Goal: Communication & Community: Answer question/provide support

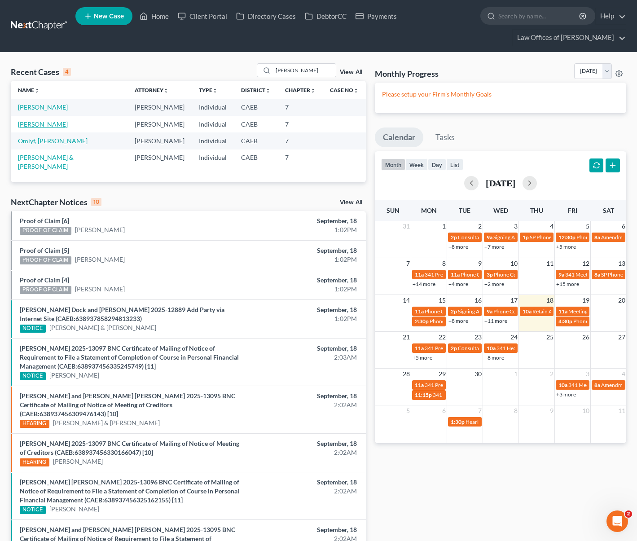
click at [48, 127] on link "Aguirre, Ariel" at bounding box center [43, 124] width 50 height 8
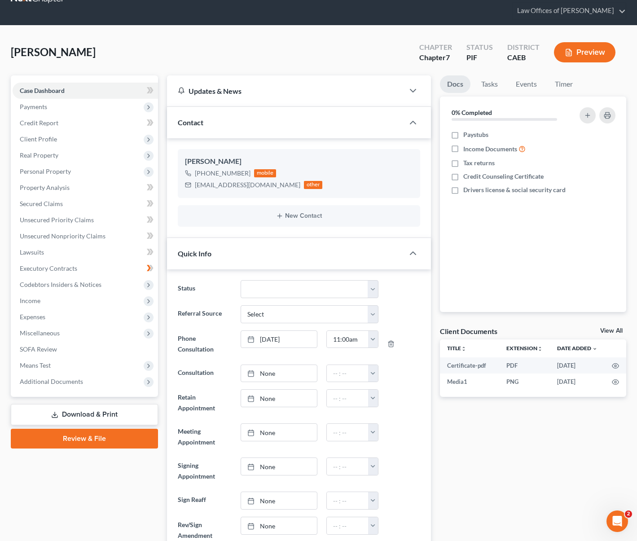
scroll to position [24, 0]
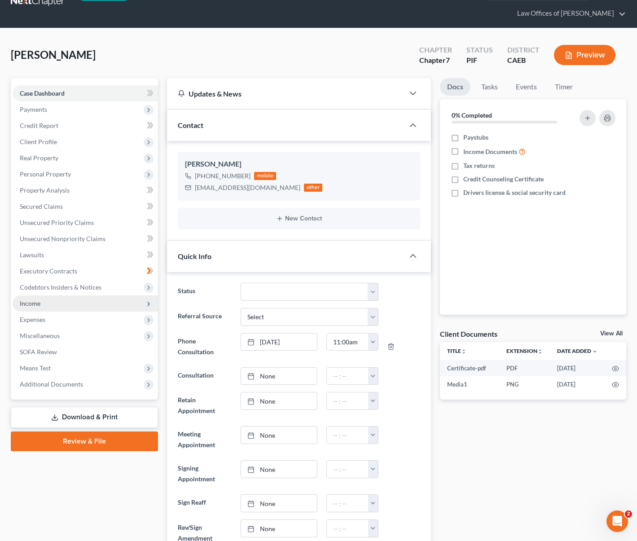
click at [58, 303] on span "Income" at bounding box center [85, 303] width 145 height 16
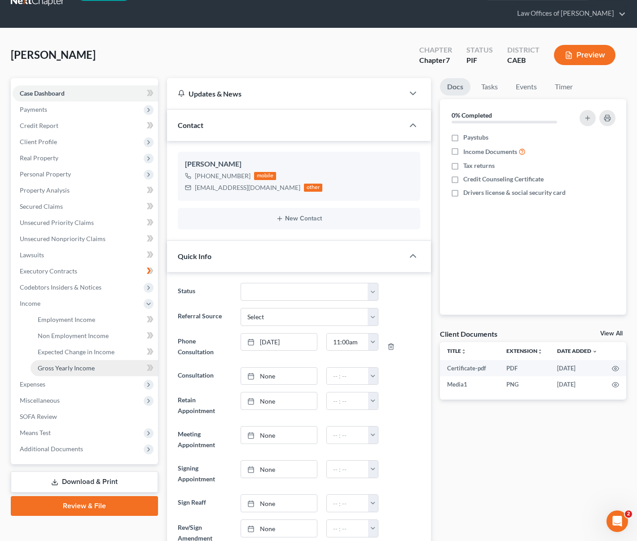
click at [86, 365] on span "Gross Yearly Income" at bounding box center [66, 368] width 57 height 8
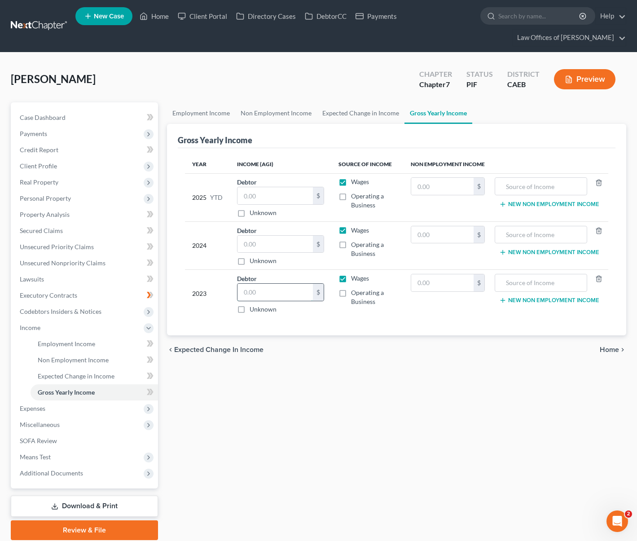
click at [265, 294] on input "text" at bounding box center [274, 292] width 75 height 17
type input "42,961"
click at [280, 241] on input "text" at bounding box center [274, 244] width 75 height 17
type input "40,728."
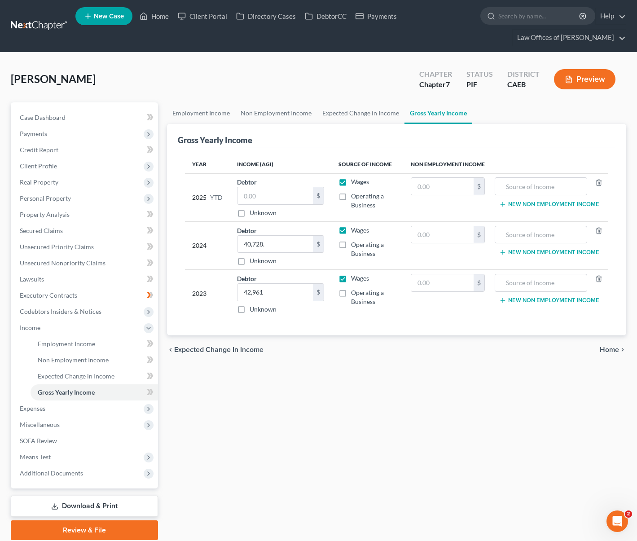
drag, startPoint x: 610, startPoint y: 206, endPoint x: 613, endPoint y: 182, distance: 23.5
click at [610, 206] on div "Year Income (AGI) Source of Income Non Employment Income 2025 YTD Debtor $ Unkn…" at bounding box center [397, 242] width 438 height 188
click at [277, 193] on input "text" at bounding box center [274, 195] width 75 height 17
type input "23,123."
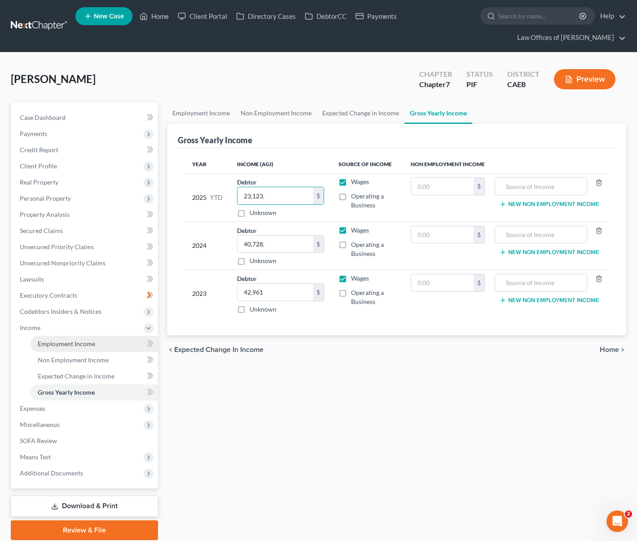
click at [108, 348] on link "Employment Income" at bounding box center [94, 344] width 127 height 16
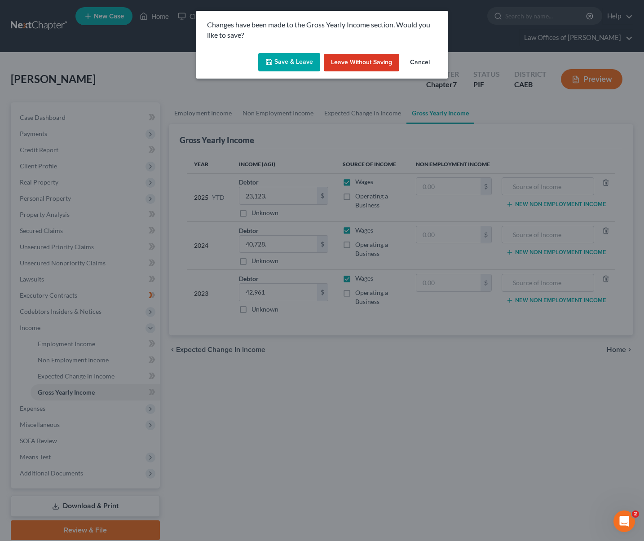
click at [287, 66] on button "Save & Leave" at bounding box center [289, 62] width 62 height 19
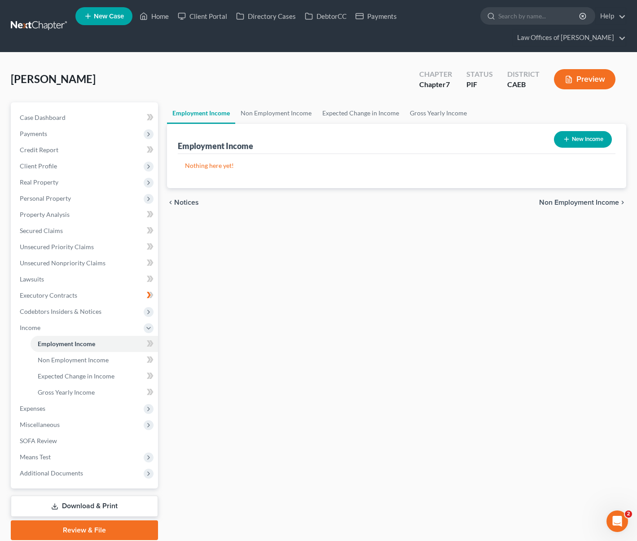
click at [578, 136] on button "New Income" at bounding box center [583, 139] width 58 height 17
select select "0"
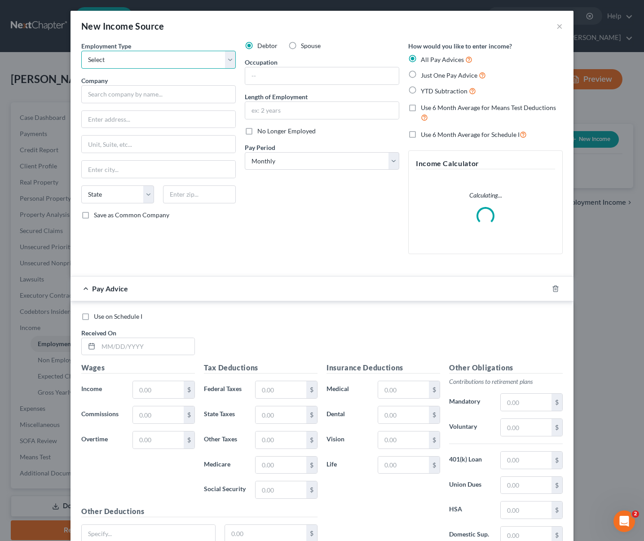
click at [227, 58] on select "Select Full or [DEMOGRAPHIC_DATA] Employment Self Employment" at bounding box center [158, 60] width 154 height 18
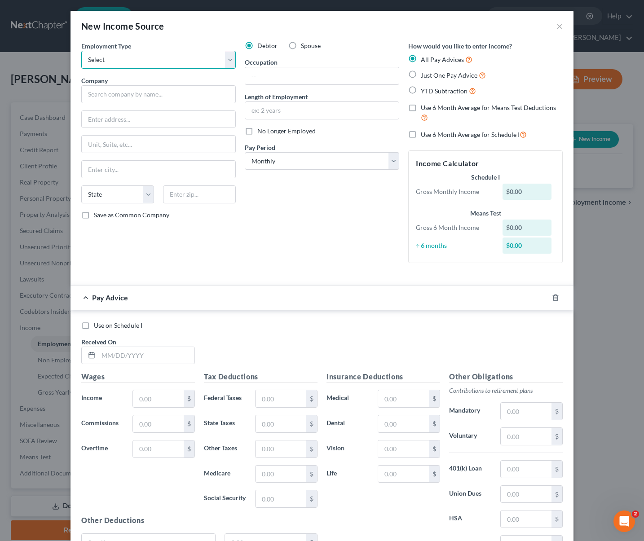
select select "0"
click at [81, 51] on select "Select Full or [DEMOGRAPHIC_DATA] Employment Self Employment" at bounding box center [158, 60] width 154 height 18
click at [140, 97] on input "text" at bounding box center [158, 94] width 154 height 18
type input "Optimax Consulting Services"
type input "8200 Stockdale Hwy"
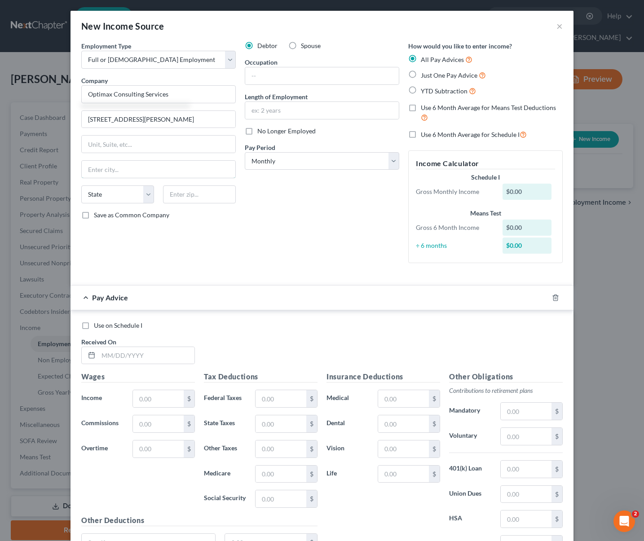
type input "Bakersfield"
select select "4"
type input "93311"
click at [265, 79] on input "text" at bounding box center [322, 75] width 154 height 17
type input "Clerk"
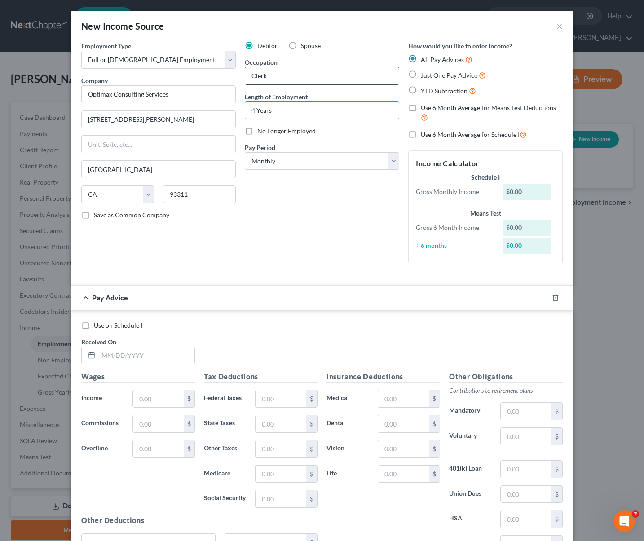
type input "4 Years"
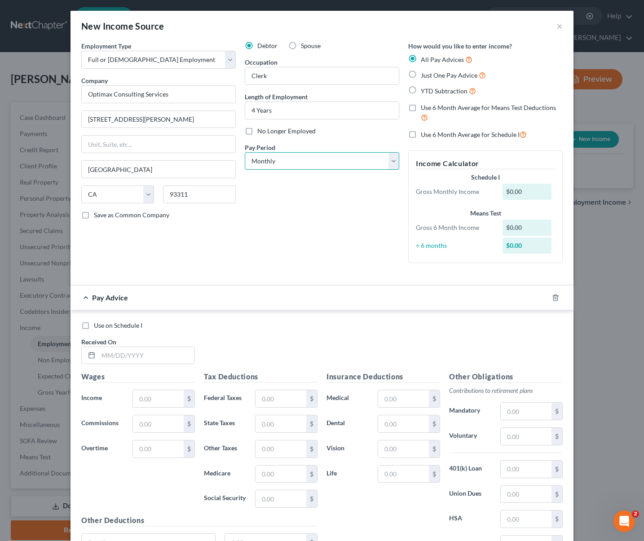
click at [388, 159] on select "Select Monthly Twice Monthly Every Other Week Weekly" at bounding box center [322, 161] width 154 height 18
select select "2"
click at [245, 152] on select "Select Monthly Twice Monthly Every Other Week Weekly" at bounding box center [322, 161] width 154 height 18
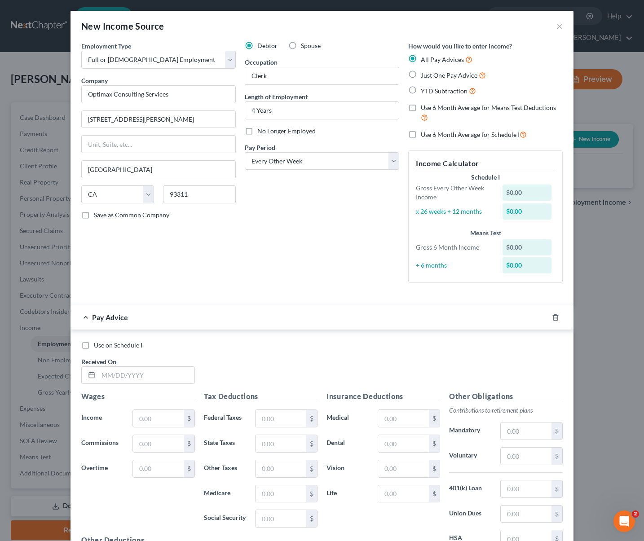
click at [421, 92] on label "YTD Subtraction" at bounding box center [448, 91] width 55 height 10
click at [424, 92] on input "YTD Subtraction" at bounding box center [427, 89] width 6 height 6
radio input "true"
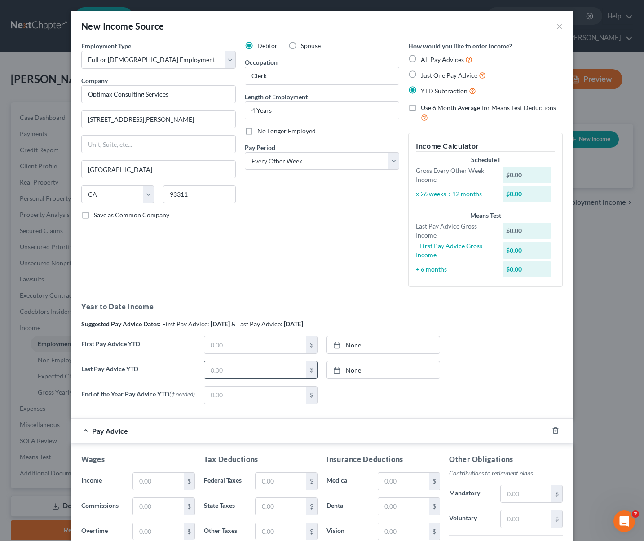
click at [249, 373] on input "text" at bounding box center [255, 369] width 102 height 17
type input "23,123."
click at [165, 480] on input "text" at bounding box center [158, 481] width 51 height 17
type input "1,835"
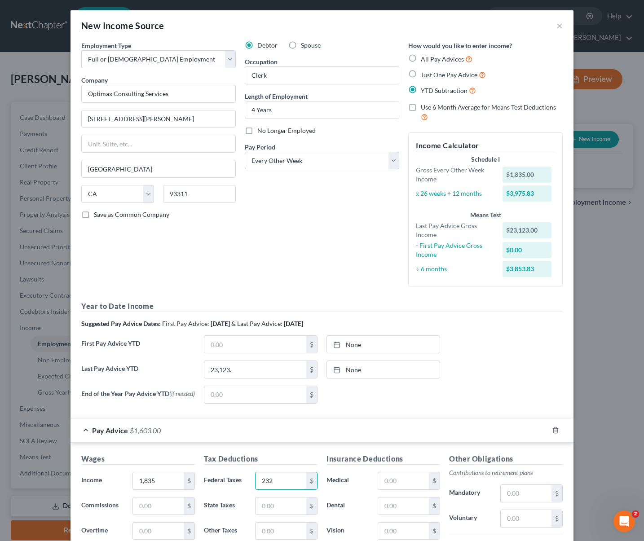
type input "232"
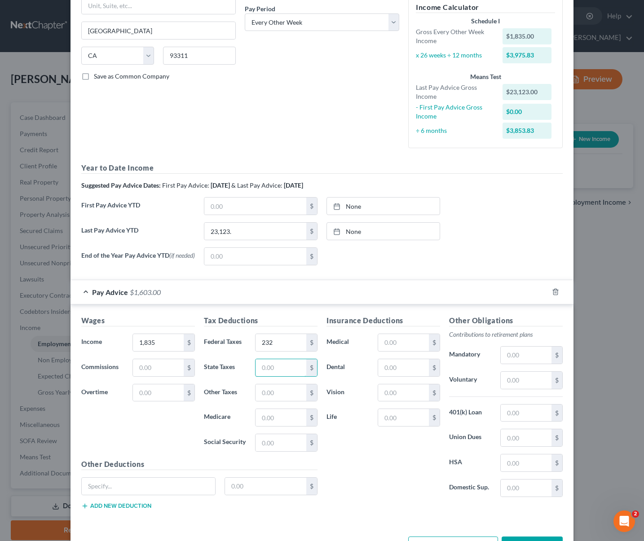
scroll to position [172, 0]
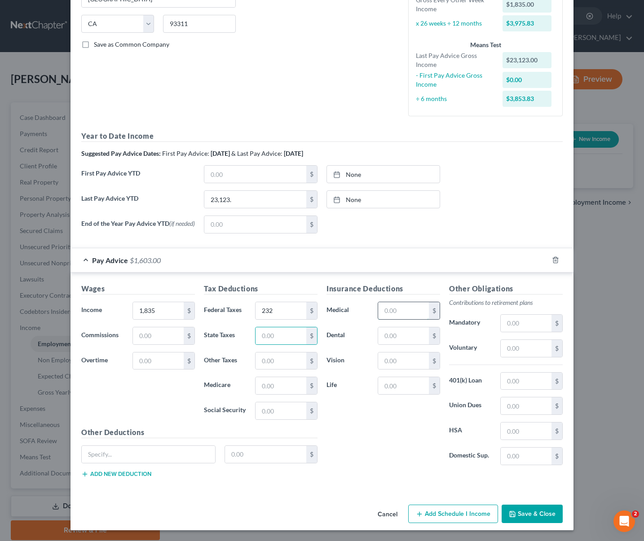
click at [413, 306] on input "text" at bounding box center [403, 310] width 51 height 17
type input "110."
click at [532, 513] on button "Save & Close" at bounding box center [531, 514] width 61 height 19
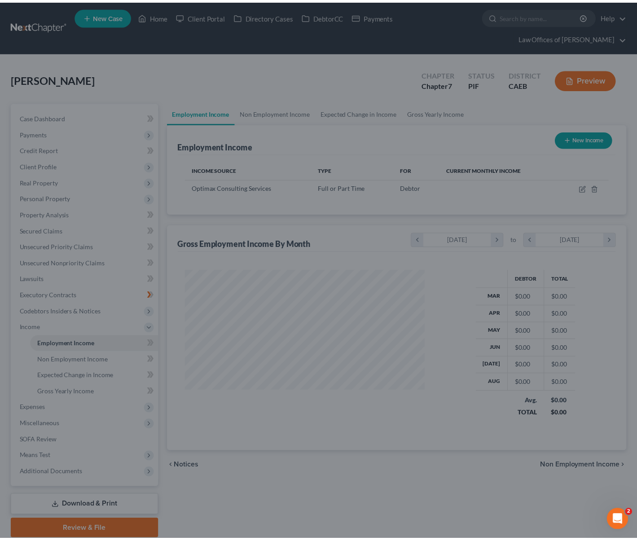
scroll to position [161, 257]
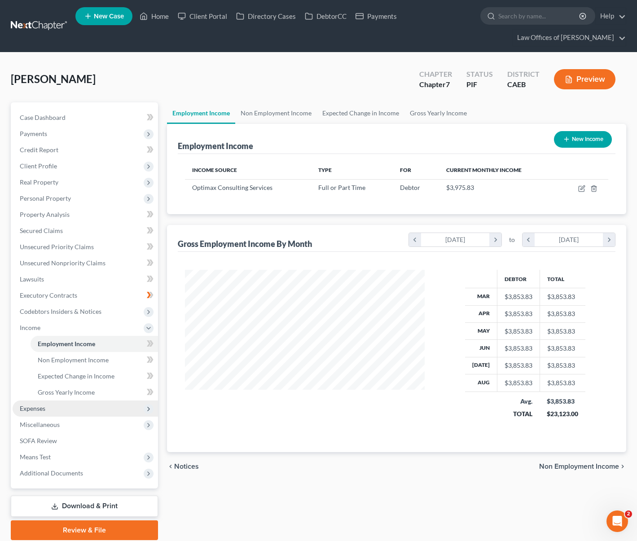
click at [60, 411] on span "Expenses" at bounding box center [85, 408] width 145 height 16
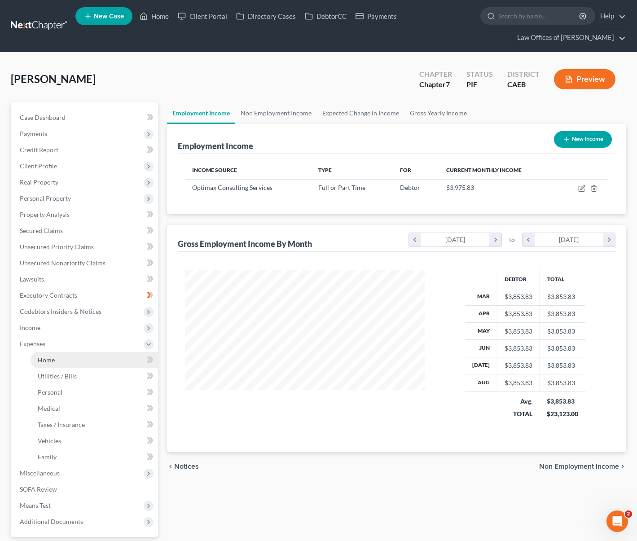
click at [64, 362] on link "Home" at bounding box center [94, 360] width 127 height 16
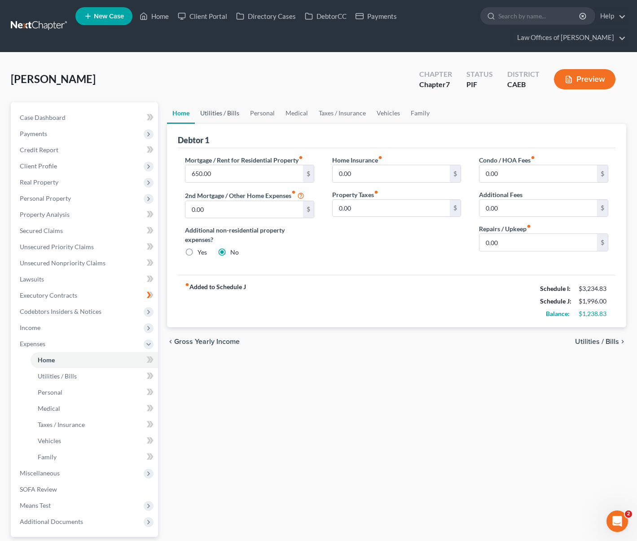
click at [216, 118] on link "Utilities / Bills" at bounding box center [220, 113] width 50 height 22
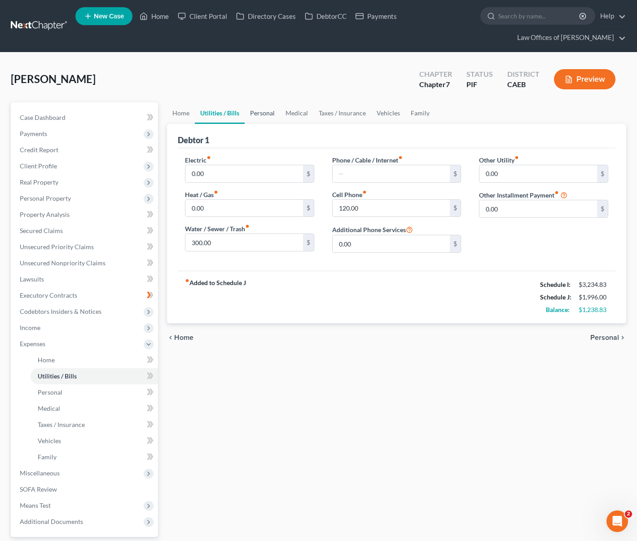
click at [272, 115] on link "Personal" at bounding box center [262, 113] width 35 height 22
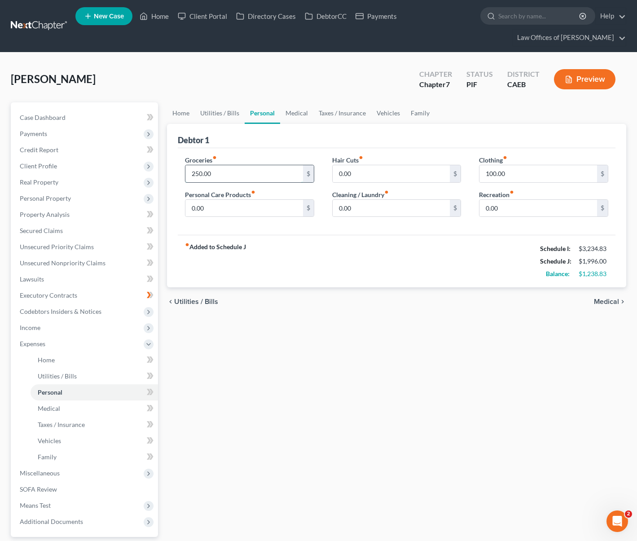
click at [223, 176] on input "250.00" at bounding box center [244, 173] width 118 height 17
type input "350."
type input "175"
type input "50"
type input "100"
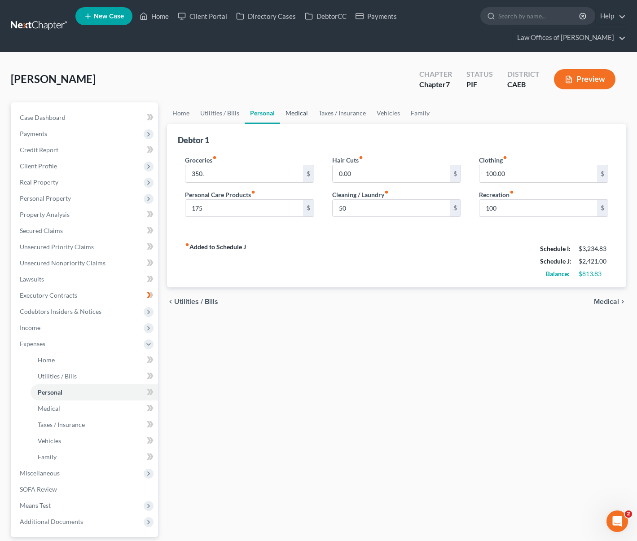
click at [295, 114] on link "Medical" at bounding box center [296, 113] width 33 height 22
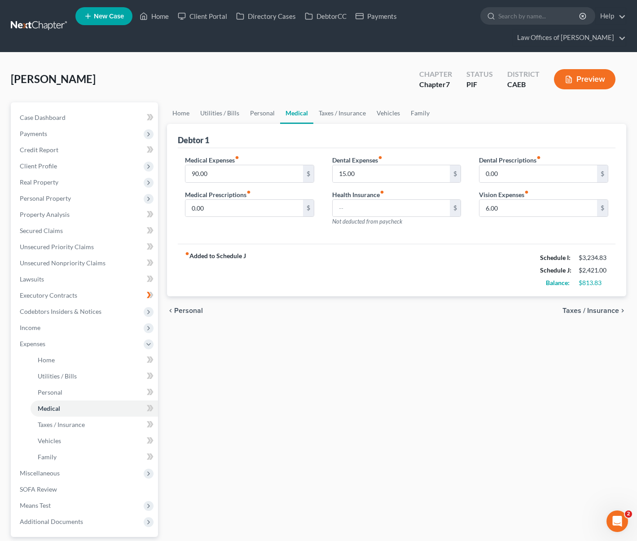
click at [294, 114] on link "Medical" at bounding box center [296, 113] width 33 height 22
click at [357, 167] on input "15.00" at bounding box center [392, 173] width 118 height 17
click at [379, 114] on link "Vehicles" at bounding box center [388, 113] width 34 height 22
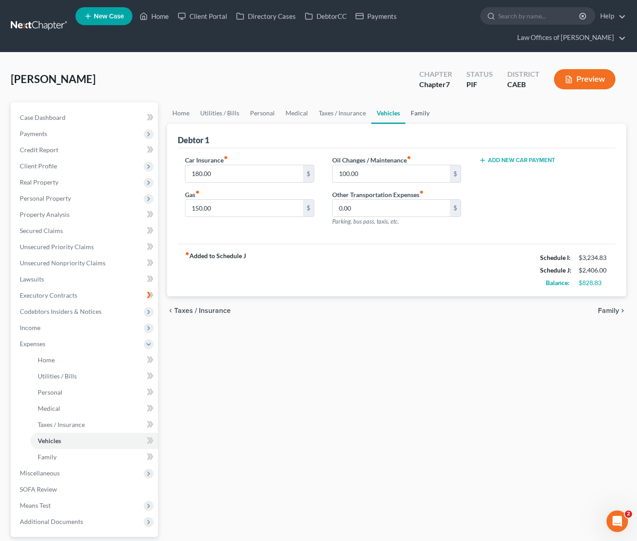
click at [421, 108] on link "Family" at bounding box center [420, 113] width 30 height 22
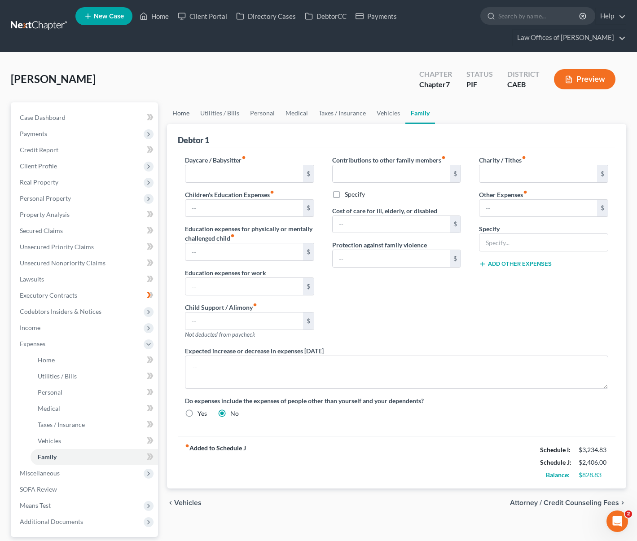
click at [176, 111] on link "Home" at bounding box center [181, 113] width 28 height 22
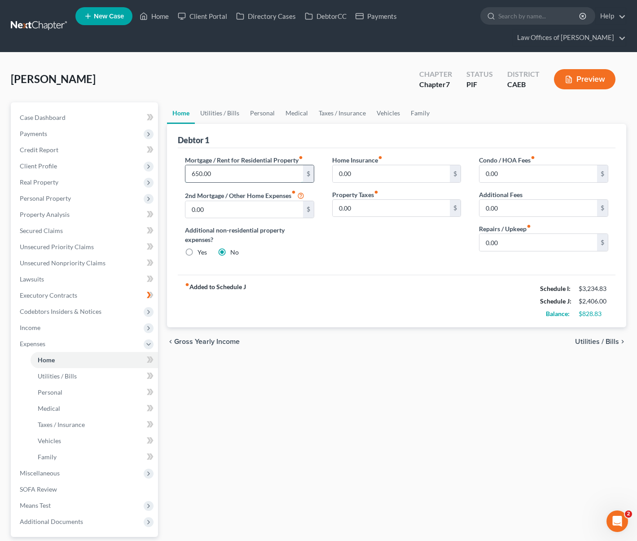
click at [227, 172] on input "650.00" at bounding box center [244, 173] width 118 height 17
type input "800."
click at [226, 114] on link "Utilities / Bills" at bounding box center [220, 113] width 50 height 22
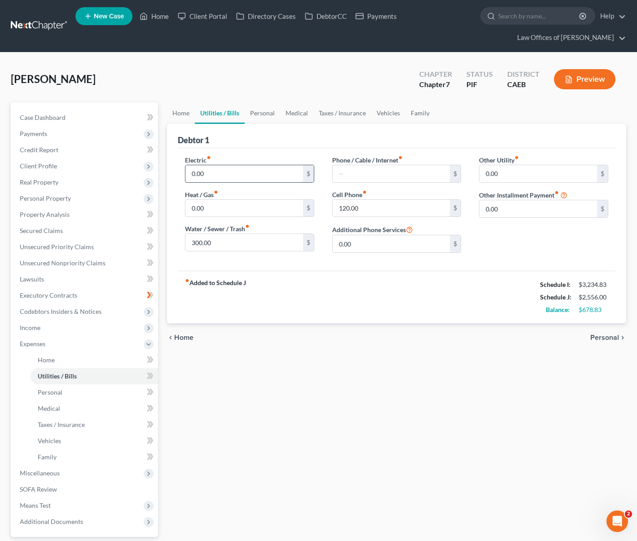
click at [189, 168] on input "0.00" at bounding box center [244, 173] width 118 height 17
type input "170"
type input "40."
click at [200, 385] on div "Home Utilities / Bills Personal Medical Taxes / Insurance Vehicles Family Debto…" at bounding box center [396, 345] width 468 height 486
click at [54, 235] on link "Secured Claims" at bounding box center [85, 231] width 145 height 16
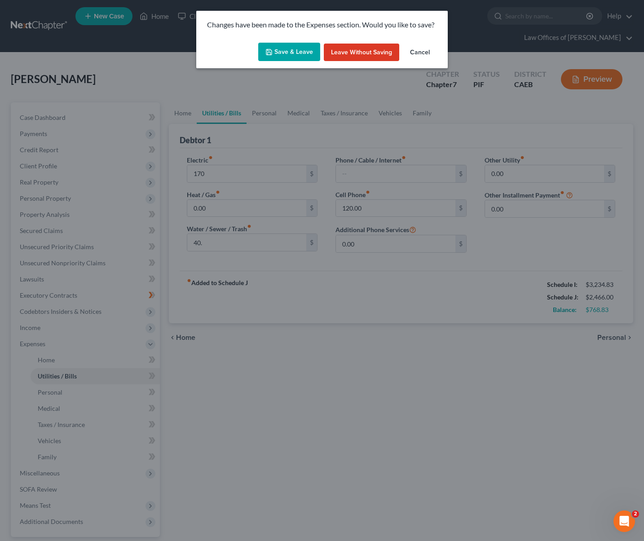
click at [282, 55] on button "Save & Leave" at bounding box center [289, 52] width 62 height 19
type input "170.00"
type input "40.00"
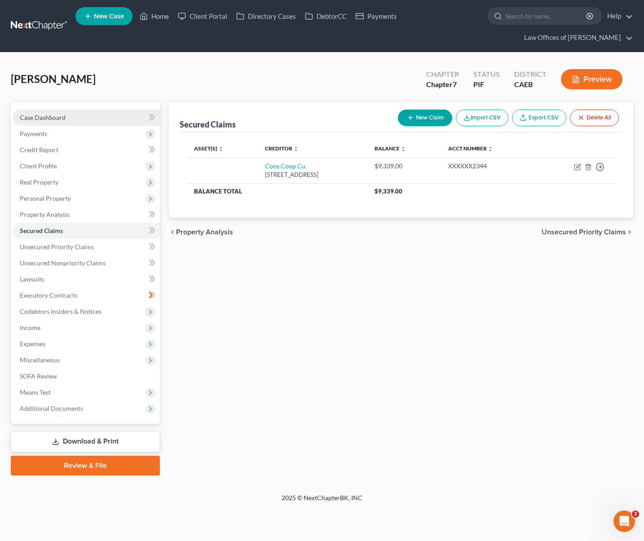
click at [83, 119] on link "Case Dashboard" at bounding box center [86, 118] width 147 height 16
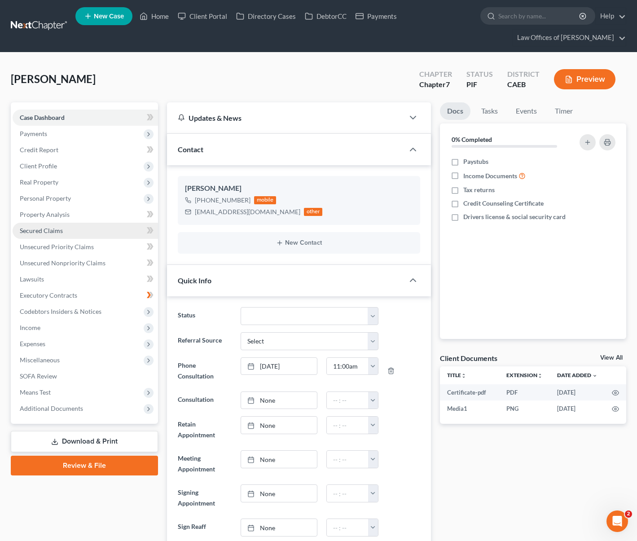
click at [66, 232] on link "Secured Claims" at bounding box center [85, 231] width 145 height 16
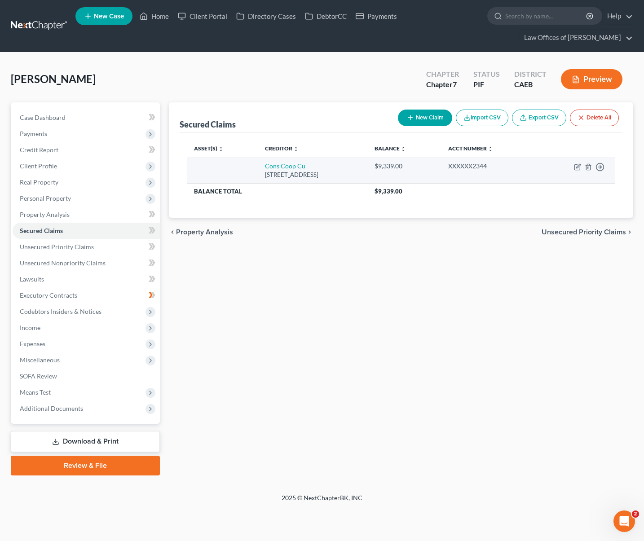
click at [573, 164] on td "Move to E Move to F Move to G Move to Notice Only" at bounding box center [576, 171] width 78 height 26
click at [577, 165] on icon "button" at bounding box center [578, 166] width 4 height 4
select select "14"
select select "0"
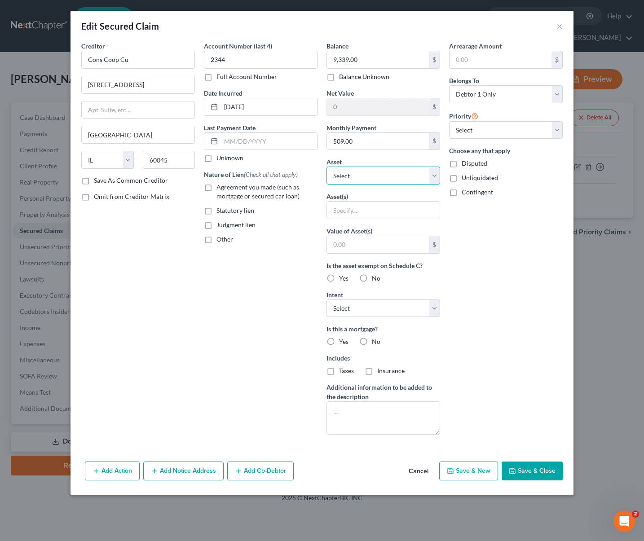
click at [434, 176] on select "Select Other Multiple Assets Household Goods - Furniture and furnishings - $120…" at bounding box center [383, 176] width 114 height 18
select select "7"
click at [326, 167] on select "Select Other Multiple Assets Household Goods - Furniture and furnishings - $120…" at bounding box center [383, 176] width 114 height 18
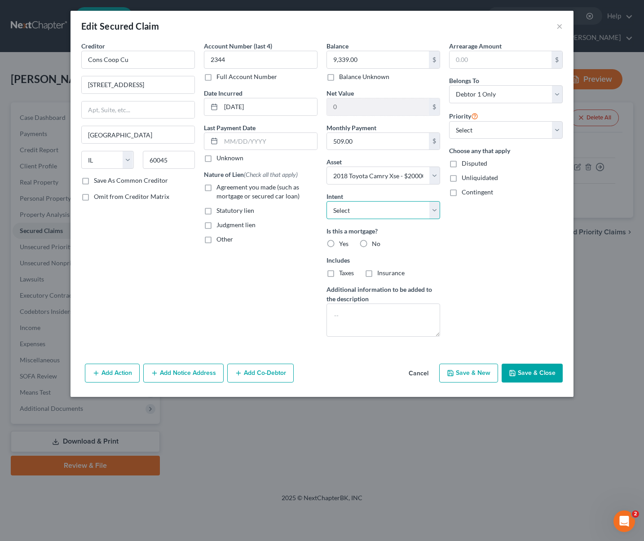
click at [437, 208] on select "Select Surrender Redeem Reaffirm Avoid Other" at bounding box center [383, 210] width 114 height 18
select select "4"
click at [326, 201] on select "Select Surrender Redeem Reaffirm Avoid Other" at bounding box center [383, 210] width 114 height 18
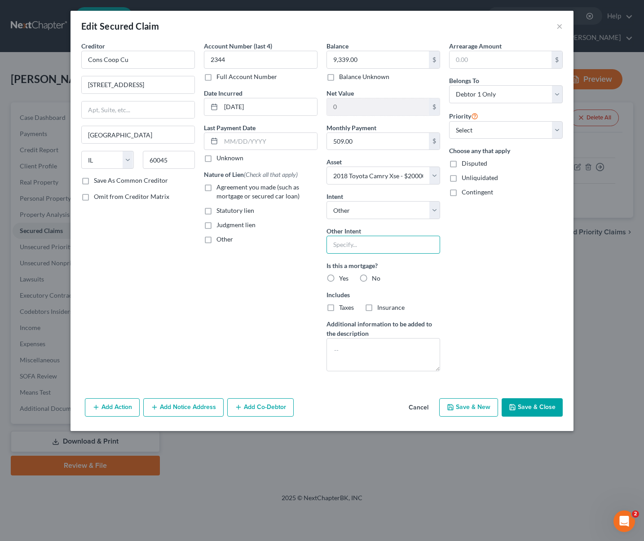
click at [375, 250] on input "text" at bounding box center [383, 245] width 114 height 18
type input "Retain & Pay"
drag, startPoint x: 288, startPoint y: 142, endPoint x: 406, endPoint y: 125, distance: 119.3
click at [288, 142] on input "text" at bounding box center [269, 141] width 96 height 17
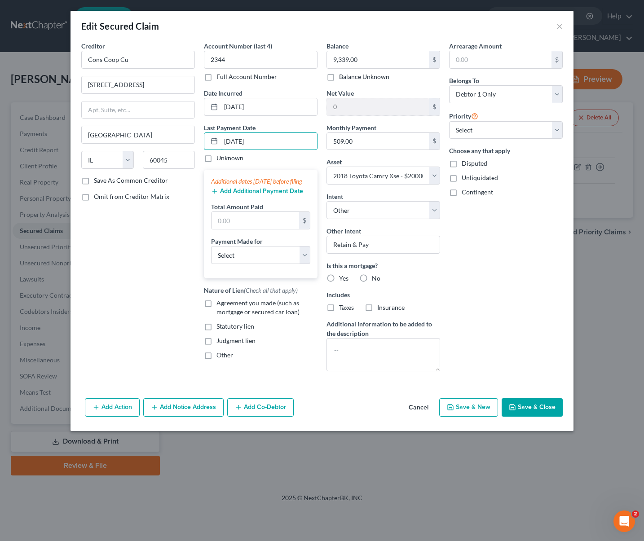
type input "09/01/2025"
type input "1,518."
click at [306, 264] on select "Select Car Credit Card Loan Repayment Mortgage Other Suppliers Or Vendors" at bounding box center [260, 255] width 99 height 18
select select "0"
click at [211, 255] on select "Select Car Credit Card Loan Repayment Mortgage Other Suppliers Or Vendors" at bounding box center [260, 255] width 99 height 18
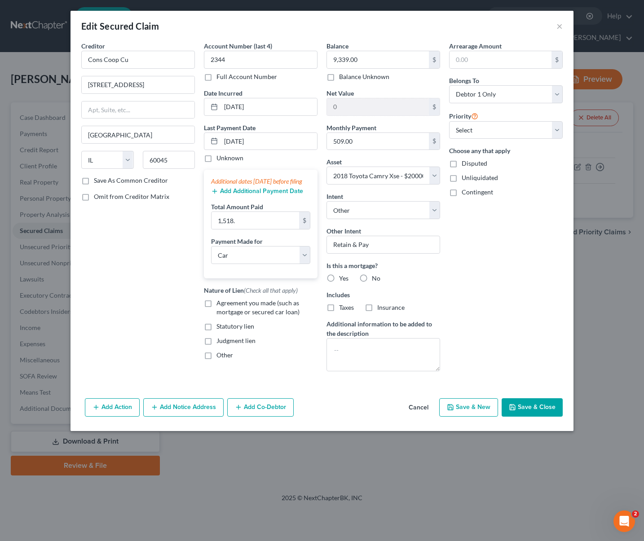
click at [216, 312] on label "Agreement you made (such as mortgage or secured car loan)" at bounding box center [266, 308] width 101 height 18
click at [220, 304] on input "Agreement you made (such as mortgage or secured car loan)" at bounding box center [223, 302] width 6 height 6
checkbox input "true"
click at [555, 131] on select "Select 1st 2nd 3rd 4th 5th 6th 7th 8th 9th 10th 11th 12th 13th 14th 15th 16th 1…" at bounding box center [506, 130] width 114 height 18
select select "0"
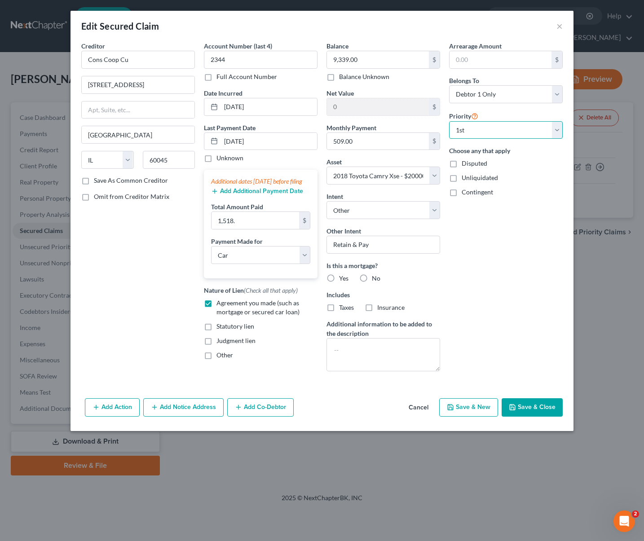
click at [449, 121] on select "Select 1st 2nd 3rd 4th 5th 6th 7th 8th 9th 10th 11th 12th 13th 14th 15th 16th 1…" at bounding box center [506, 130] width 114 height 18
click at [532, 404] on button "Save & Close" at bounding box center [531, 407] width 61 height 19
select select
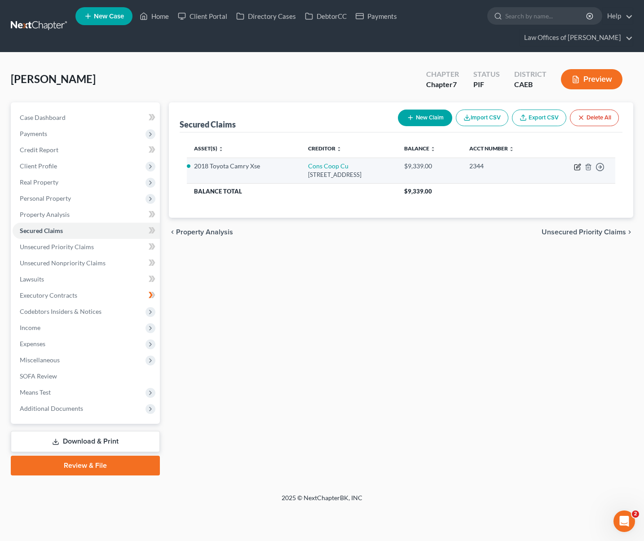
click at [576, 167] on icon "button" at bounding box center [578, 166] width 4 height 4
select select "14"
select select "0"
select select "7"
select select "4"
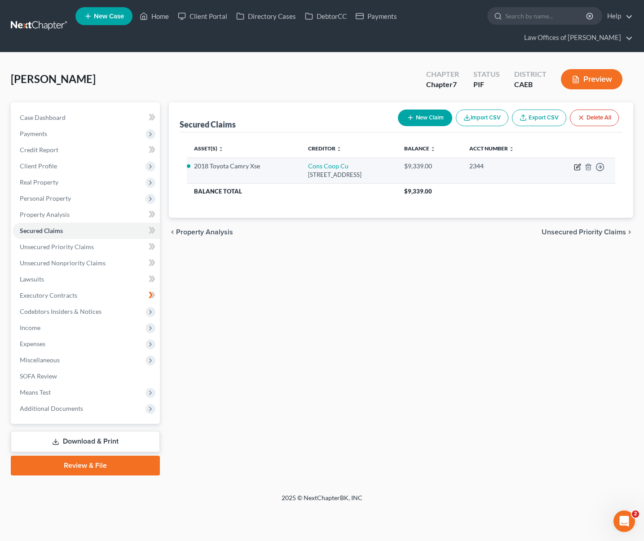
select select "0"
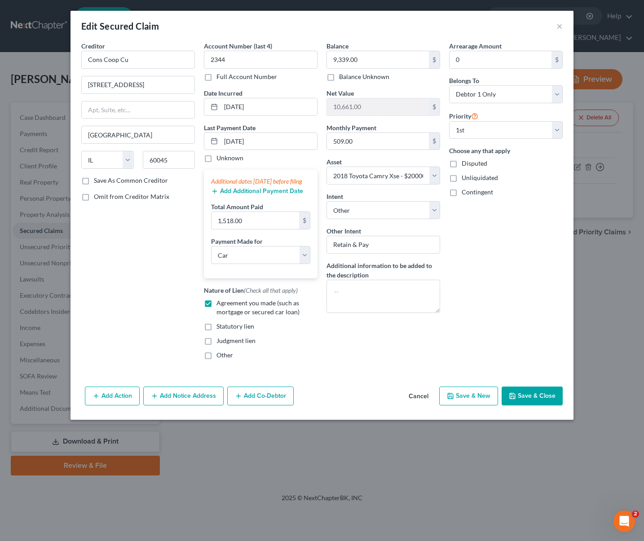
click at [525, 405] on button "Save & Close" at bounding box center [531, 395] width 61 height 19
select select
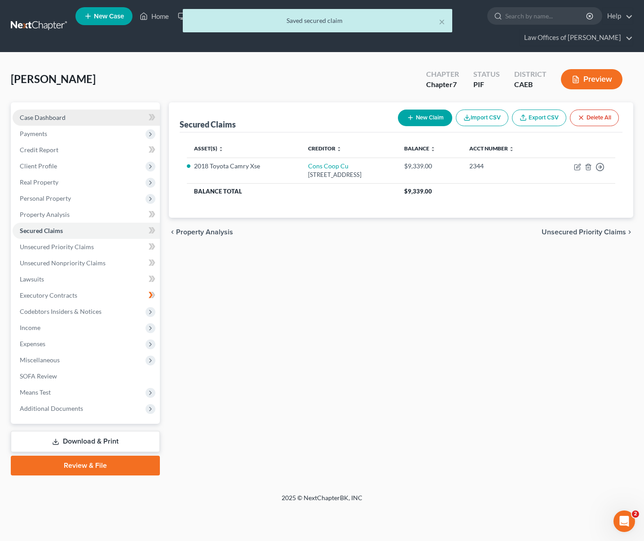
click at [78, 114] on link "Case Dashboard" at bounding box center [86, 118] width 147 height 16
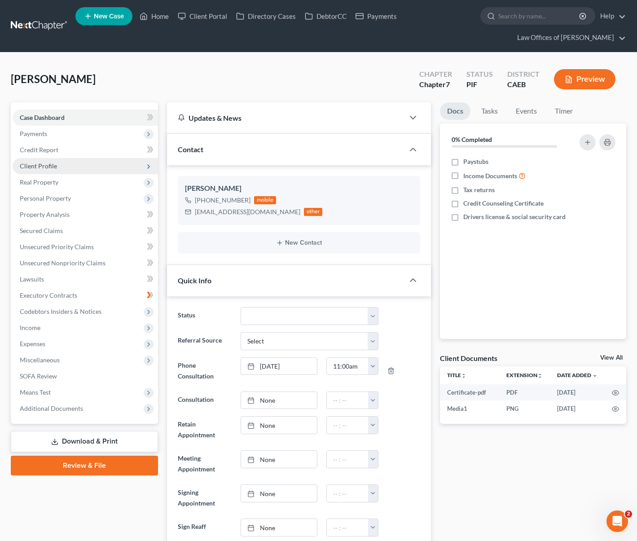
click at [60, 167] on span "Client Profile" at bounding box center [85, 166] width 145 height 16
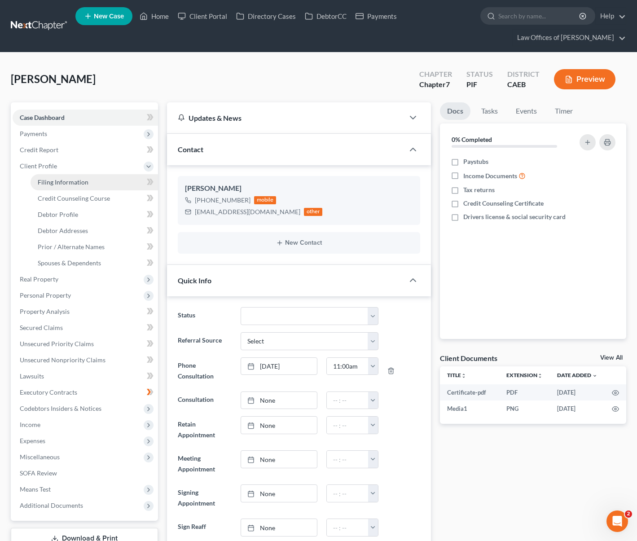
click at [69, 183] on span "Filing Information" at bounding box center [63, 182] width 51 height 8
select select "1"
select select "0"
select select "4"
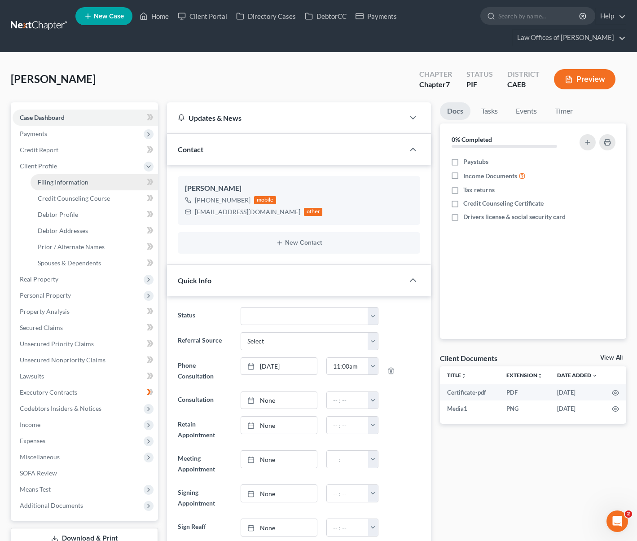
select select "0"
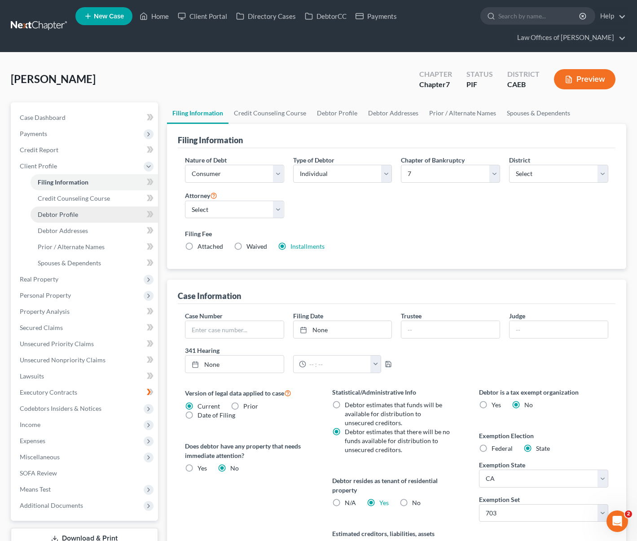
click at [81, 214] on link "Debtor Profile" at bounding box center [94, 214] width 127 height 16
select select "0"
select select "2"
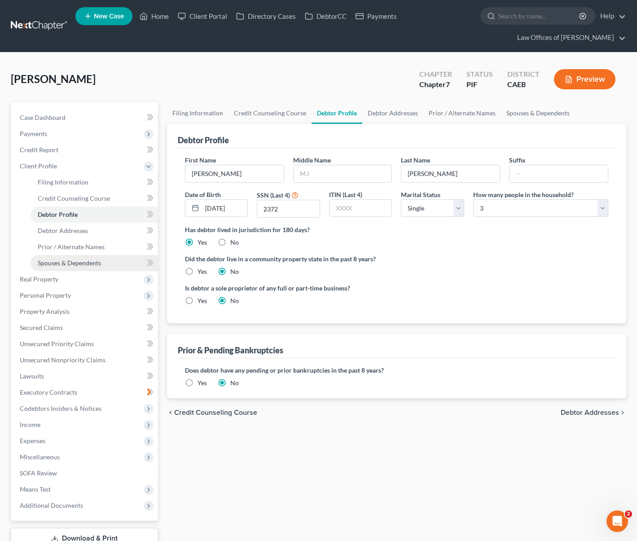
click at [90, 261] on span "Spouses & Dependents" at bounding box center [69, 263] width 63 height 8
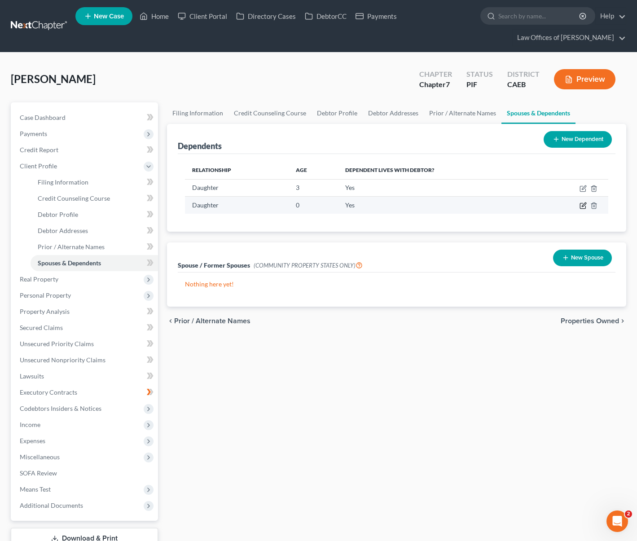
click at [580, 203] on icon "button" at bounding box center [582, 205] width 5 height 5
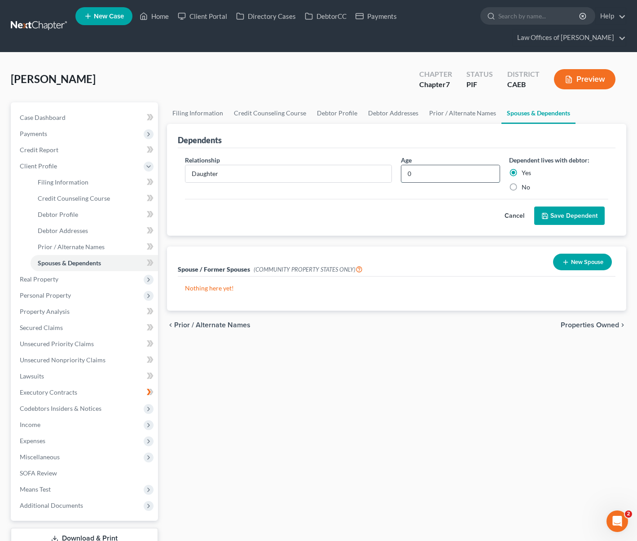
click at [423, 172] on input "0" at bounding box center [450, 173] width 98 height 17
drag, startPoint x: 423, startPoint y: 172, endPoint x: 377, endPoint y: 169, distance: 46.3
click at [390, 165] on div "Relationship * Daughter Age 0 Dependent lives with debtor: Yes No" at bounding box center [396, 177] width 432 height 44
type input "1 Month"
click at [547, 213] on icon "submit" at bounding box center [544, 215] width 7 height 7
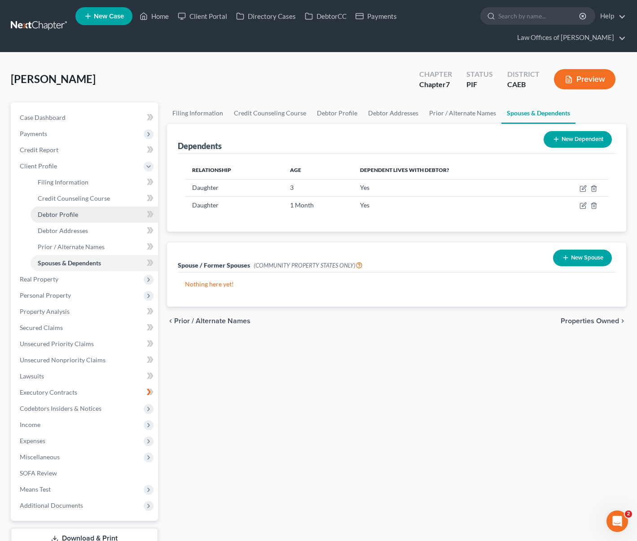
click at [88, 220] on link "Debtor Profile" at bounding box center [94, 214] width 127 height 16
select select "0"
select select "2"
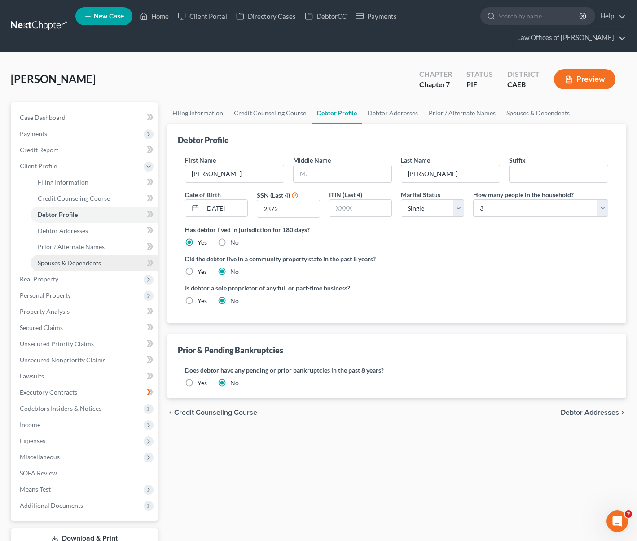
click at [101, 265] on link "Spouses & Dependents" at bounding box center [94, 263] width 127 height 16
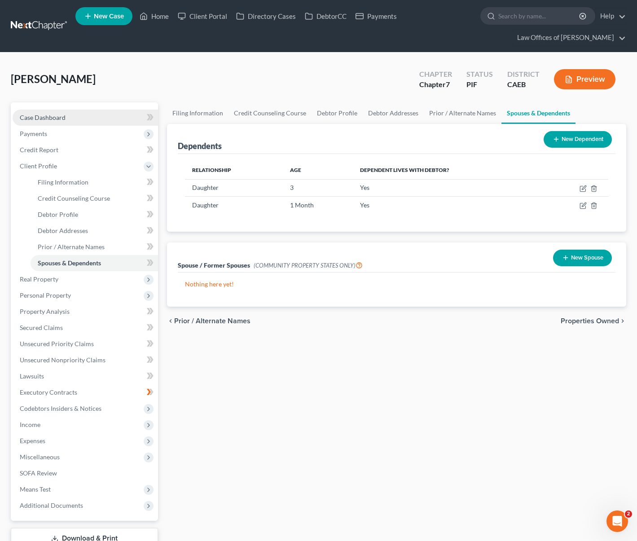
click at [90, 123] on link "Case Dashboard" at bounding box center [85, 118] width 145 height 16
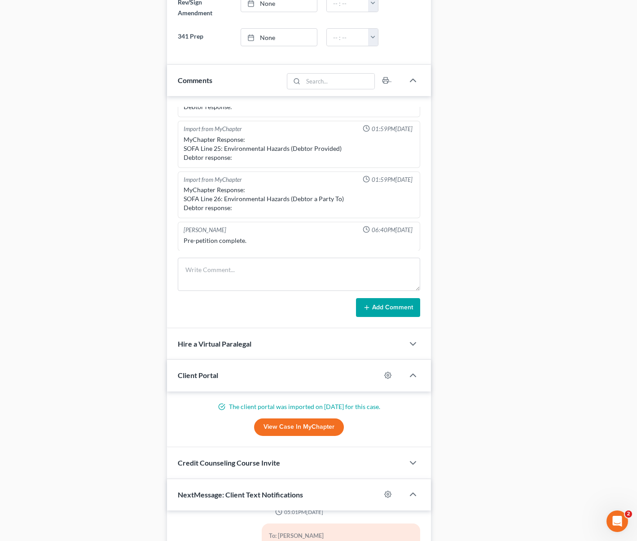
scroll to position [754, 0]
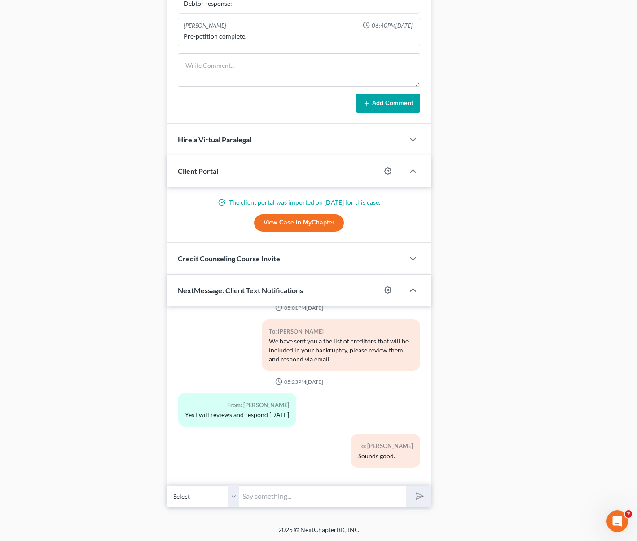
drag, startPoint x: 320, startPoint y: 495, endPoint x: 317, endPoint y: 505, distance: 10.1
click at [319, 496] on input "text" at bounding box center [322, 496] width 167 height 22
type input "Hi Ariel. We are working on your case and have one question. Did you receive ma…"
click at [406, 486] on button "submit" at bounding box center [418, 496] width 25 height 21
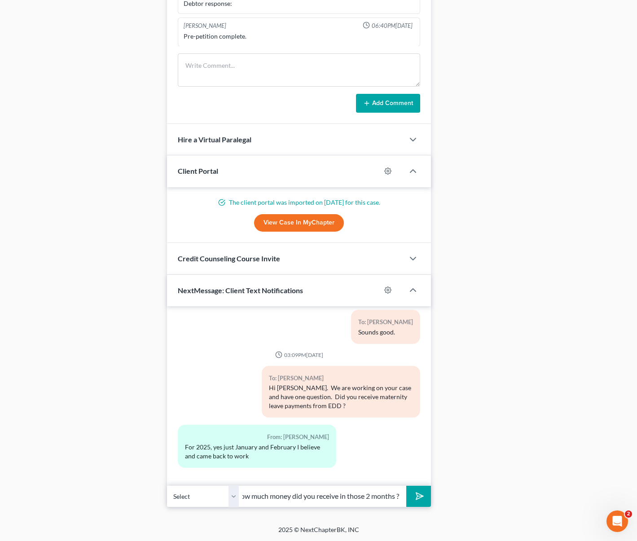
scroll to position [0, 49]
type input "More or less how much money did you receive in those 2 months ?"
click at [406, 486] on button "submit" at bounding box center [418, 496] width 25 height 21
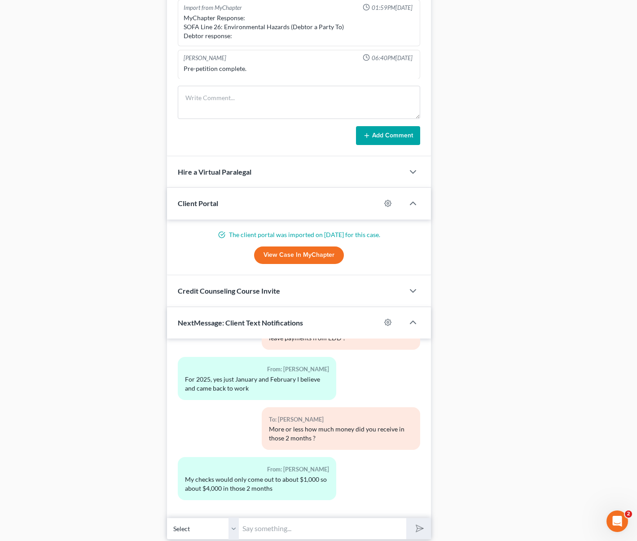
scroll to position [754, 0]
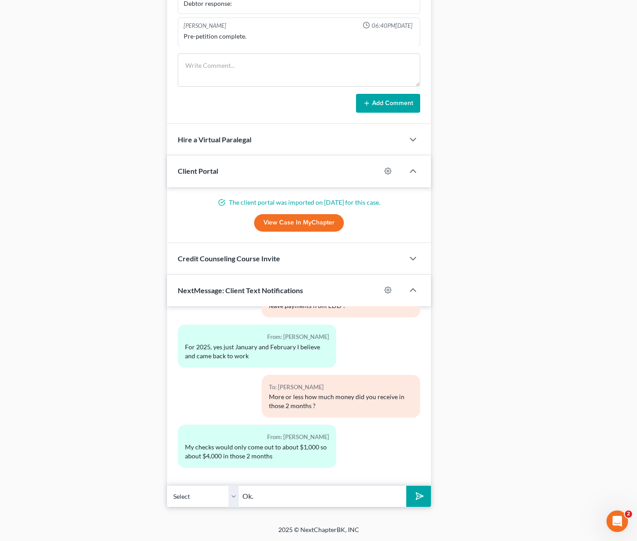
type input "Ok."
click at [406, 486] on button "submit" at bounding box center [418, 496] width 25 height 21
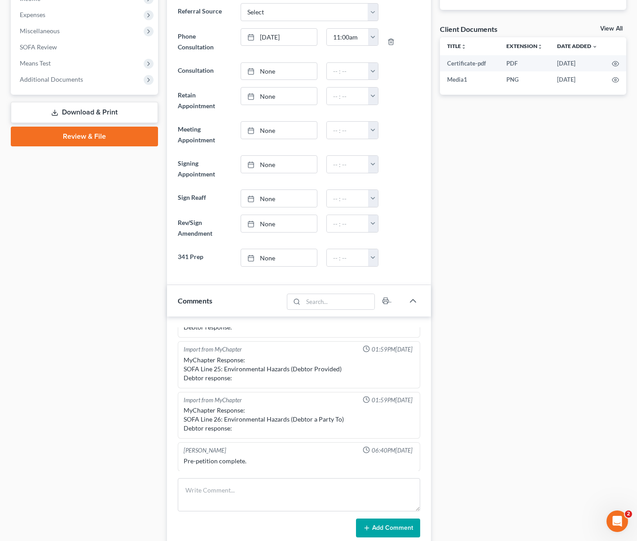
scroll to position [177, 0]
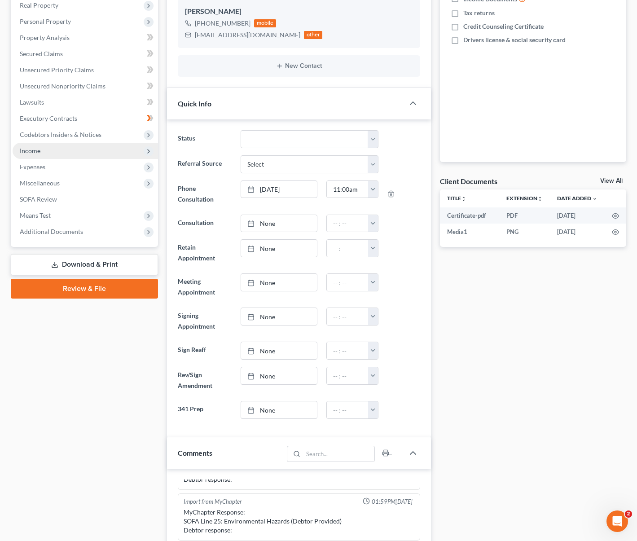
click at [42, 156] on span "Income" at bounding box center [85, 151] width 145 height 16
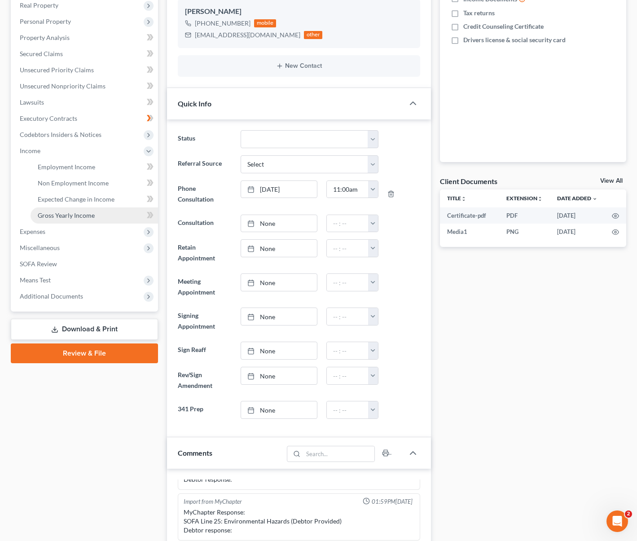
click at [68, 219] on link "Gross Yearly Income" at bounding box center [94, 215] width 127 height 16
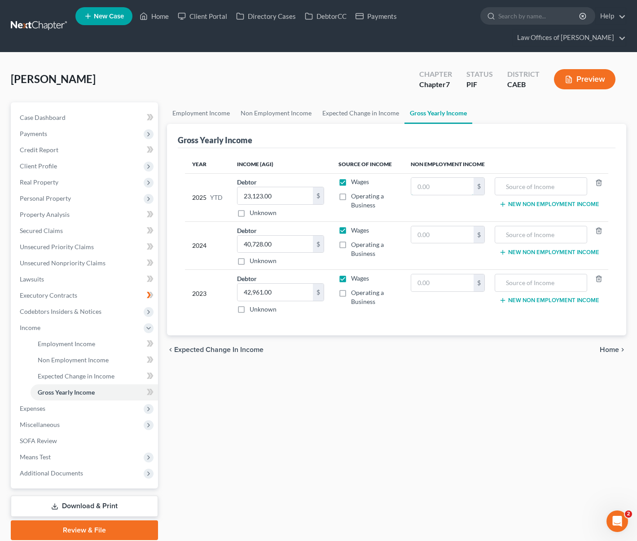
drag, startPoint x: 457, startPoint y: 188, endPoint x: 550, endPoint y: 137, distance: 105.9
click at [457, 188] on input "text" at bounding box center [442, 186] width 62 height 17
type input "4,200"
click at [535, 179] on input "text" at bounding box center [541, 186] width 83 height 17
type input "D"
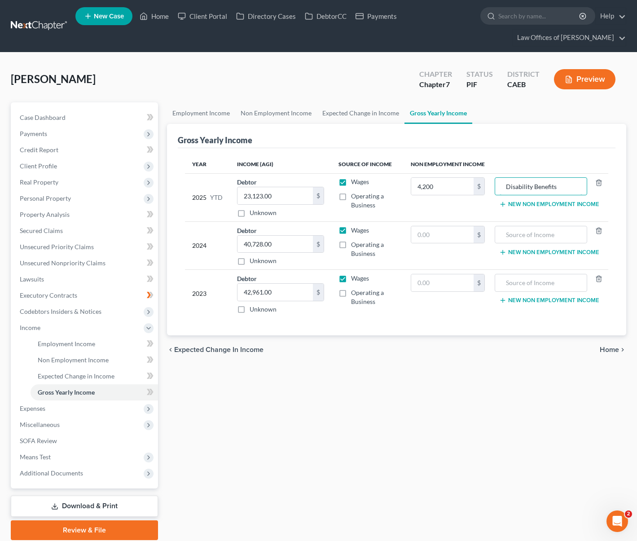
type input "Disability Benefits"
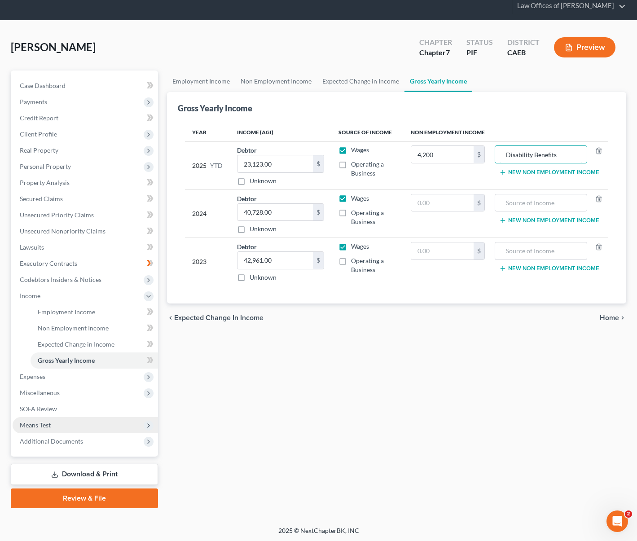
scroll to position [32, 0]
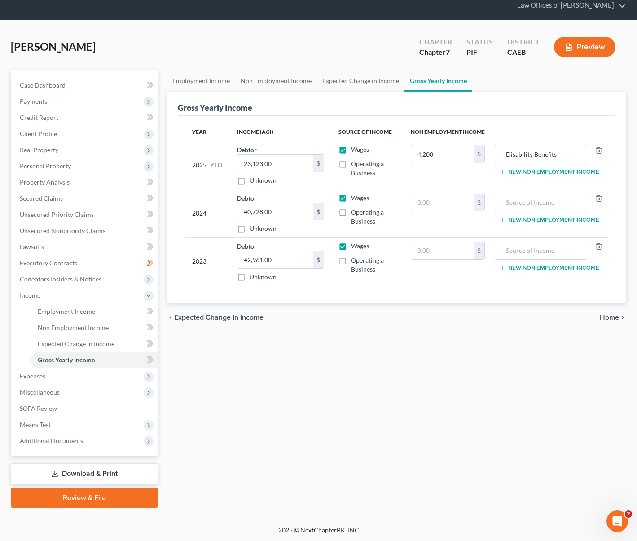
click at [586, 40] on button "Preview" at bounding box center [584, 47] width 61 height 20
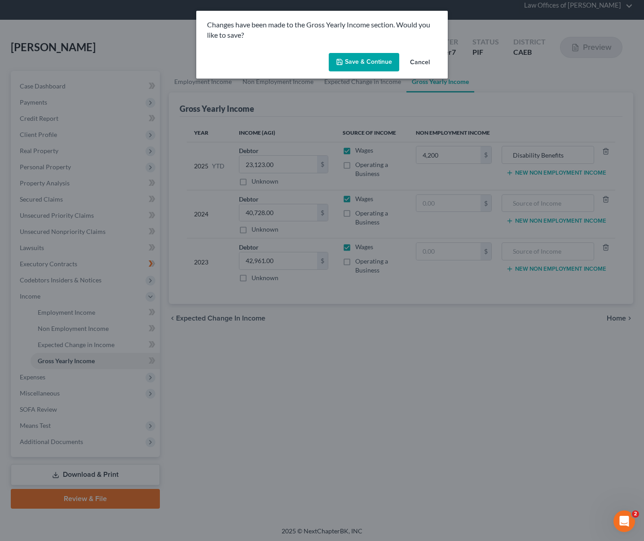
click at [353, 61] on button "Save & Continue" at bounding box center [364, 62] width 70 height 19
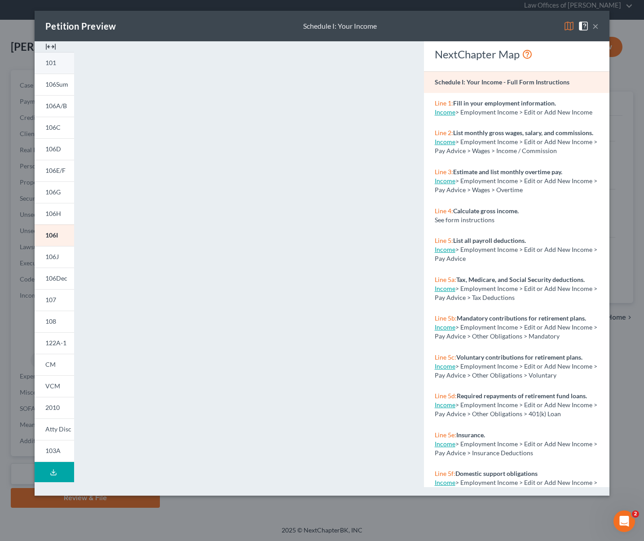
click at [53, 67] on link "101" at bounding box center [55, 63] width 40 height 22
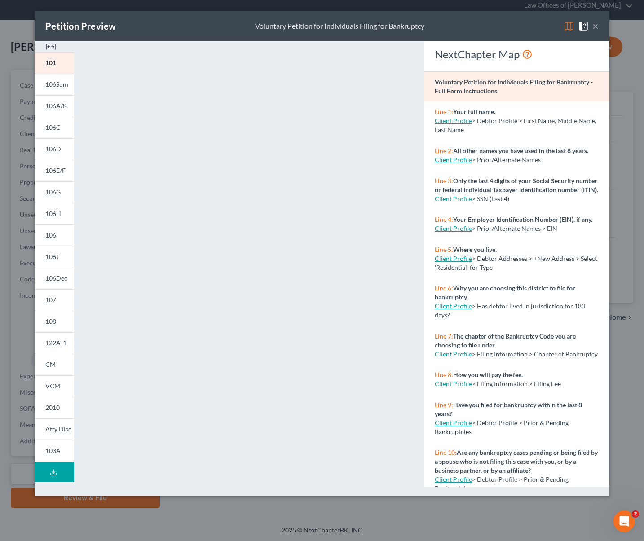
click at [597, 24] on button "×" at bounding box center [595, 26] width 6 height 11
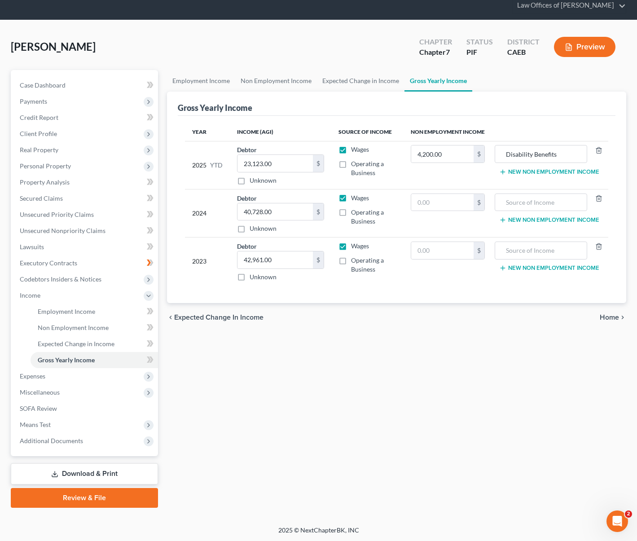
click at [589, 49] on button "Preview" at bounding box center [584, 47] width 61 height 20
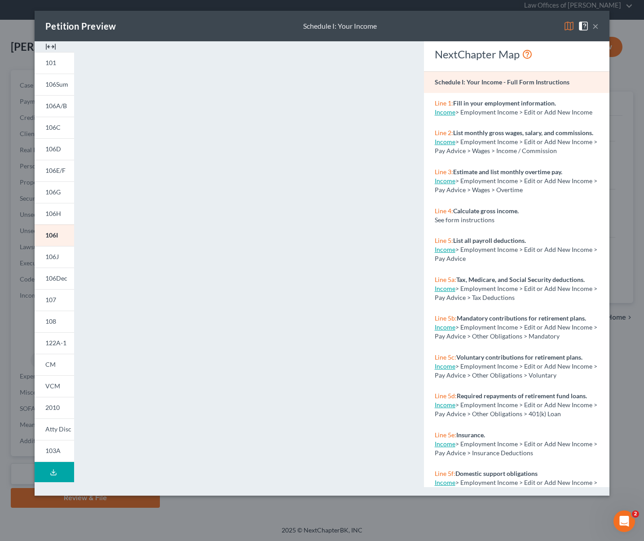
click at [595, 27] on button "×" at bounding box center [595, 26] width 6 height 11
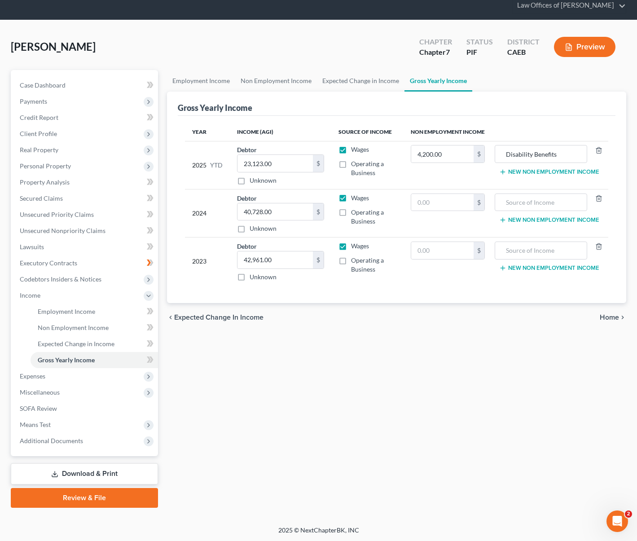
click at [129, 468] on link "Download & Print" at bounding box center [84, 473] width 147 height 21
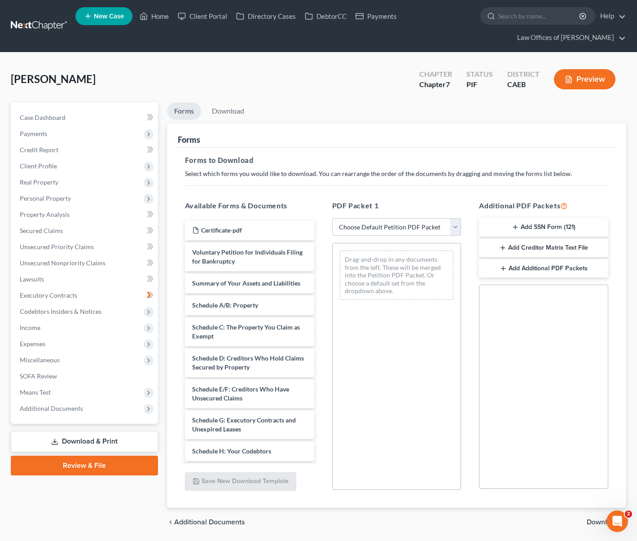
click at [456, 225] on select "Choose Default Petition PDF Packet Complete Bankruptcy Petition (all forms and …" at bounding box center [396, 227] width 129 height 18
select select "4"
click at [332, 218] on select "Choose Default Petition PDF Packet Complete Bankruptcy Petition (all forms and …" at bounding box center [396, 227] width 129 height 18
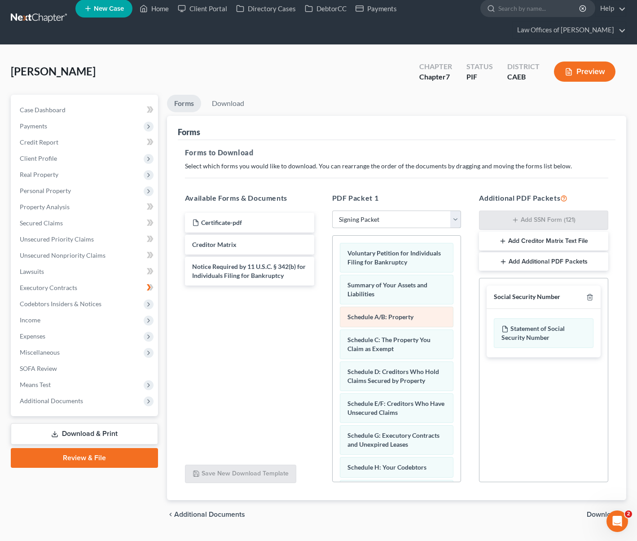
scroll to position [2, 0]
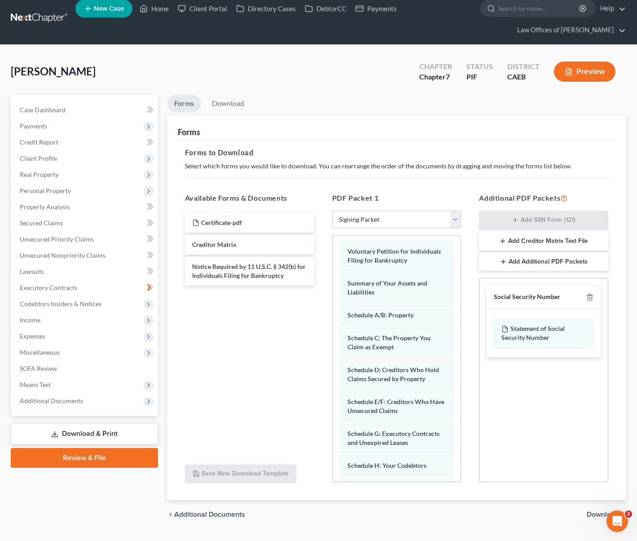
click at [592, 513] on span "Download" at bounding box center [603, 514] width 32 height 7
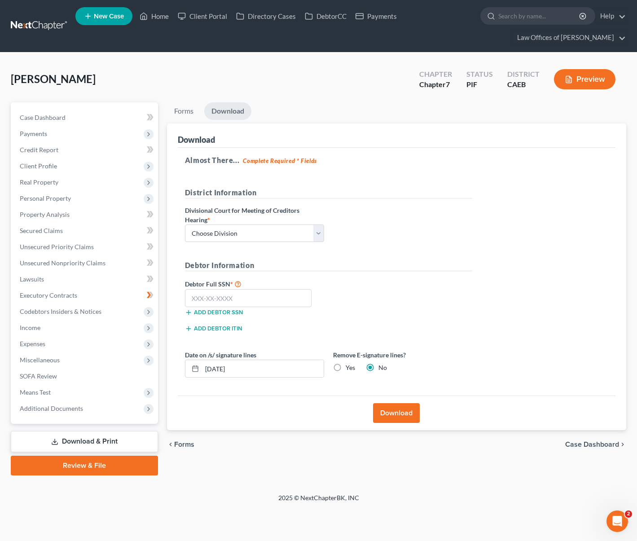
scroll to position [0, 0]
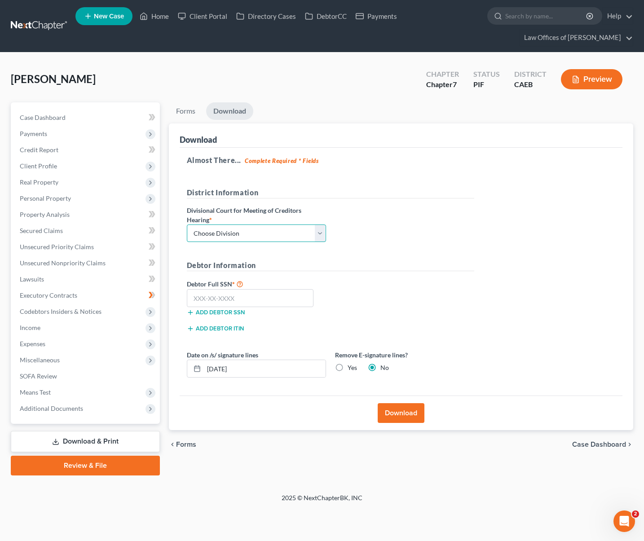
click at [323, 234] on select "Choose Division Fresno Modesto Sacramento" at bounding box center [256, 233] width 139 height 18
select select "0"
click at [187, 224] on select "Choose Division Fresno Modesto Sacramento" at bounding box center [256, 233] width 139 height 18
click at [82, 173] on span "Client Profile" at bounding box center [86, 166] width 147 height 16
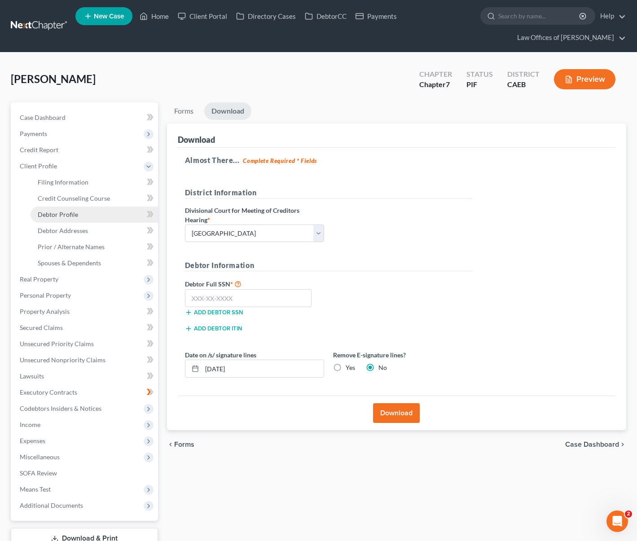
click at [81, 212] on link "Debtor Profile" at bounding box center [94, 214] width 127 height 16
select select "0"
select select "2"
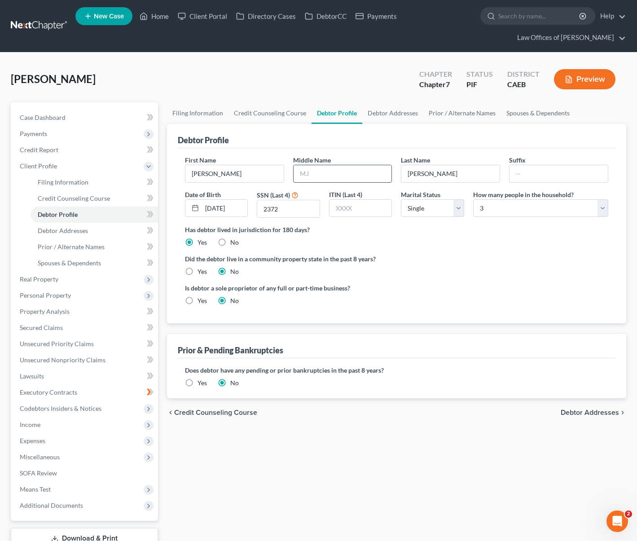
click at [385, 171] on input "text" at bounding box center [343, 173] width 98 height 17
type input "Dolores"
click at [37, 444] on span "Expenses" at bounding box center [33, 441] width 26 height 8
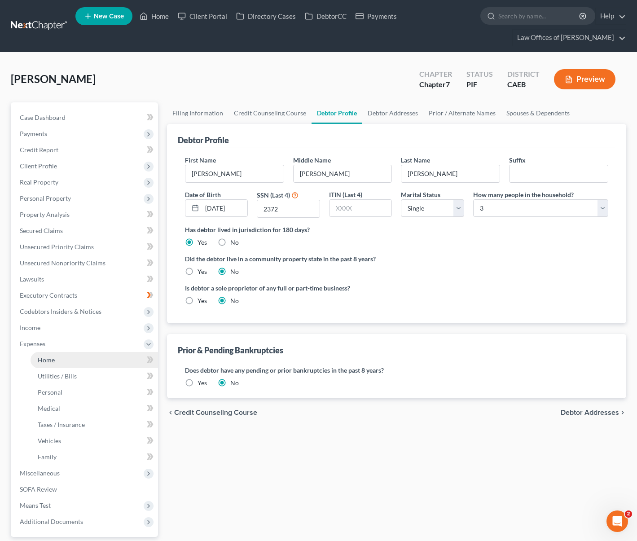
click at [66, 360] on link "Home" at bounding box center [94, 360] width 127 height 16
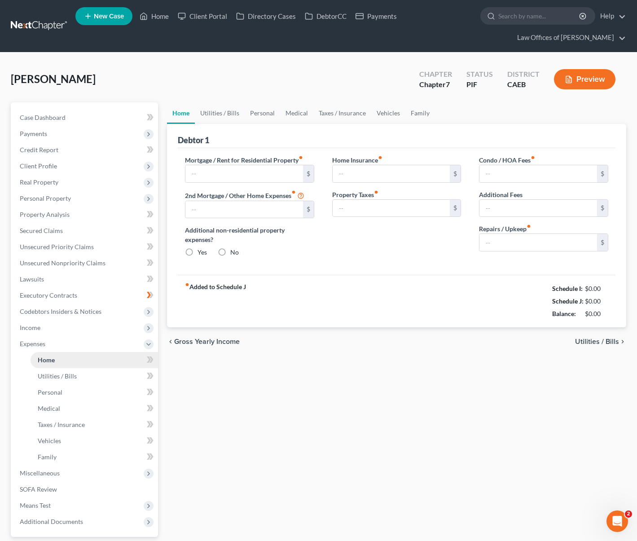
type input "800.00"
type input "0.00"
radio input "true"
type input "0.00"
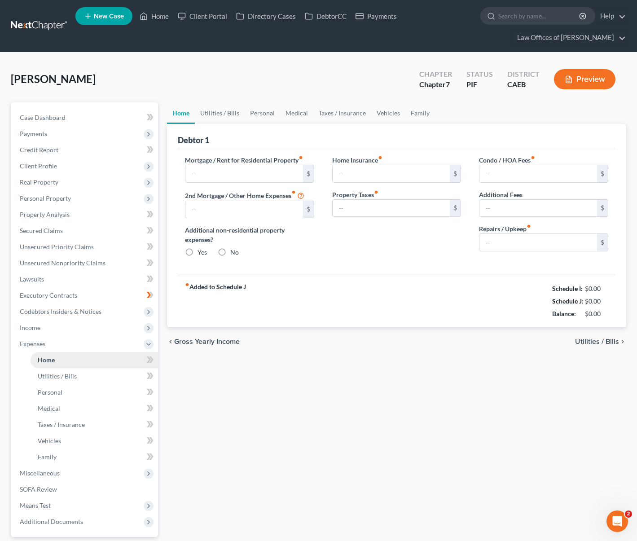
type input "0.00"
click at [390, 113] on link "Vehicles" at bounding box center [388, 113] width 34 height 22
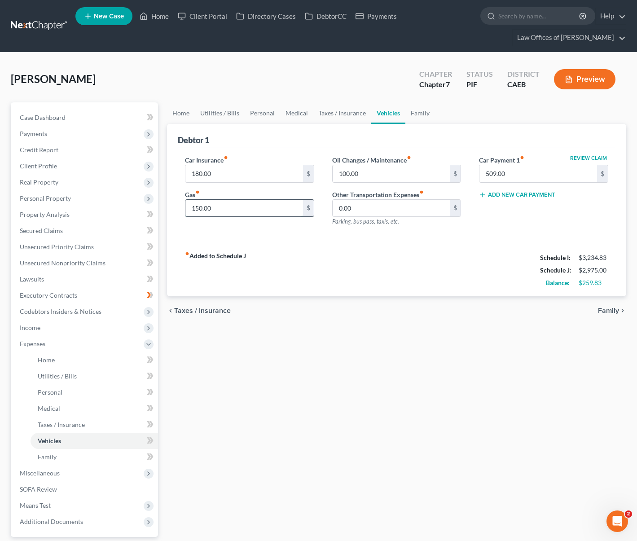
click at [225, 211] on input "150.00" at bounding box center [244, 208] width 118 height 17
type input "200"
click at [419, 114] on link "Family" at bounding box center [420, 113] width 30 height 22
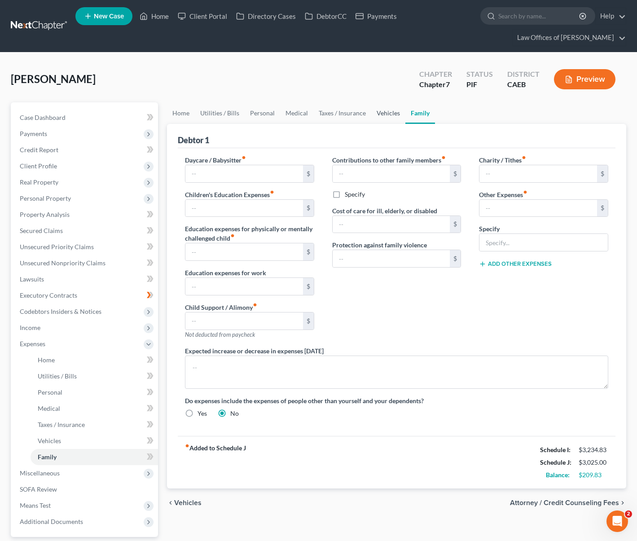
click at [376, 111] on link "Vehicles" at bounding box center [388, 113] width 34 height 22
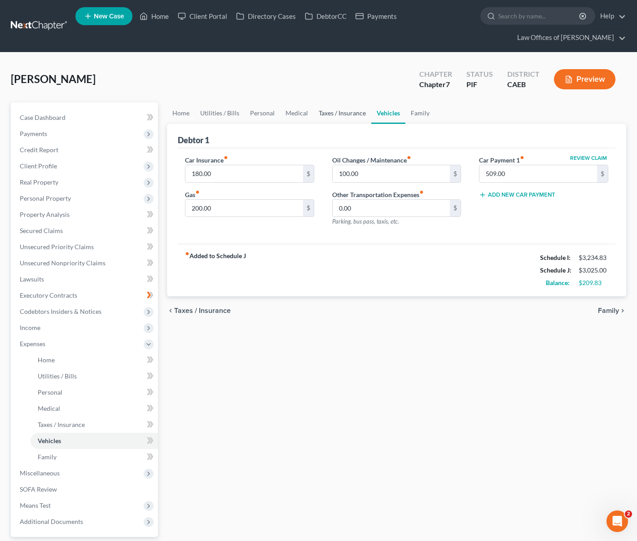
click at [342, 113] on link "Taxes / Insurance" at bounding box center [342, 113] width 58 height 22
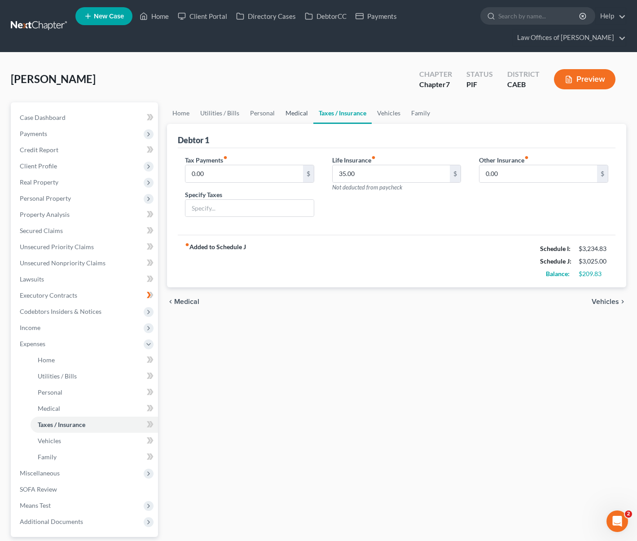
click at [299, 113] on link "Medical" at bounding box center [296, 113] width 33 height 22
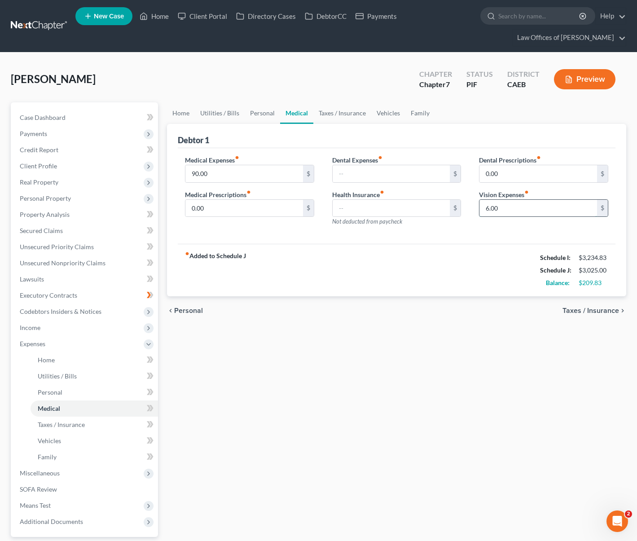
drag, startPoint x: 516, startPoint y: 211, endPoint x: 485, endPoint y: 206, distance: 31.4
click at [485, 206] on input "6.00" at bounding box center [538, 208] width 118 height 17
drag, startPoint x: 508, startPoint y: 211, endPoint x: 471, endPoint y: 210, distance: 37.3
click at [470, 210] on div "Dental Prescriptions fiber_manual_record 0.00 $ Vision Expenses fiber_manual_re…" at bounding box center [543, 194] width 147 height 78
click at [215, 173] on input "90.00" at bounding box center [244, 173] width 118 height 17
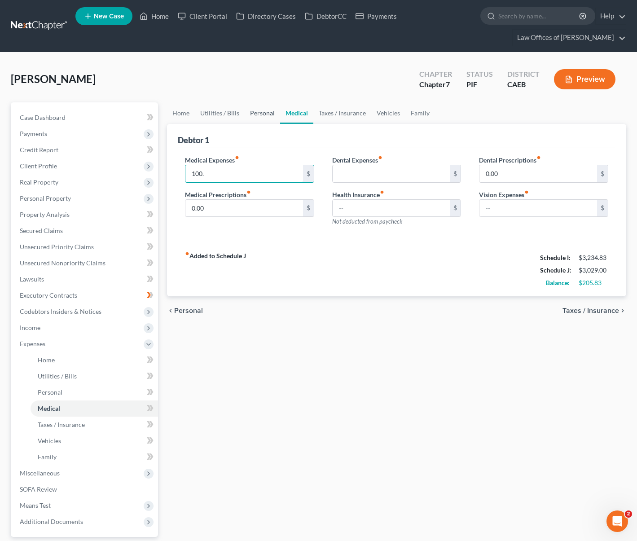
type input "100."
click at [261, 114] on link "Personal" at bounding box center [262, 113] width 35 height 22
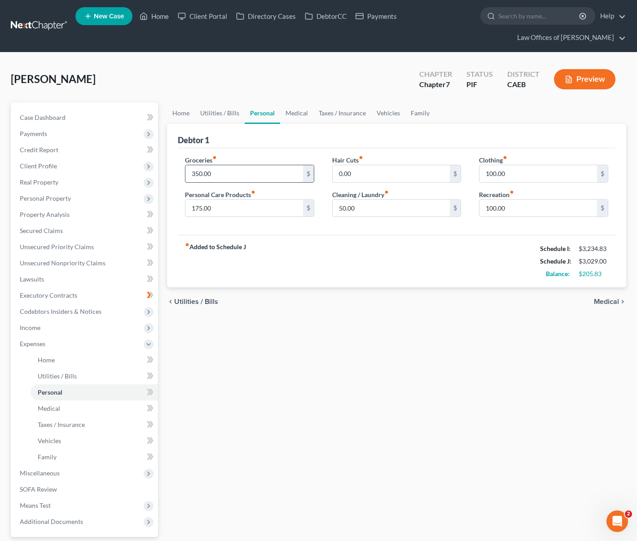
click at [216, 174] on input "350.00" at bounding box center [244, 173] width 118 height 17
type input "450."
click at [430, 173] on input "0.00" at bounding box center [392, 173] width 118 height 17
click at [531, 206] on input "100.00" at bounding box center [538, 208] width 118 height 17
type input "150."
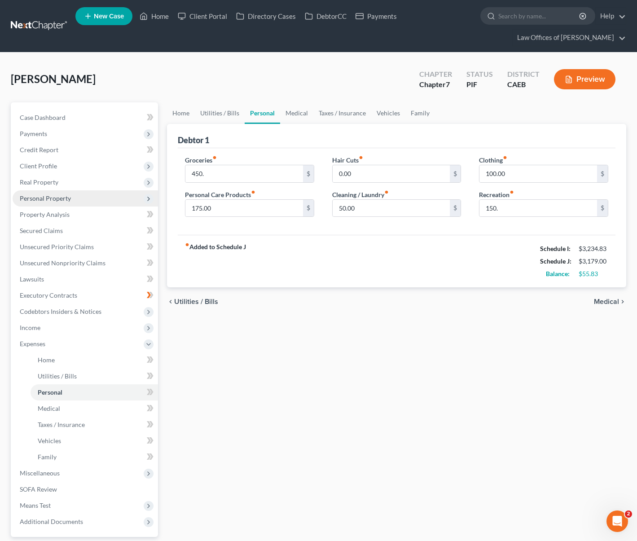
click at [59, 202] on span "Personal Property" at bounding box center [85, 198] width 145 height 16
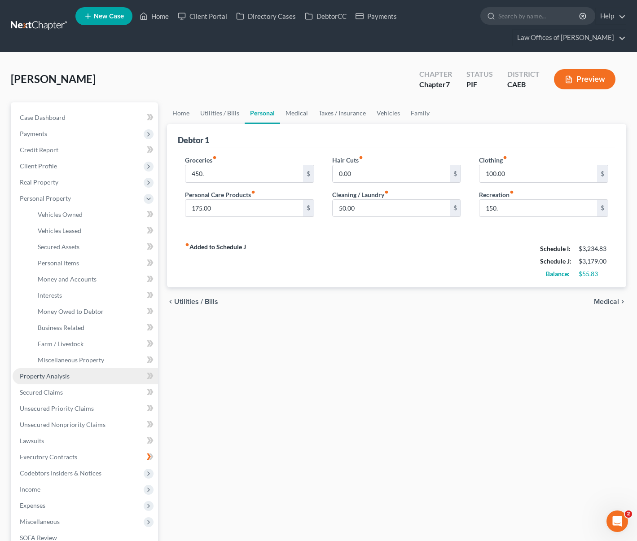
click at [57, 378] on span "Property Analysis" at bounding box center [45, 376] width 50 height 8
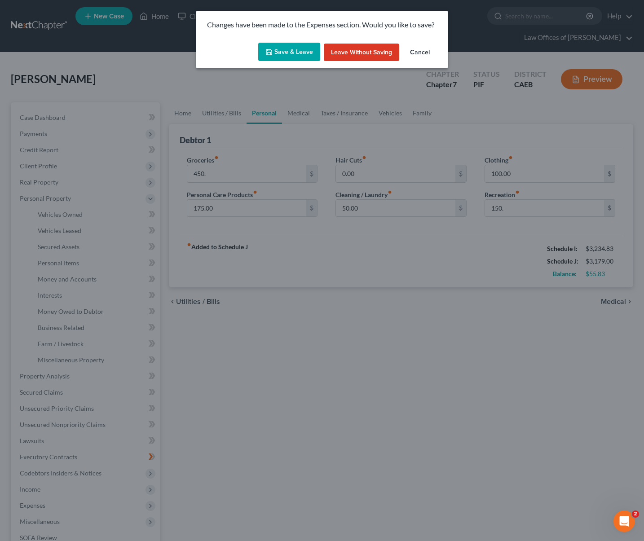
click at [295, 53] on button "Save & Leave" at bounding box center [289, 52] width 62 height 19
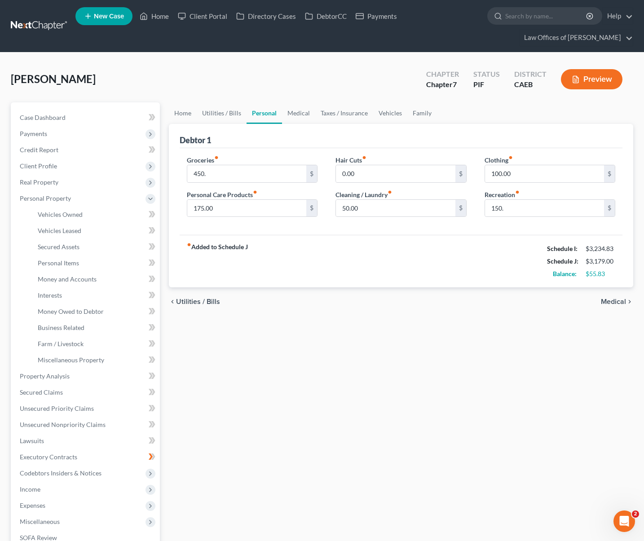
type input "450.00"
type input "150.00"
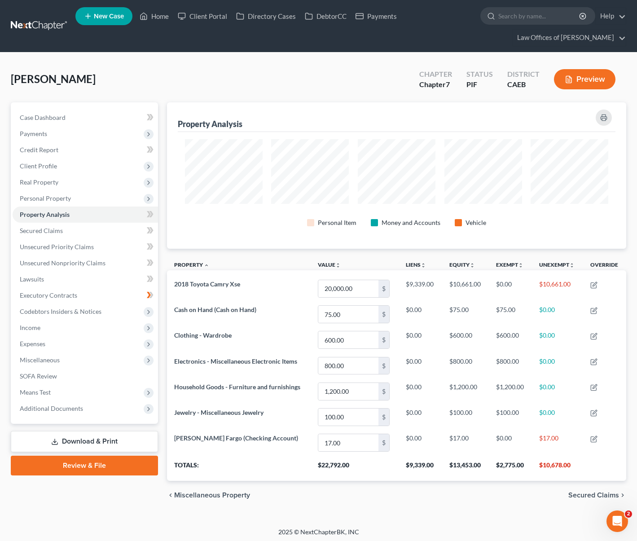
scroll to position [146, 459]
click at [77, 203] on span "Personal Property" at bounding box center [85, 198] width 145 height 16
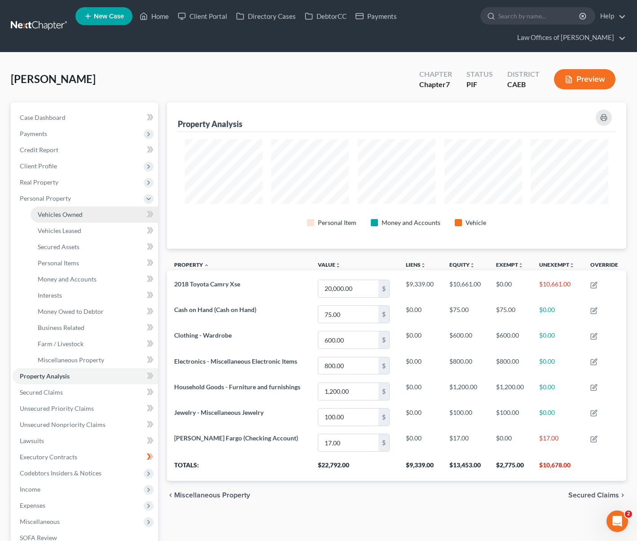
click at [75, 211] on span "Vehicles Owned" at bounding box center [60, 215] width 45 height 8
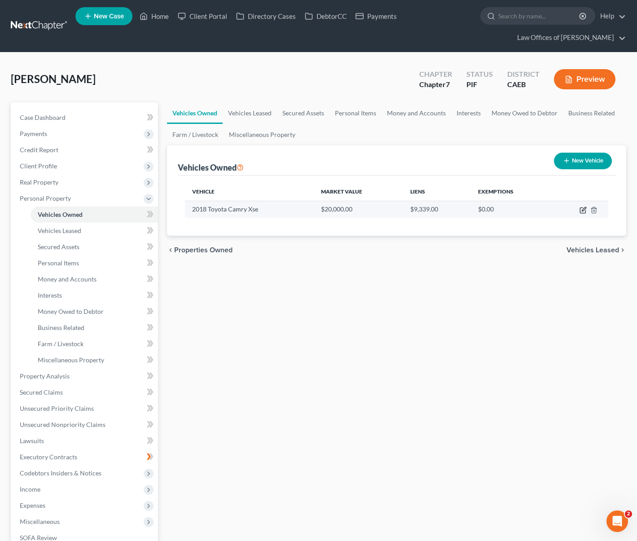
click at [580, 208] on icon "button" at bounding box center [583, 209] width 7 height 7
select select "0"
select select "8"
select select "1"
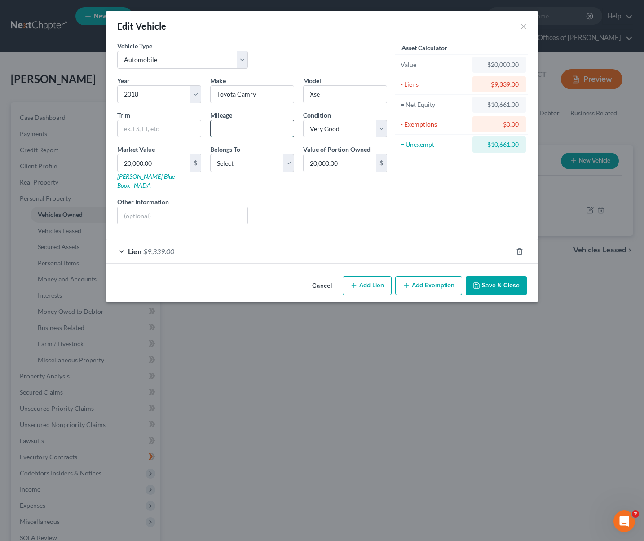
click at [246, 127] on input "text" at bounding box center [252, 128] width 83 height 17
type input "92,300"
click at [384, 131] on select "Select Excellent Very Good Good Fair Poor" at bounding box center [345, 129] width 84 height 18
select select "2"
click at [303, 120] on select "Select Excellent Very Good Good Fair Poor" at bounding box center [345, 129] width 84 height 18
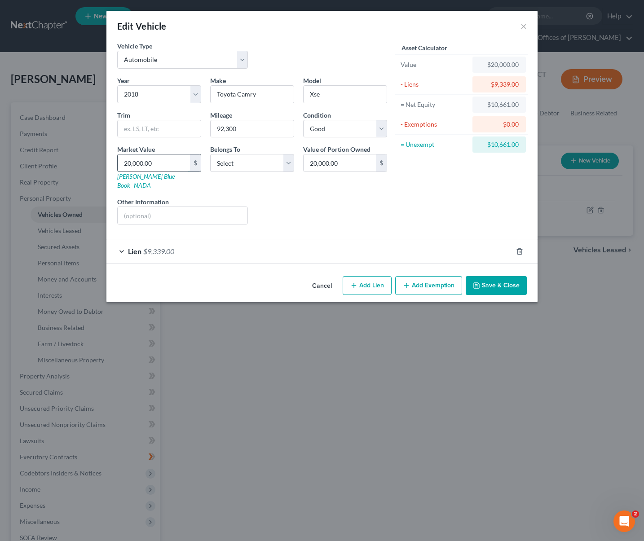
click at [174, 165] on input "20,000.00" at bounding box center [154, 162] width 72 height 17
type input "8"
type input "8.00"
type input "83"
type input "83.00"
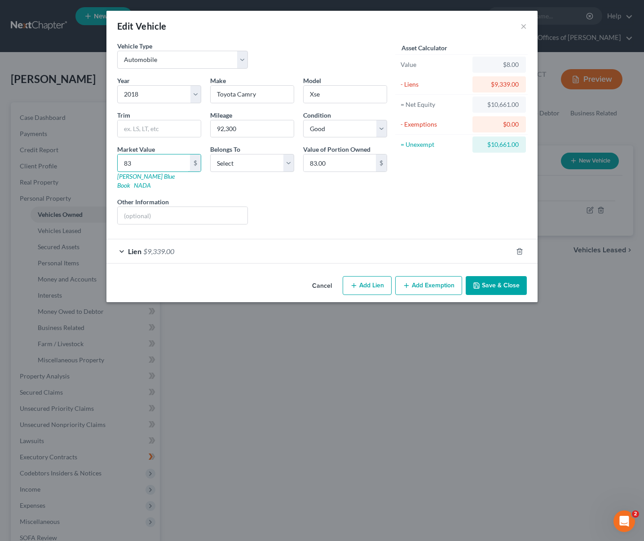
type input "830"
type input "830.00"
type input "8300"
type input "8,300.00"
type input "8,300"
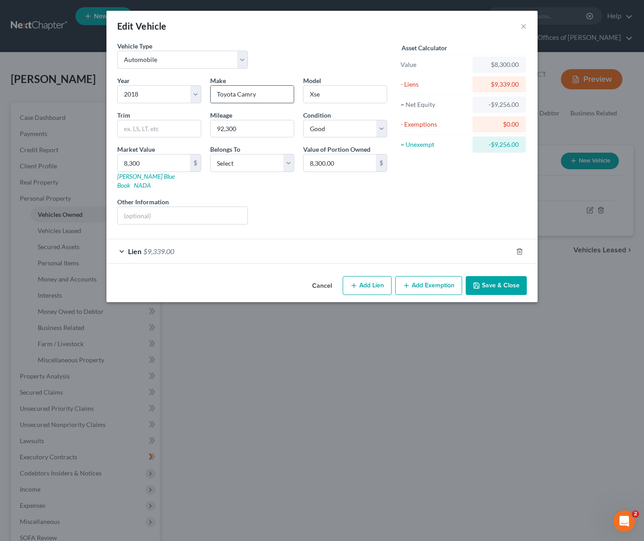
click at [272, 99] on input "Toyota Camry" at bounding box center [252, 94] width 83 height 17
type input "Toyota"
type input "Camry"
click at [271, 131] on input "92,300" at bounding box center [252, 128] width 83 height 17
drag, startPoint x: 264, startPoint y: 133, endPoint x: 190, endPoint y: 123, distance: 74.7
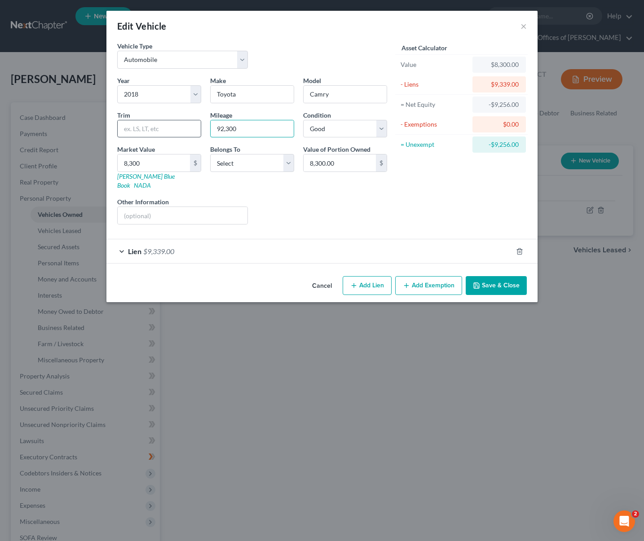
click at [190, 123] on div "Year Select 2026 2025 2024 2023 2022 2021 2020 2019 2018 2017 2016 2015 2014 20…" at bounding box center [252, 154] width 279 height 156
type input "98,400"
click at [484, 276] on button "Save & Close" at bounding box center [496, 285] width 61 height 19
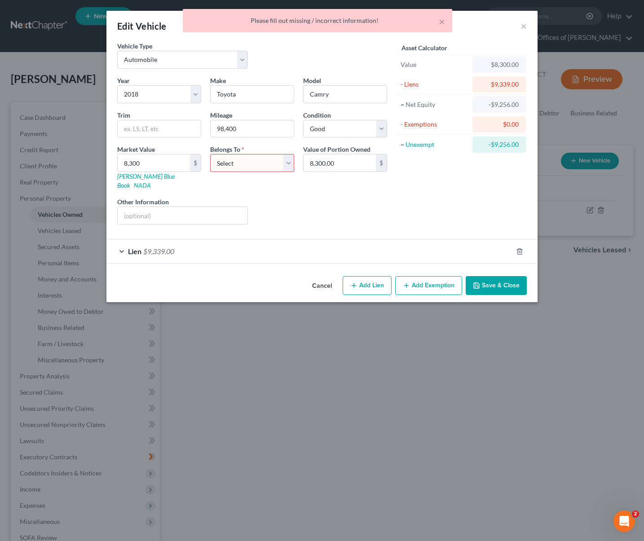
click at [287, 162] on select "Select Debtor 1 Only Debtor 2 Only Debtor 1 And Debtor 2 Only At Least One Of T…" at bounding box center [252, 163] width 84 height 18
select select "0"
click at [210, 154] on select "Select Debtor 1 Only Debtor 2 Only Debtor 1 And Debtor 2 Only At Least One Of T…" at bounding box center [252, 163] width 84 height 18
click at [494, 284] on button "Save & Close" at bounding box center [496, 285] width 61 height 19
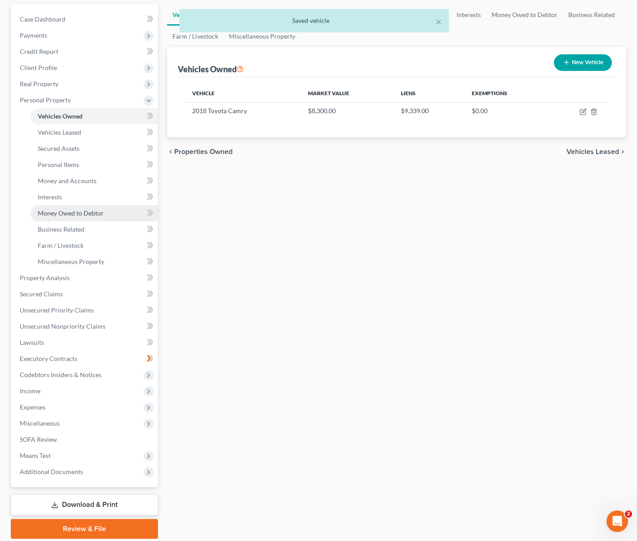
scroll to position [129, 0]
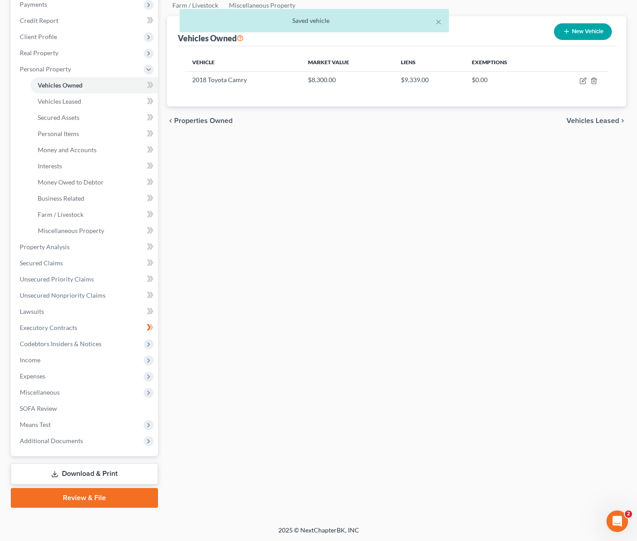
click at [105, 474] on link "Download & Print" at bounding box center [84, 473] width 147 height 21
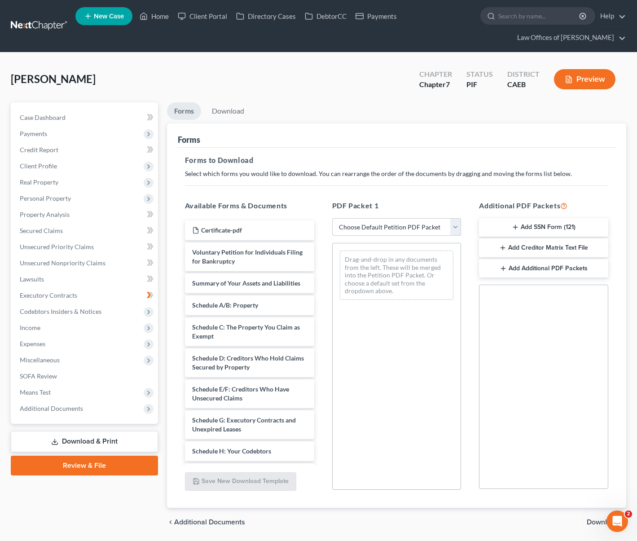
click at [457, 226] on select "Choose Default Petition PDF Packet Complete Bankruptcy Petition (all forms and …" at bounding box center [396, 227] width 129 height 18
select select "4"
click at [332, 218] on select "Choose Default Petition PDF Packet Complete Bankruptcy Petition (all forms and …" at bounding box center [396, 227] width 129 height 18
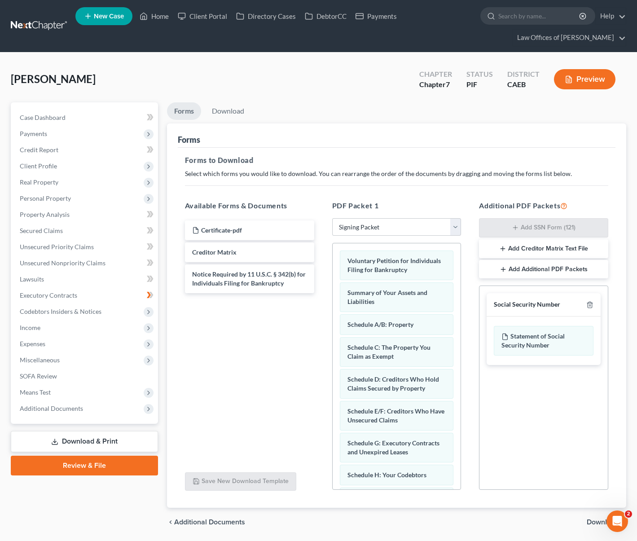
click at [588, 520] on span "Download" at bounding box center [603, 521] width 32 height 7
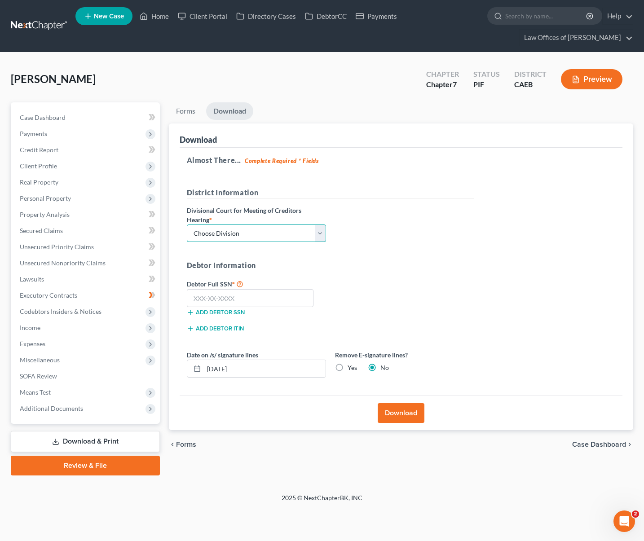
click at [317, 228] on select "Choose Division Fresno Modesto Sacramento" at bounding box center [256, 233] width 139 height 18
select select "0"
click at [187, 224] on select "Choose Division Fresno Modesto Sacramento" at bounding box center [256, 233] width 139 height 18
drag, startPoint x: 269, startPoint y: 298, endPoint x: 260, endPoint y: 292, distance: 10.6
click at [268, 299] on input "text" at bounding box center [250, 298] width 127 height 18
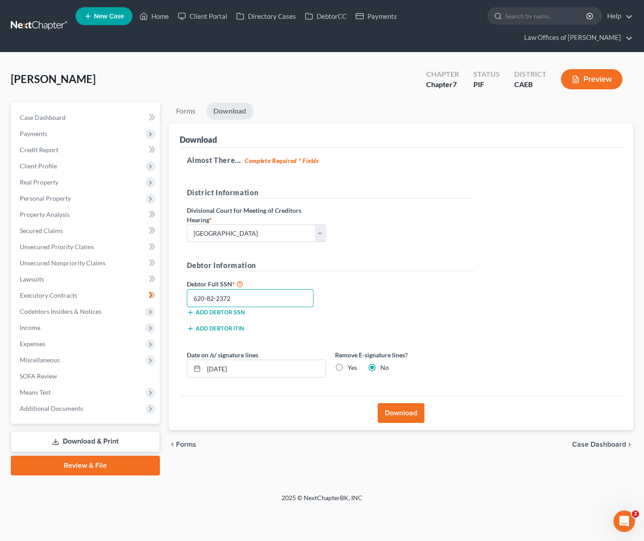
type input "620-82-2372"
click at [410, 409] on button "Download" at bounding box center [401, 413] width 47 height 20
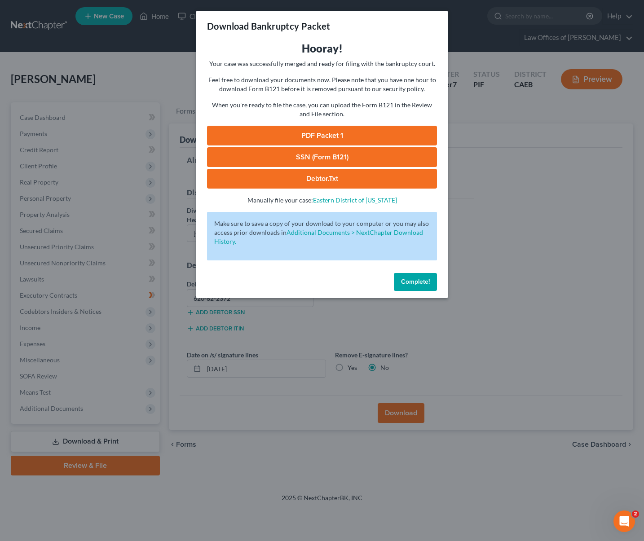
click at [318, 158] on link "SSN (Form B121)" at bounding box center [322, 157] width 230 height 20
click at [320, 136] on link "PDF Packet 1" at bounding box center [322, 136] width 230 height 20
click at [423, 280] on span "Complete!" at bounding box center [415, 282] width 29 height 8
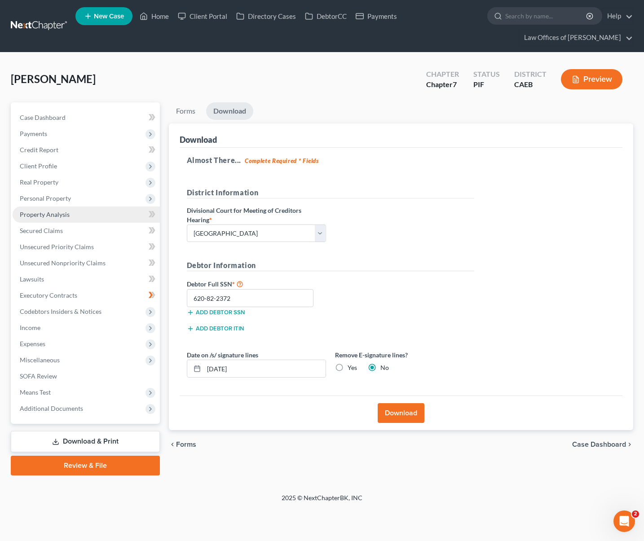
click at [75, 216] on link "Property Analysis" at bounding box center [86, 214] width 147 height 16
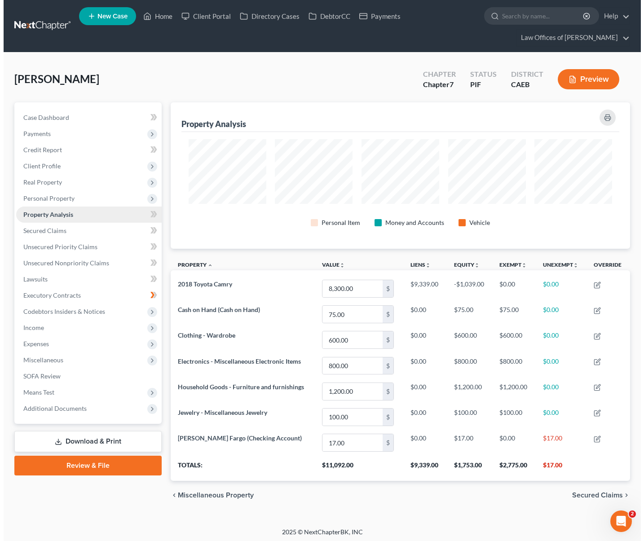
scroll to position [146, 459]
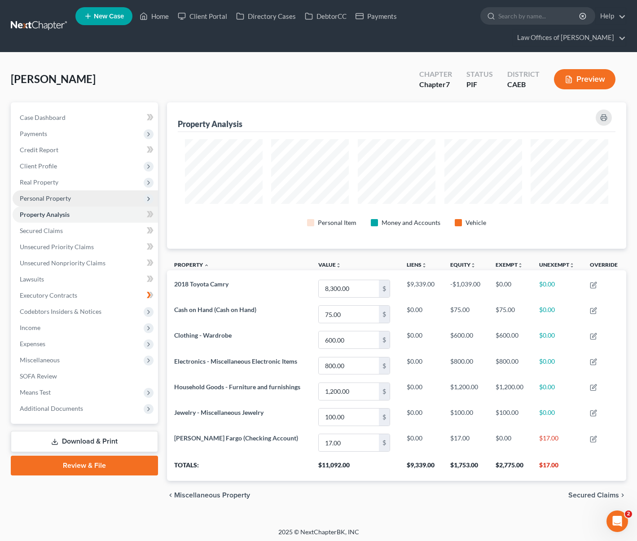
click at [75, 202] on span "Personal Property" at bounding box center [85, 198] width 145 height 16
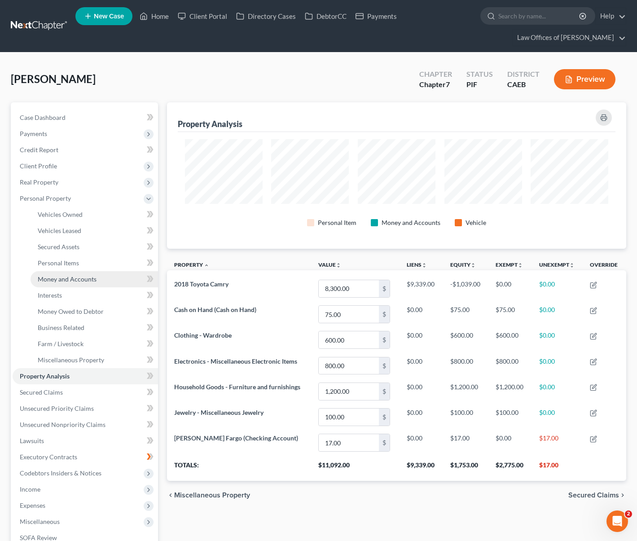
click at [106, 280] on link "Money and Accounts" at bounding box center [94, 279] width 127 height 16
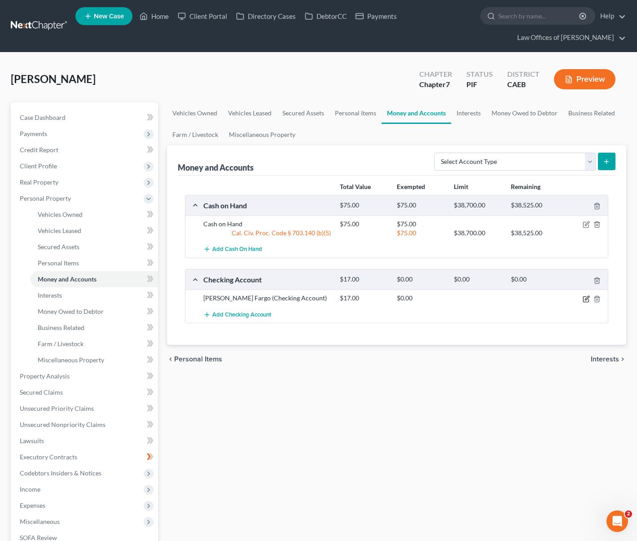
click at [584, 298] on icon "button" at bounding box center [586, 298] width 7 height 7
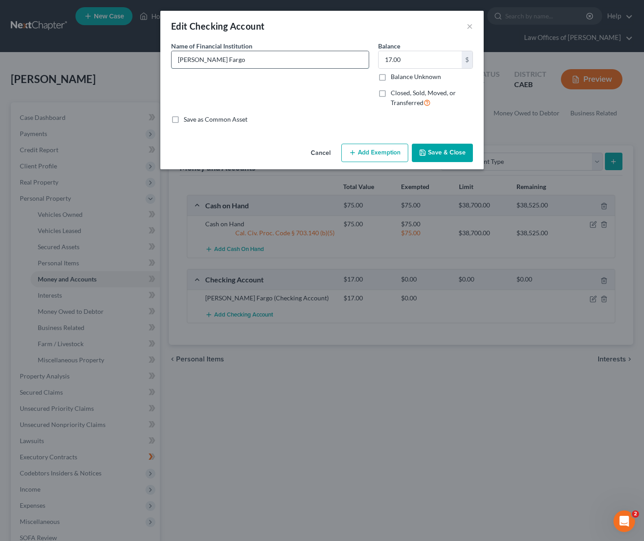
click at [228, 61] on input "Wells Fargo" at bounding box center [269, 59] width 197 height 17
type input "Wells Fargo Bank"
click at [389, 149] on button "Add Exemption" at bounding box center [374, 153] width 67 height 19
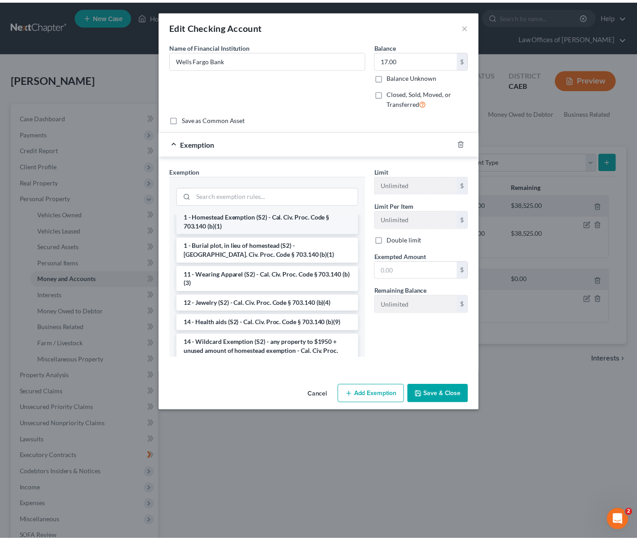
scroll to position [84, 0]
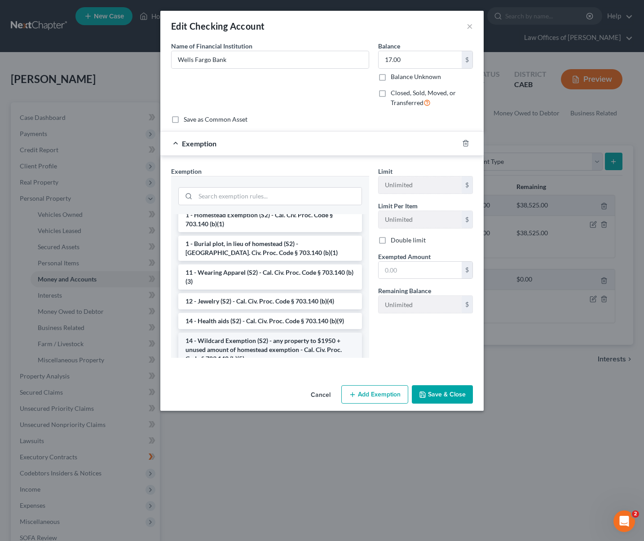
click at [237, 341] on li "14 - Wildcard Exemption (S2) - any property to $1950 + unused amount of homeste…" at bounding box center [270, 350] width 184 height 34
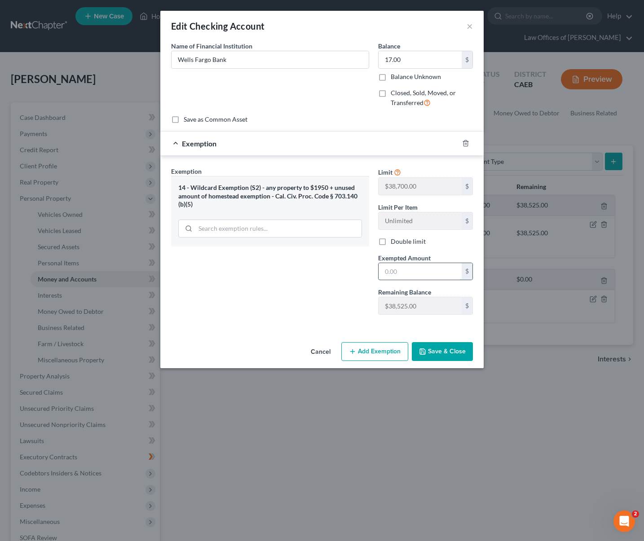
drag, startPoint x: 406, startPoint y: 268, endPoint x: 413, endPoint y: 271, distance: 7.3
click at [407, 268] on input "text" at bounding box center [419, 271] width 83 height 17
type input "17."
click at [442, 352] on button "Save & Close" at bounding box center [442, 351] width 61 height 19
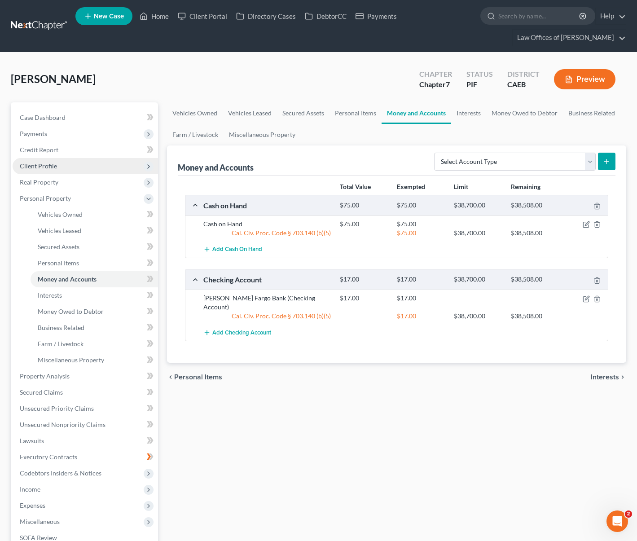
click at [67, 166] on span "Client Profile" at bounding box center [85, 166] width 145 height 16
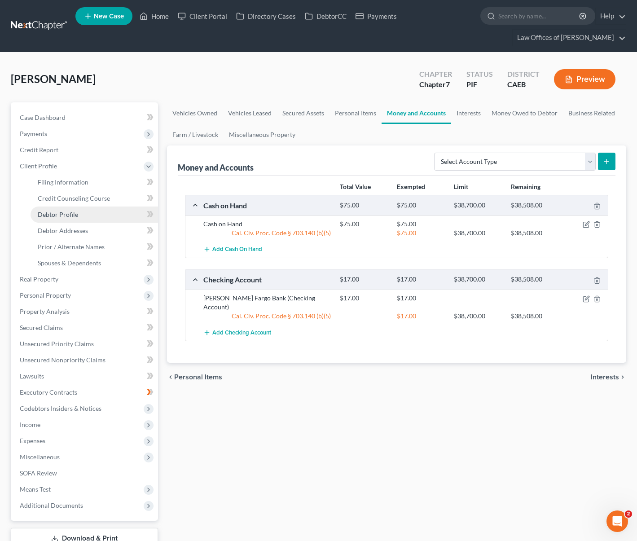
click at [76, 212] on span "Debtor Profile" at bounding box center [58, 215] width 40 height 8
select select "0"
select select "2"
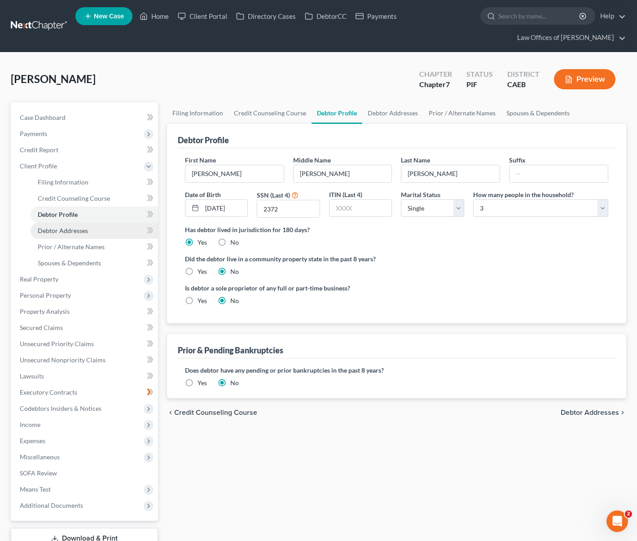
click at [98, 228] on link "Debtor Addresses" at bounding box center [94, 231] width 127 height 16
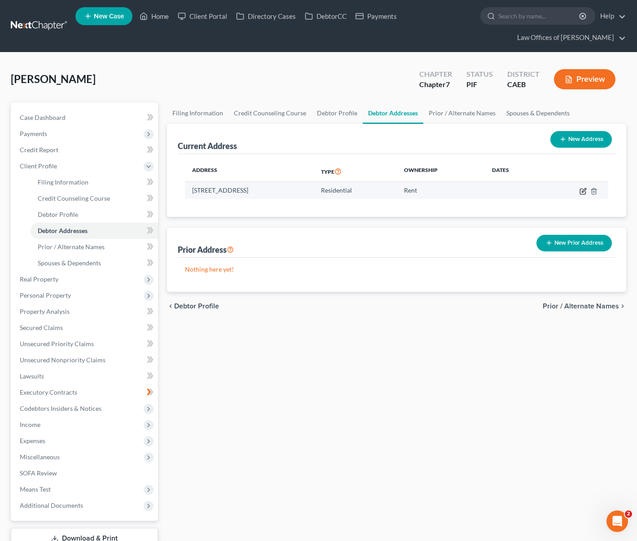
click at [580, 191] on icon "button" at bounding box center [583, 191] width 7 height 7
select select "4"
select select "14"
select select "0"
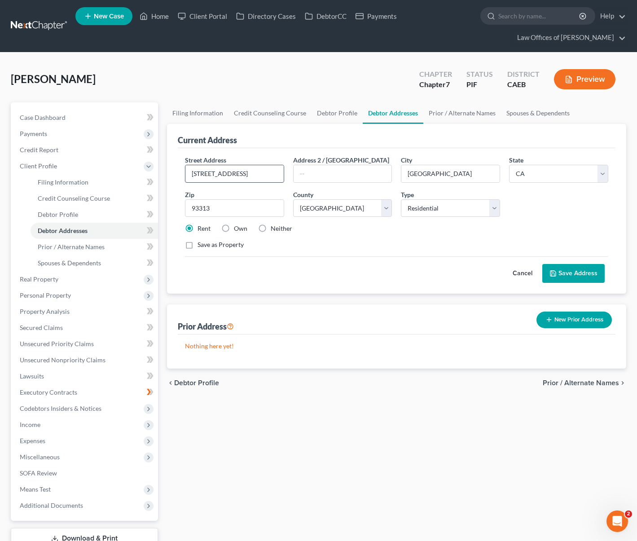
drag, startPoint x: 267, startPoint y: 171, endPoint x: 264, endPoint y: 176, distance: 5.7
click at [267, 171] on input "2920 Macau st" at bounding box center [234, 173] width 98 height 17
type input "2920 Macau St."
click at [564, 269] on button "Save Address" at bounding box center [573, 273] width 62 height 19
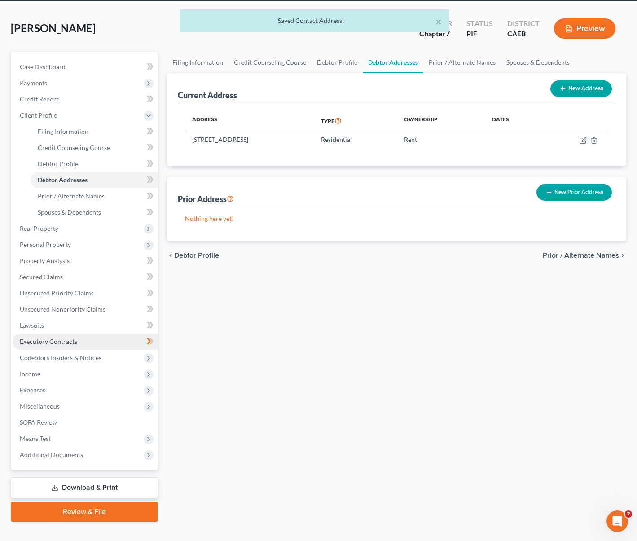
scroll to position [65, 0]
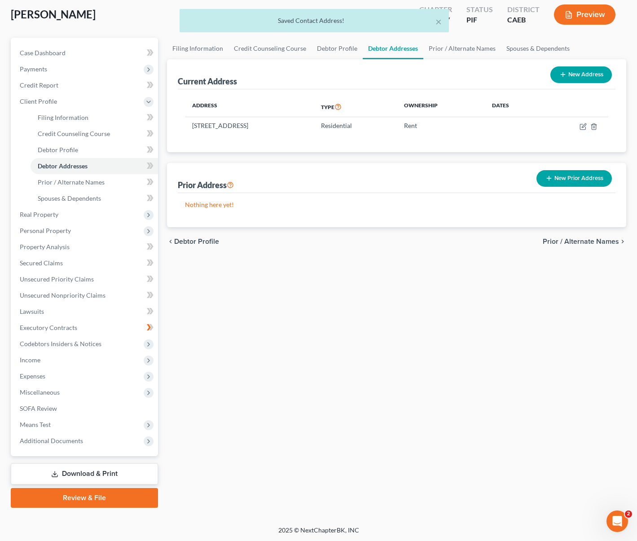
click at [107, 473] on link "Download & Print" at bounding box center [84, 473] width 147 height 21
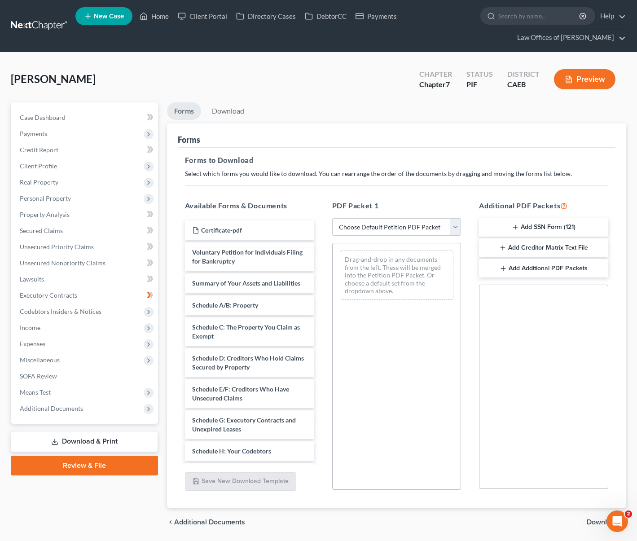
click at [458, 231] on select "Choose Default Petition PDF Packet Complete Bankruptcy Petition (all forms and …" at bounding box center [396, 227] width 129 height 18
select select "4"
click at [332, 218] on select "Choose Default Petition PDF Packet Complete Bankruptcy Petition (all forms and …" at bounding box center [396, 227] width 129 height 18
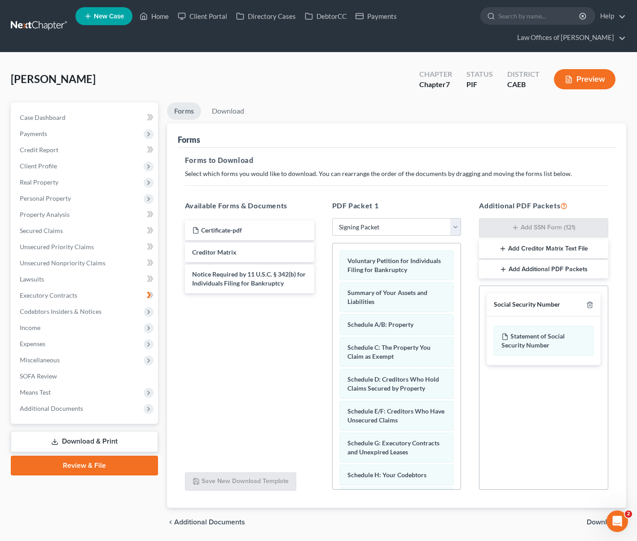
click at [589, 521] on span "Download" at bounding box center [603, 521] width 32 height 7
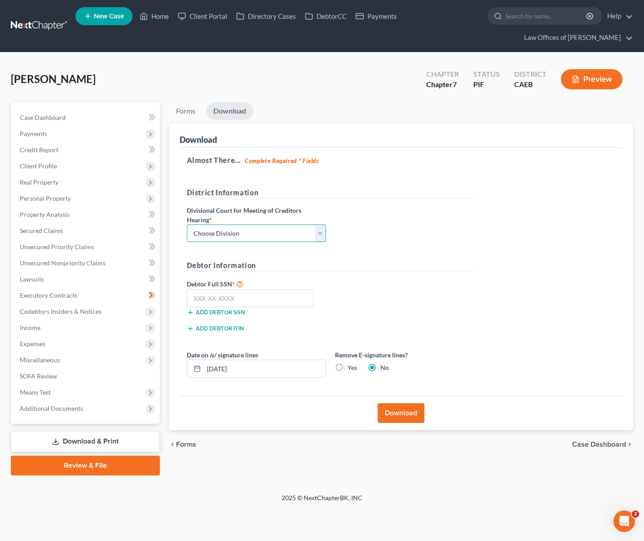
click at [321, 229] on select "Choose Division Fresno Modesto Sacramento" at bounding box center [256, 233] width 139 height 18
select select "0"
click at [187, 224] on select "Choose Division Fresno Modesto Sacramento" at bounding box center [256, 233] width 139 height 18
click at [260, 290] on input "text" at bounding box center [250, 298] width 127 height 18
type input "111-11-1111"
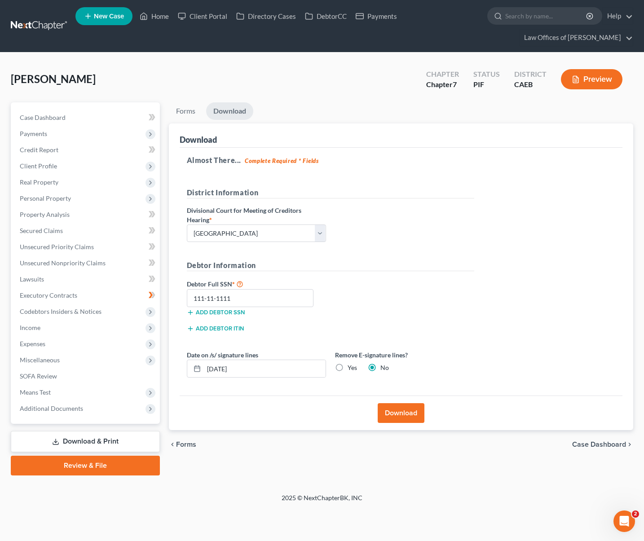
click at [397, 416] on button "Download" at bounding box center [401, 413] width 47 height 20
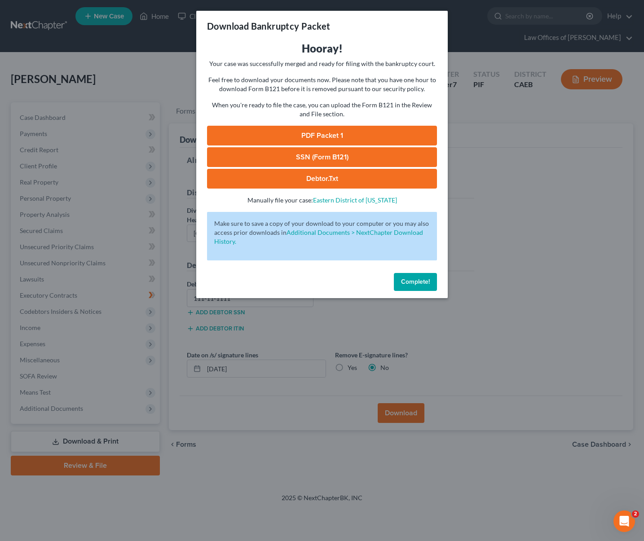
click at [344, 137] on link "PDF Packet 1" at bounding box center [322, 136] width 230 height 20
click at [414, 281] on span "Complete!" at bounding box center [415, 282] width 29 height 8
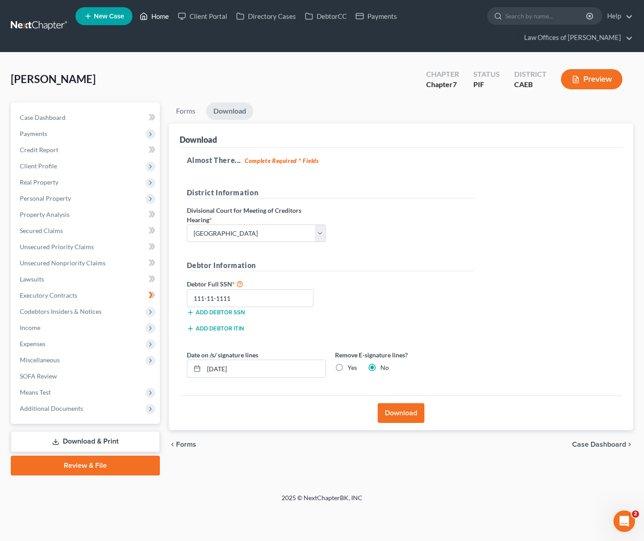
click at [165, 18] on link "Home" at bounding box center [154, 16] width 38 height 16
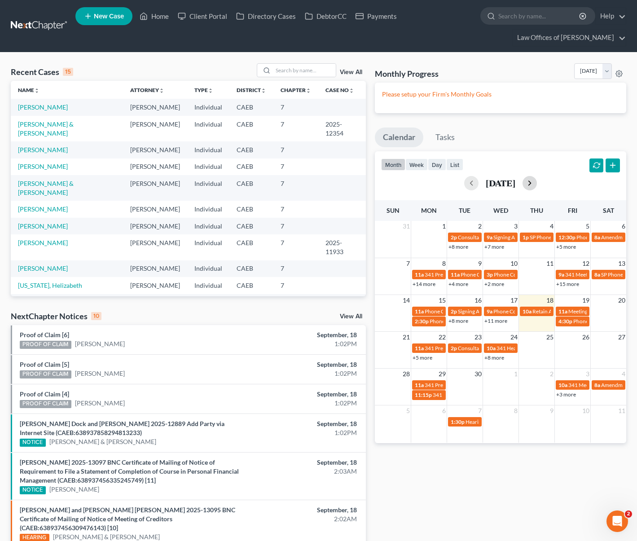
click at [537, 183] on button "button" at bounding box center [530, 183] width 14 height 14
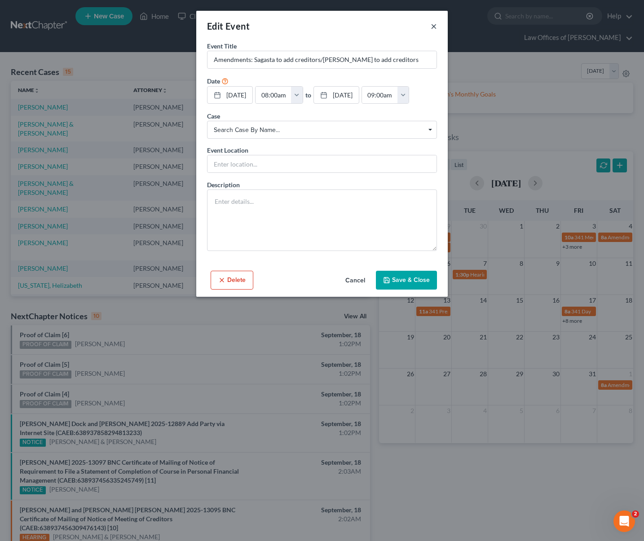
click at [434, 26] on button "×" at bounding box center [433, 26] width 6 height 11
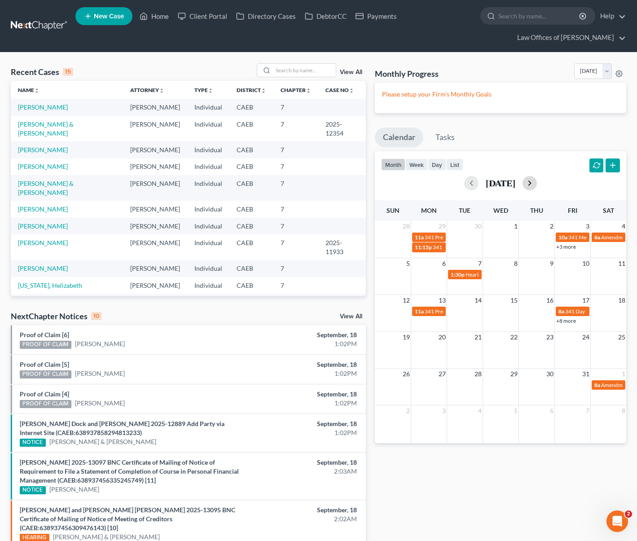
click at [537, 184] on button "button" at bounding box center [530, 183] width 14 height 14
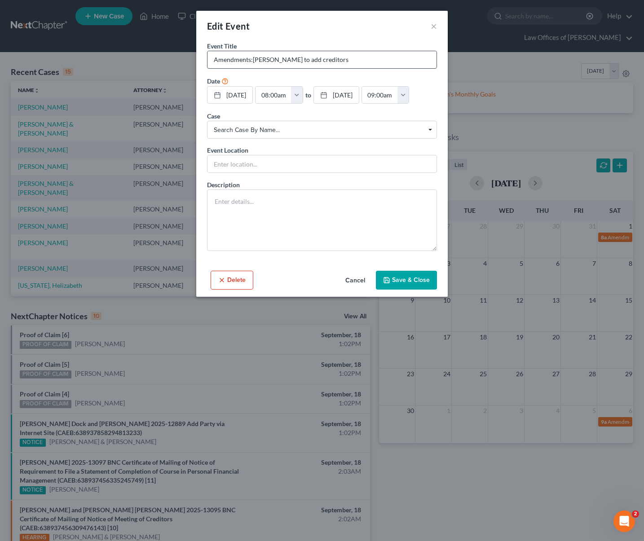
click at [319, 58] on input "Amendments:Barnes to add creditors" at bounding box center [321, 59] width 229 height 17
type input "Amendments: Barnes to add creditors"
click at [407, 277] on button "Save & Close" at bounding box center [406, 280] width 61 height 19
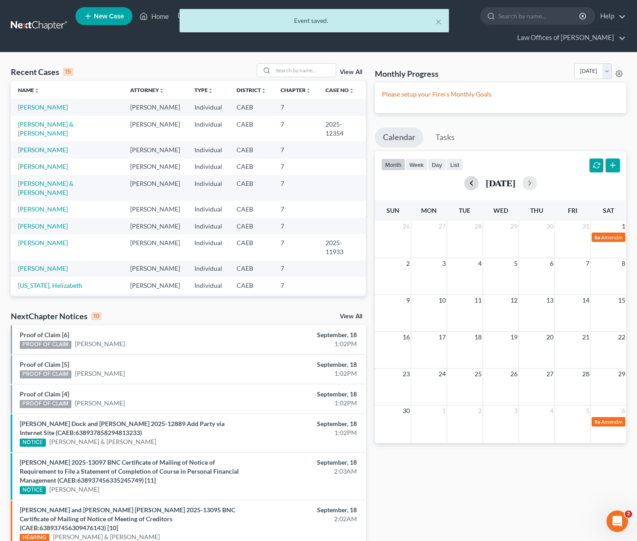
click at [464, 184] on button "button" at bounding box center [471, 183] width 14 height 14
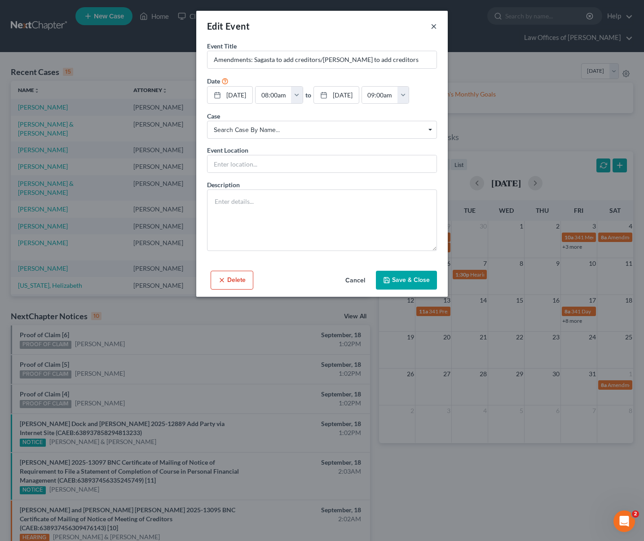
click at [436, 27] on button "×" at bounding box center [433, 26] width 6 height 11
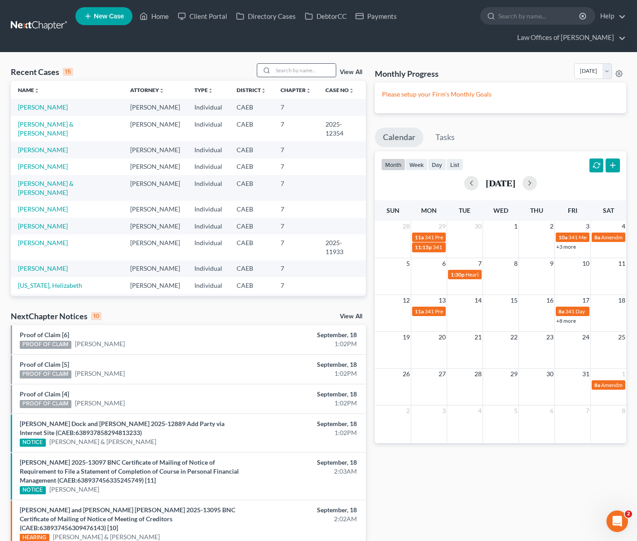
click at [290, 70] on input "search" at bounding box center [304, 70] width 63 height 13
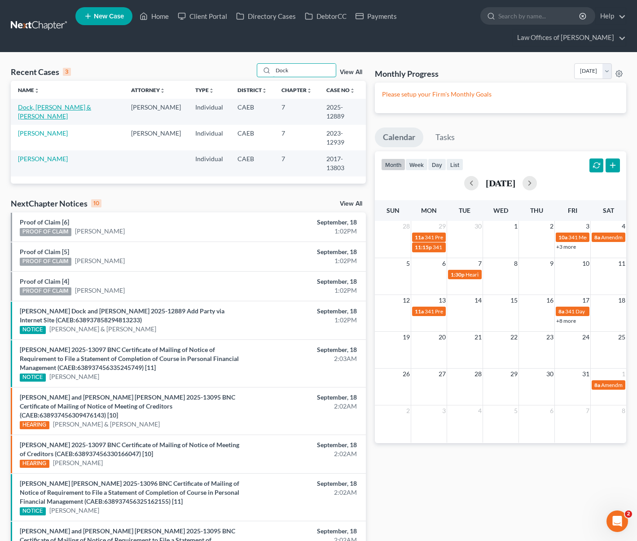
type input "Dock"
click at [75, 107] on link "Dock, Edmond & Medina, Jessica" at bounding box center [54, 111] width 73 height 17
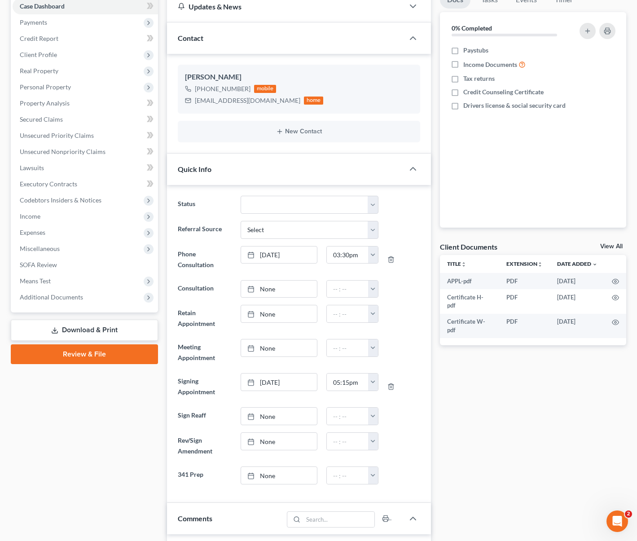
scroll to position [12, 0]
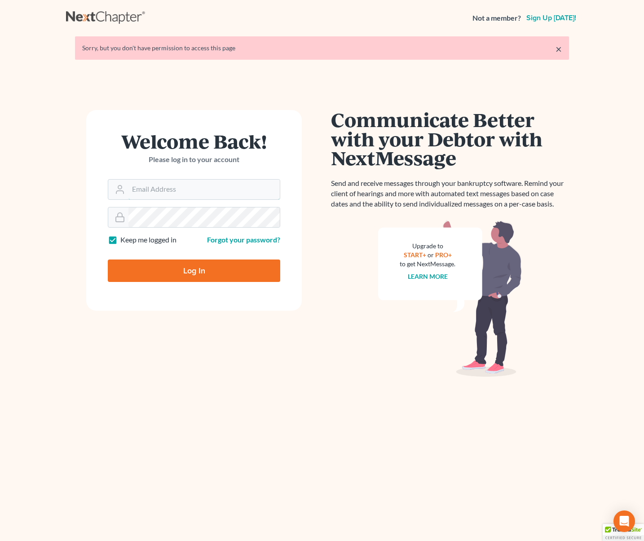
type input "[EMAIL_ADDRESS][DOMAIN_NAME]"
click at [191, 271] on input "Log In" at bounding box center [194, 270] width 172 height 22
type input "Thinking..."
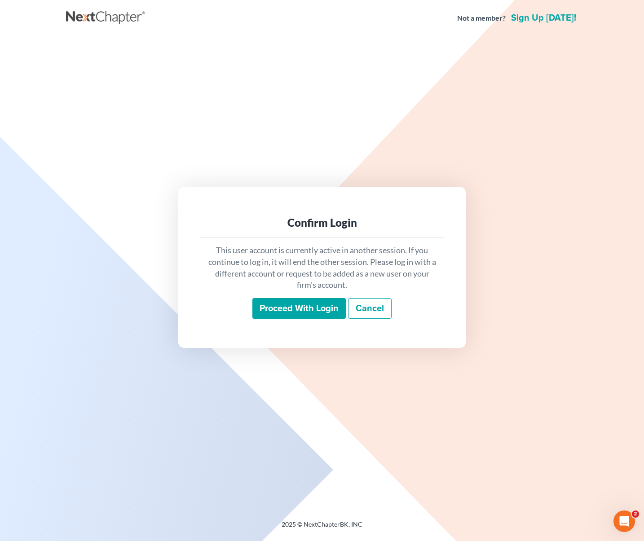
click at [317, 311] on input "Proceed with login" at bounding box center [298, 308] width 93 height 21
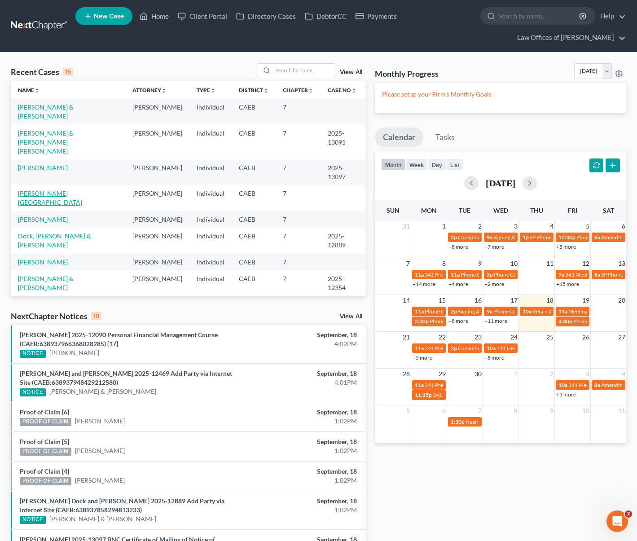
click at [53, 189] on link "Mendiola, Diego" at bounding box center [50, 197] width 64 height 17
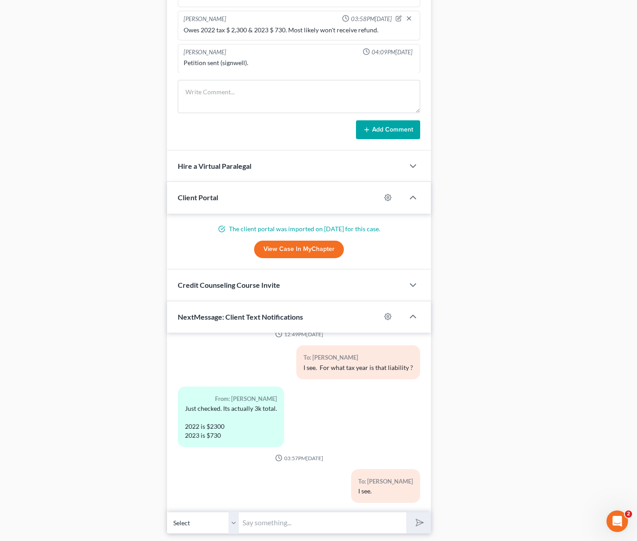
scroll to position [754, 0]
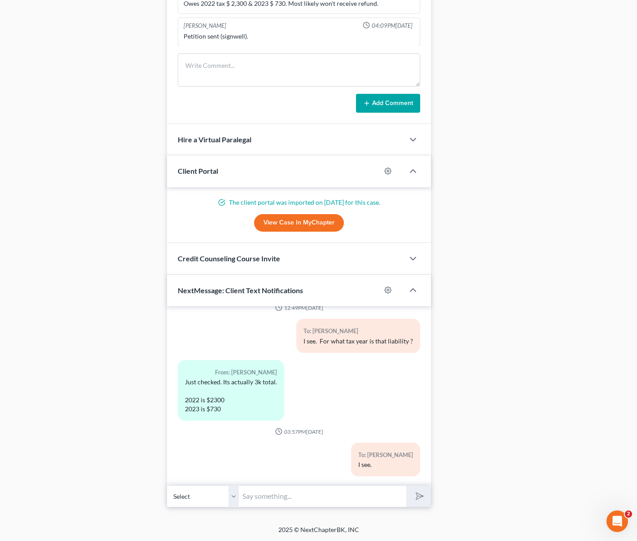
click at [264, 501] on input "text" at bounding box center [322, 496] width 167 height 22
type input "H"
type input "Hi. We just emailed you the petition for signatures. If you need to make change…"
click at [406, 486] on button "submit" at bounding box center [418, 496] width 25 height 21
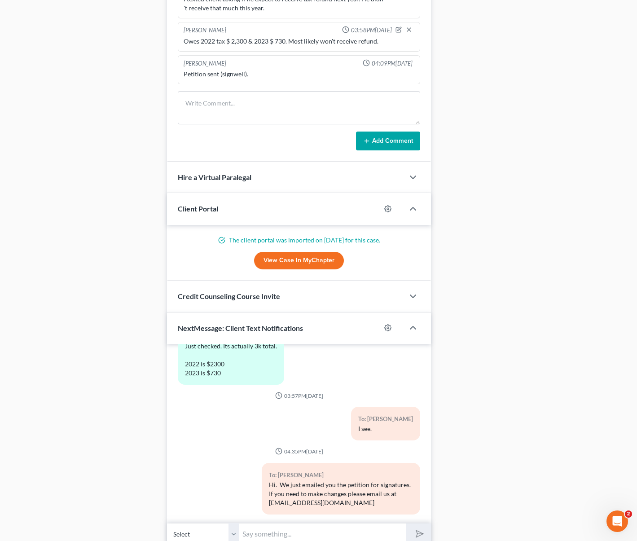
scroll to position [715, 0]
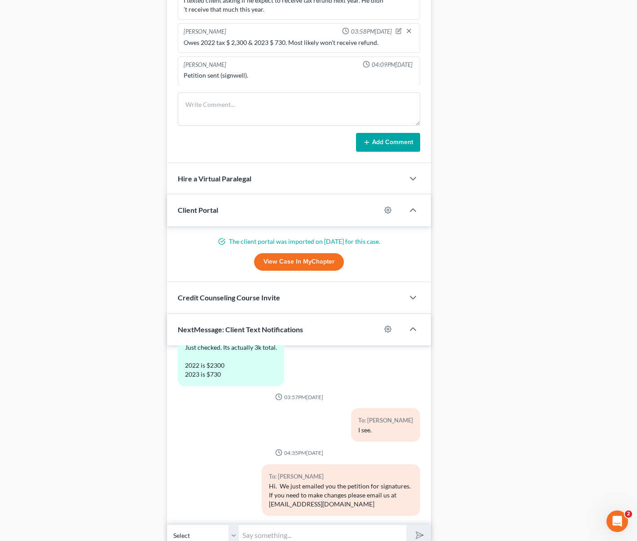
drag, startPoint x: 188, startPoint y: 423, endPoint x: 192, endPoint y: 428, distance: 6.1
click at [189, 424] on div "To: Diego Mendiola I see." at bounding box center [299, 428] width 252 height 41
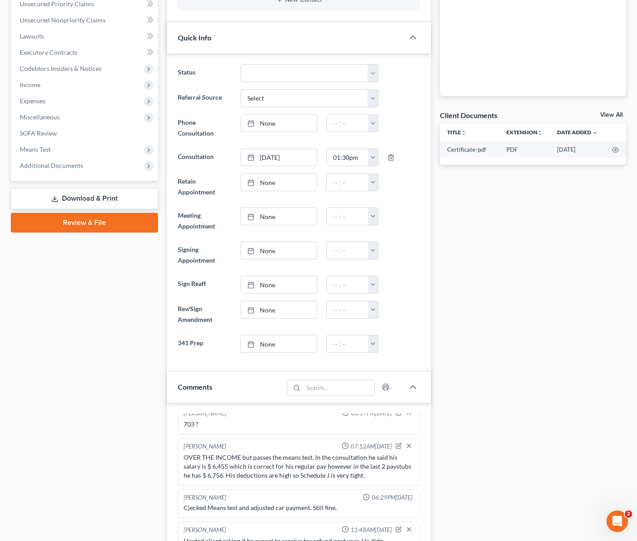
scroll to position [0, 0]
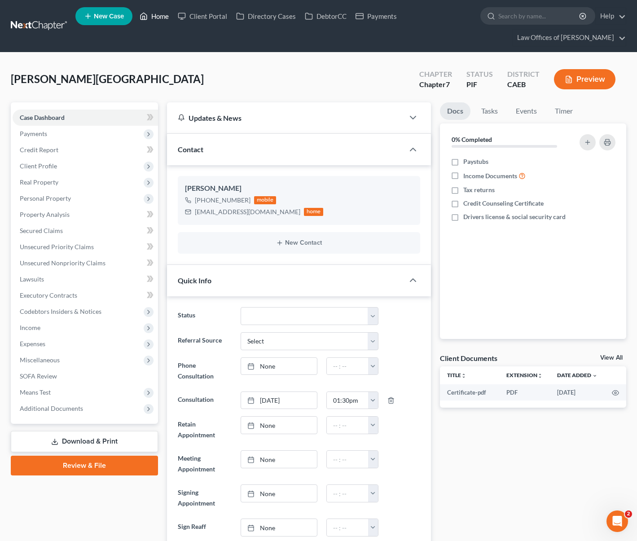
click at [164, 18] on link "Home" at bounding box center [154, 16] width 38 height 16
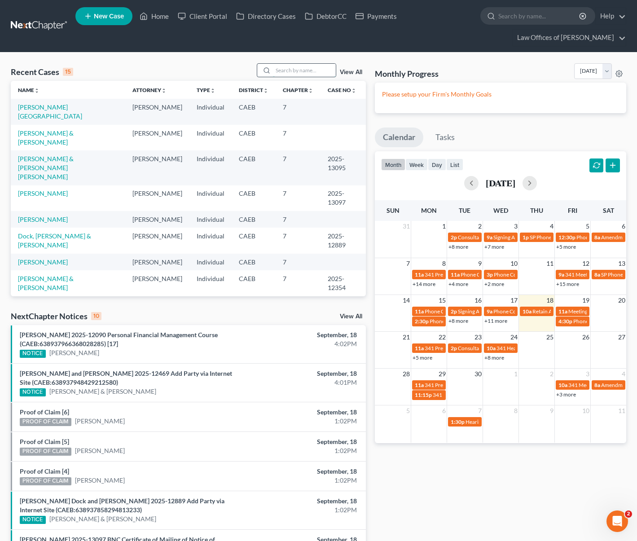
click at [295, 71] on input "search" at bounding box center [304, 70] width 63 height 13
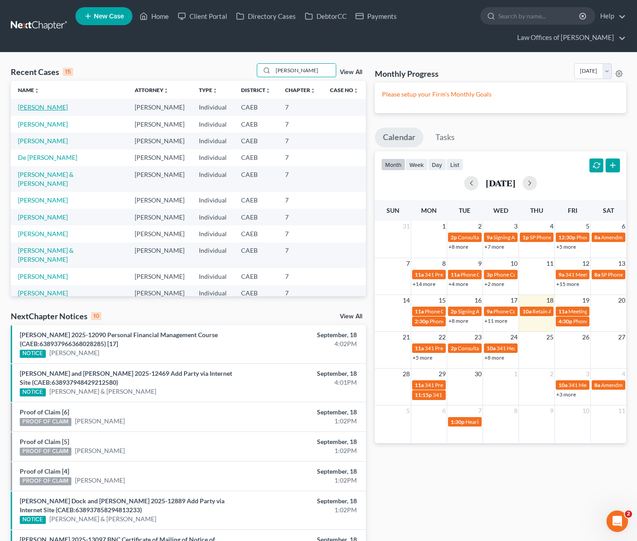
type input "Mora"
click at [46, 108] on link "Mora, Luis" at bounding box center [43, 107] width 50 height 8
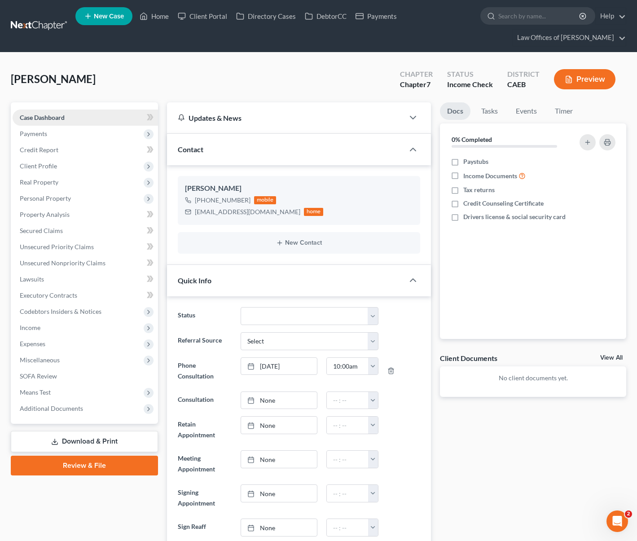
scroll to position [4324, 0]
click at [49, 138] on span "Payments" at bounding box center [85, 134] width 145 height 16
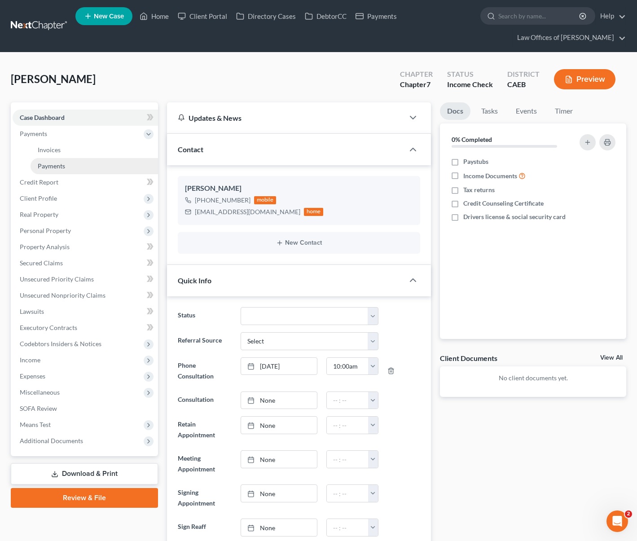
click at [56, 167] on span "Payments" at bounding box center [51, 166] width 27 height 8
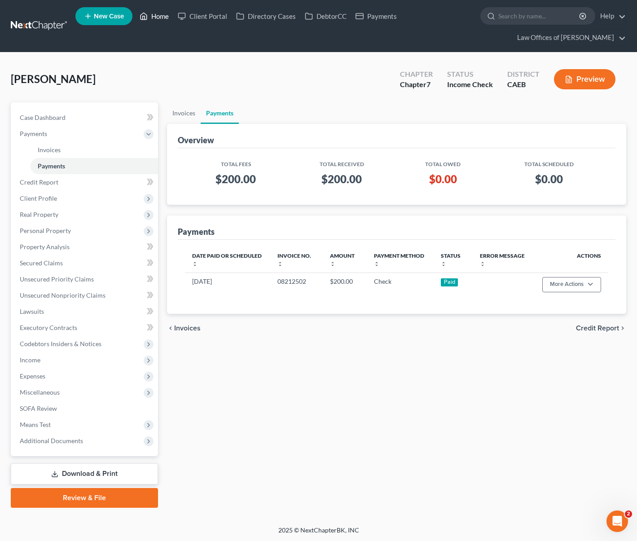
click at [162, 15] on link "Home" at bounding box center [154, 16] width 38 height 16
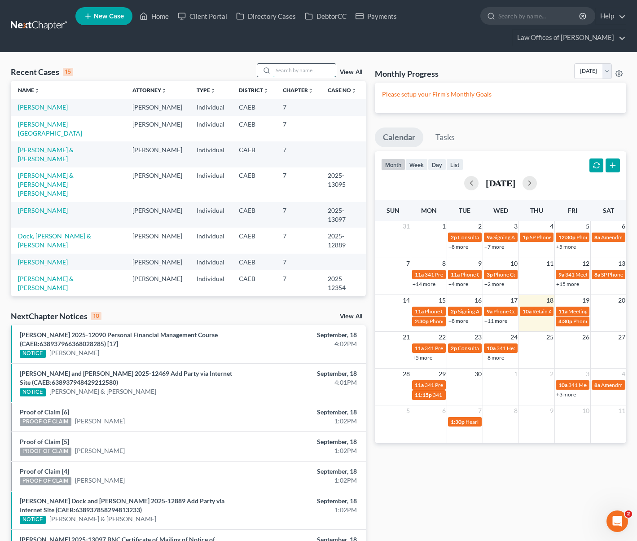
click at [288, 70] on input "search" at bounding box center [304, 70] width 63 height 13
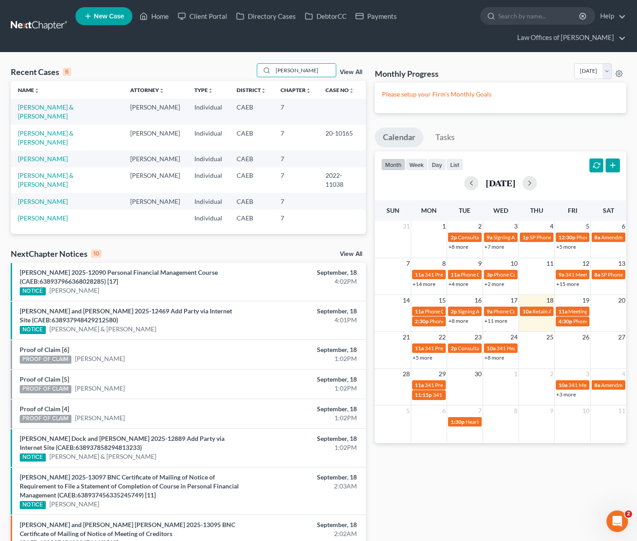
drag, startPoint x: 304, startPoint y: 74, endPoint x: 233, endPoint y: 65, distance: 71.9
click at [233, 65] on div "Recent Cases 6 Suarez View All" at bounding box center [188, 72] width 355 height 18
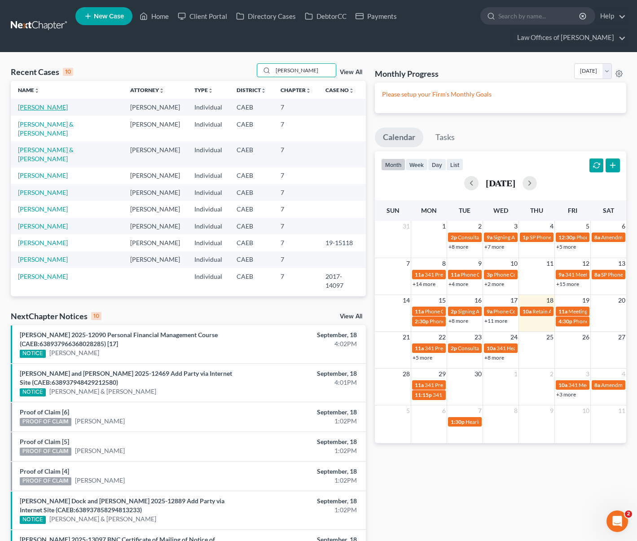
type input "Aguirre"
click at [40, 107] on link "Aguirre, Ariel" at bounding box center [43, 107] width 50 height 8
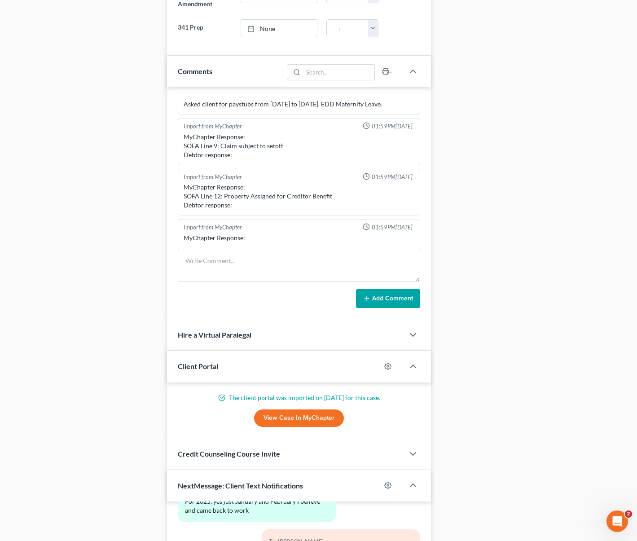
scroll to position [754, 0]
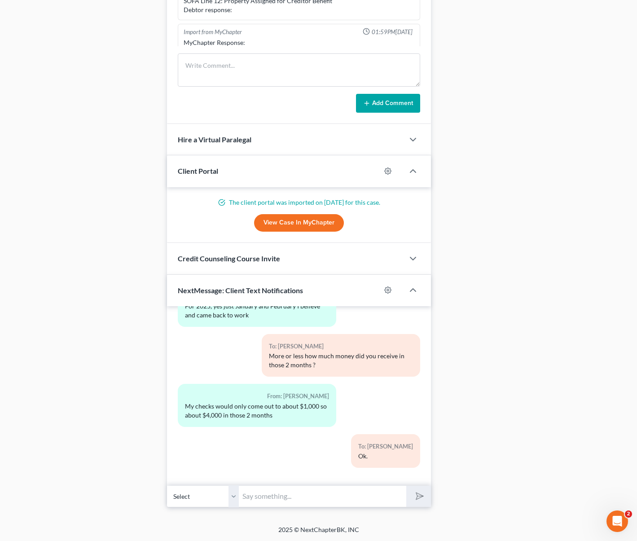
click at [264, 495] on input "text" at bounding box center [322, 496] width 167 height 22
type input "Hi. We just emailed you the petition for signatures. Please email us if you nee…"
click at [406, 486] on button "submit" at bounding box center [418, 496] width 25 height 21
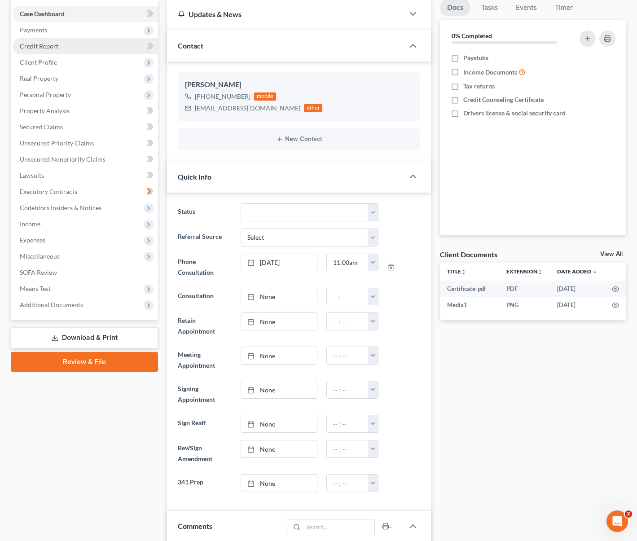
scroll to position [0, 0]
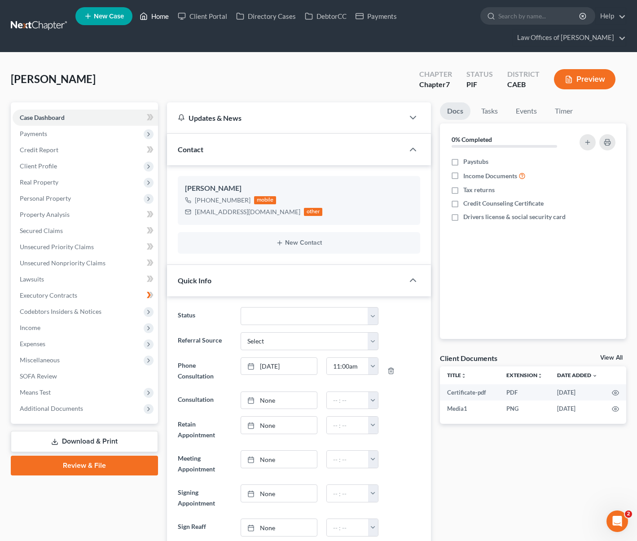
click at [158, 14] on link "Home" at bounding box center [154, 16] width 38 height 16
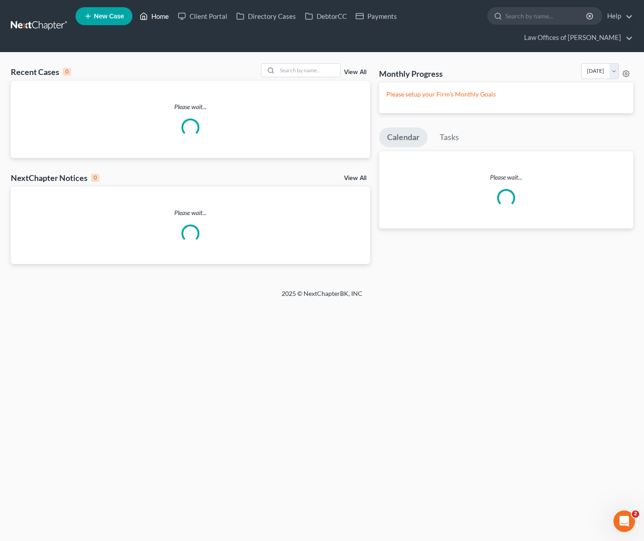
click at [163, 15] on link "Home" at bounding box center [154, 16] width 38 height 16
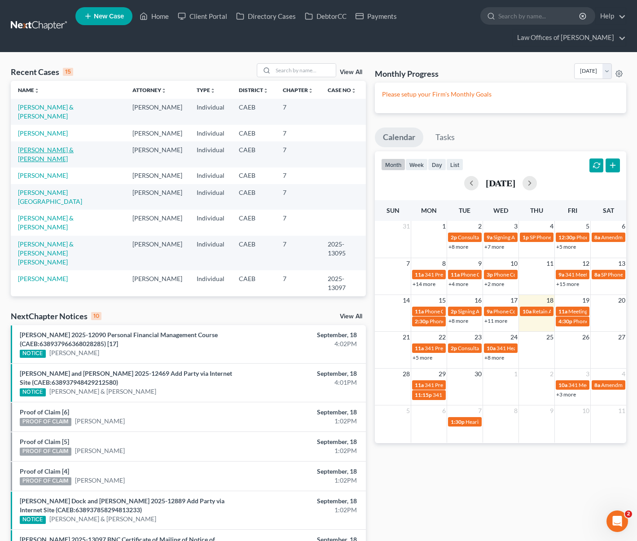
click at [64, 146] on link "[PERSON_NAME] & [PERSON_NAME]" at bounding box center [46, 154] width 56 height 17
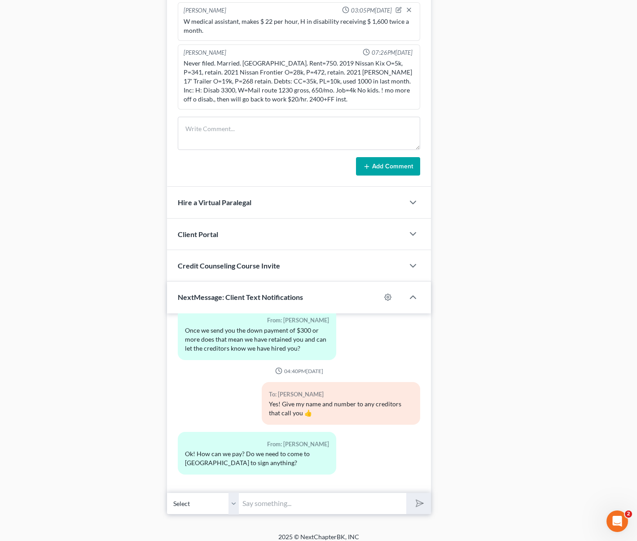
scroll to position [650, 0]
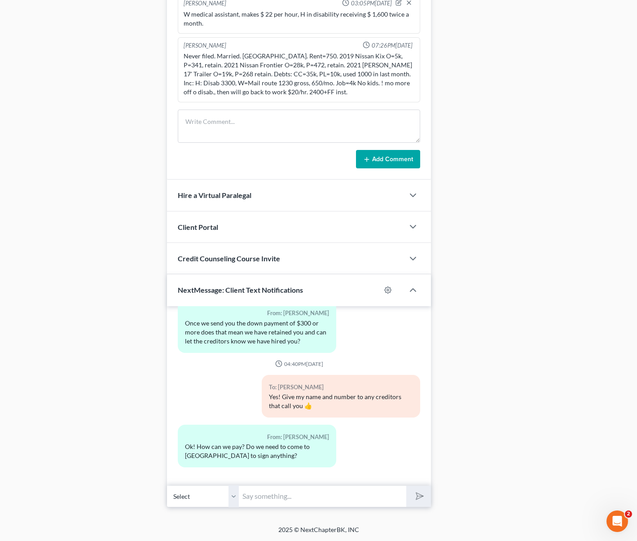
click at [277, 487] on input "text" at bounding box center [322, 496] width 167 height 22
type input "You can pay over the phone and we will email you the retainer agreement."
click at [406, 486] on button "submit" at bounding box center [418, 496] width 25 height 21
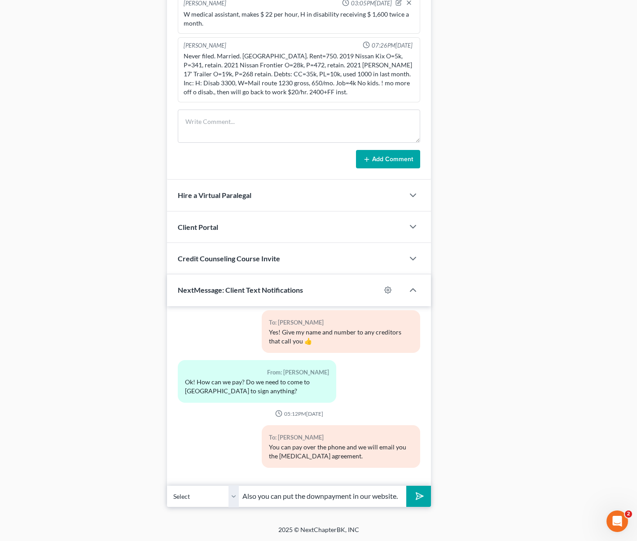
scroll to position [0, 1]
type input "Also you can put the downpayment in our website."
click at [406, 486] on button "submit" at bounding box center [418, 496] width 25 height 21
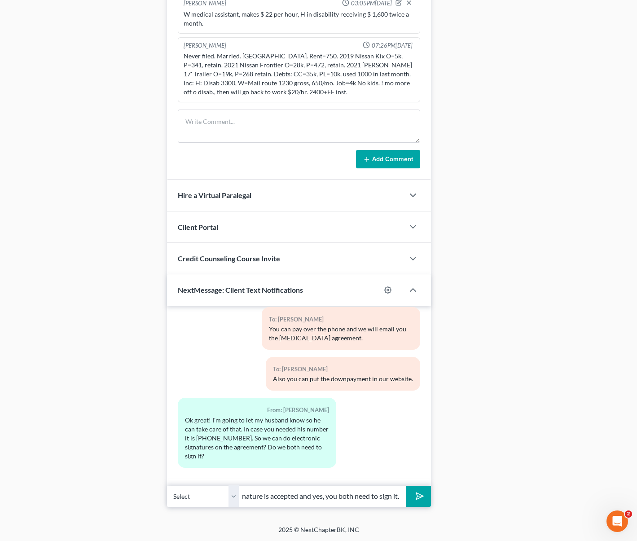
scroll to position [0, 59]
type input "Yes, electronic signature is accepted and yes, you both need to sign it."
click at [406, 486] on button "submit" at bounding box center [418, 496] width 25 height 21
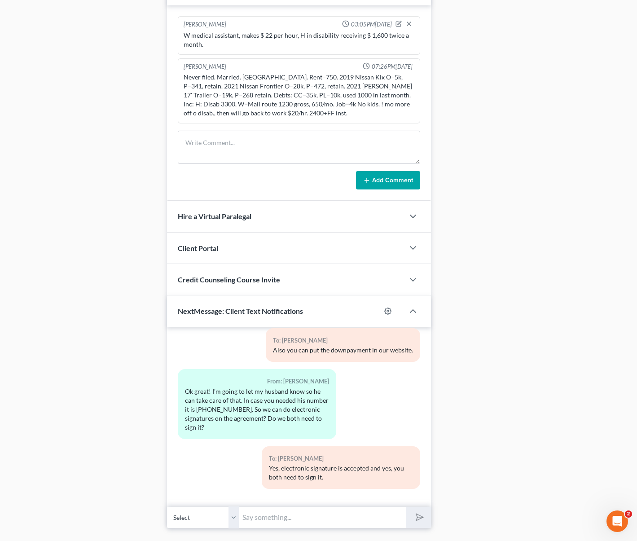
scroll to position [650, 0]
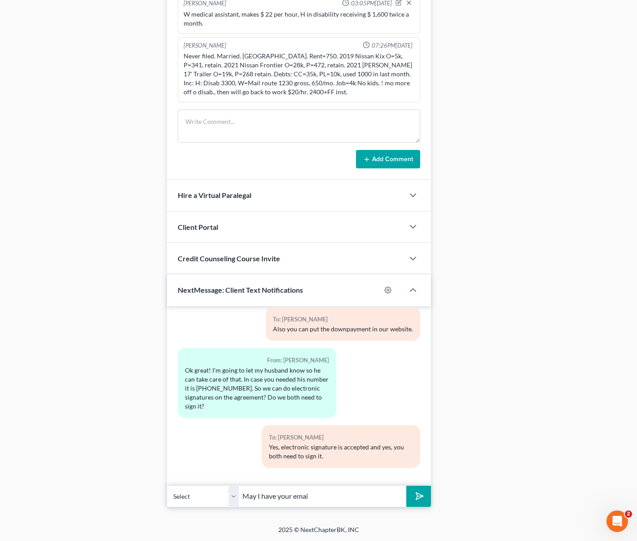
type input "May I have your email address ?"
click at [418, 500] on icon "submit" at bounding box center [418, 496] width 13 height 13
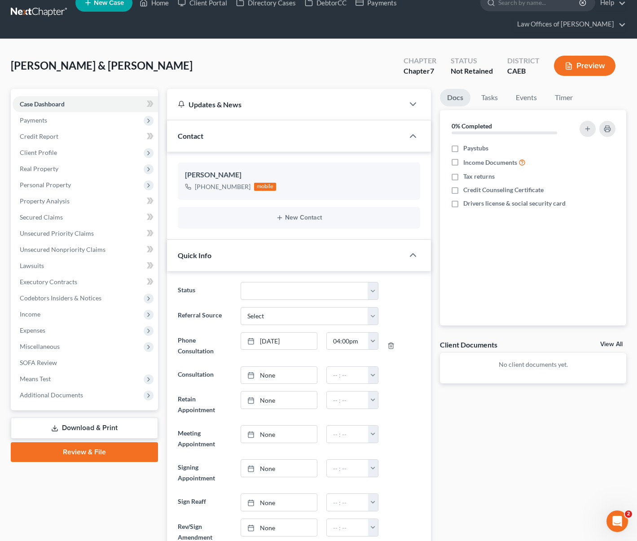
scroll to position [8, 0]
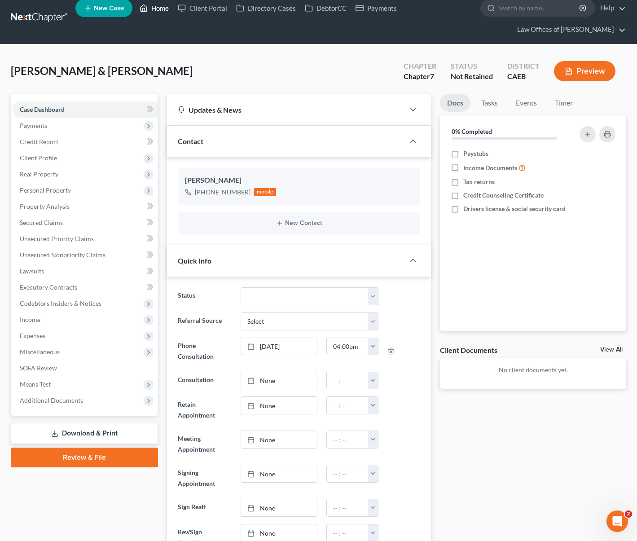
click at [164, 9] on link "Home" at bounding box center [154, 8] width 38 height 16
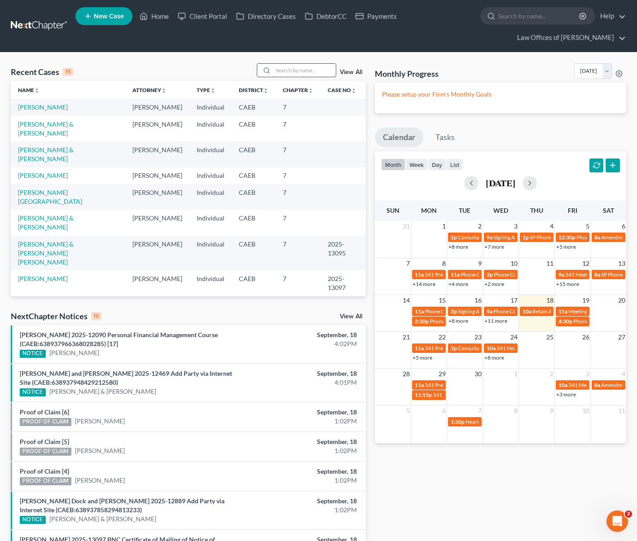
click at [287, 70] on input "search" at bounding box center [304, 70] width 63 height 13
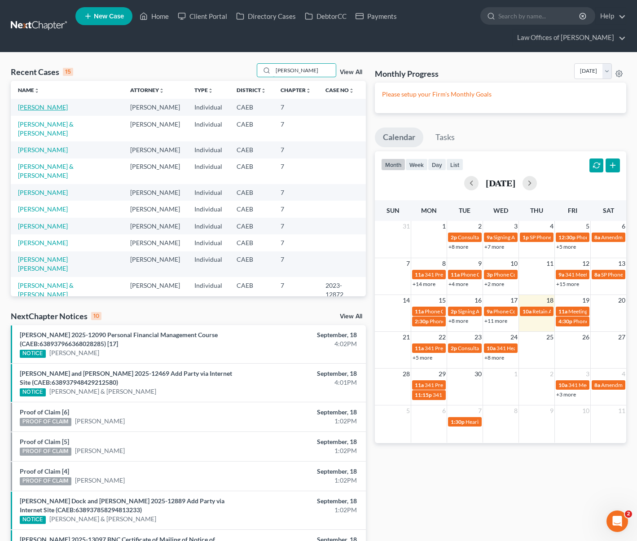
type input "Morales"
click at [44, 108] on link "[PERSON_NAME]" at bounding box center [43, 107] width 50 height 8
select select "6"
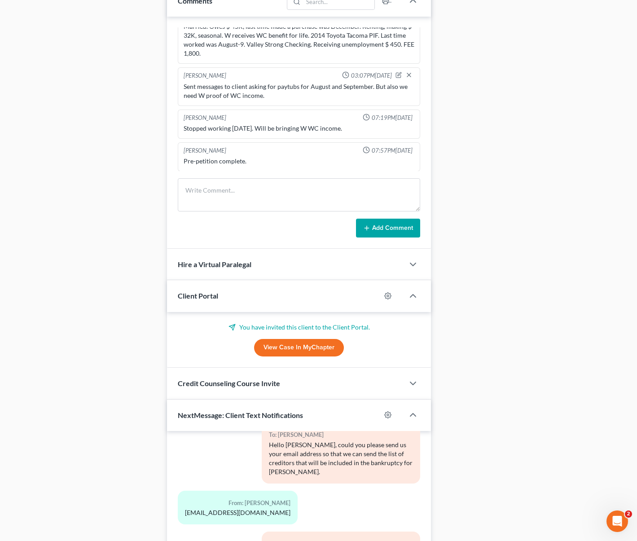
scroll to position [687, 0]
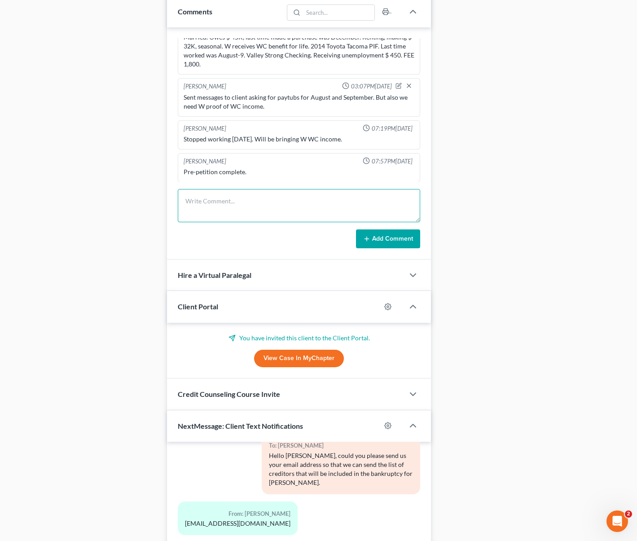
click at [205, 197] on textarea at bounding box center [299, 205] width 243 height 33
type textarea "Still waiting on August paystubs and W WC vouchers. Making file orange again."
click at [386, 241] on button "Add Comment" at bounding box center [388, 238] width 64 height 19
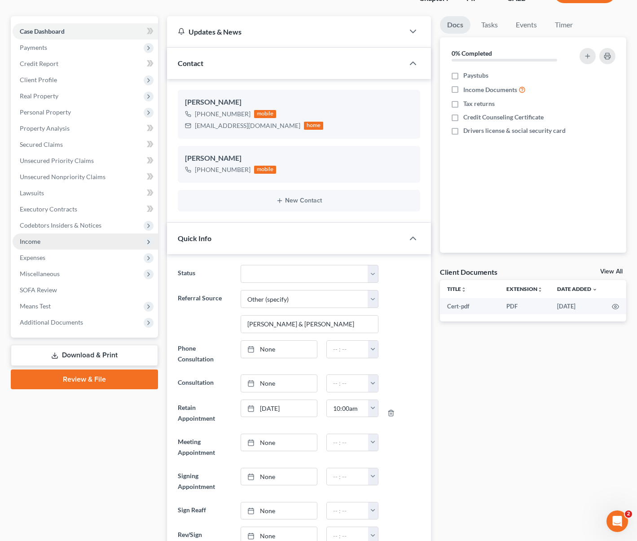
scroll to position [0, 0]
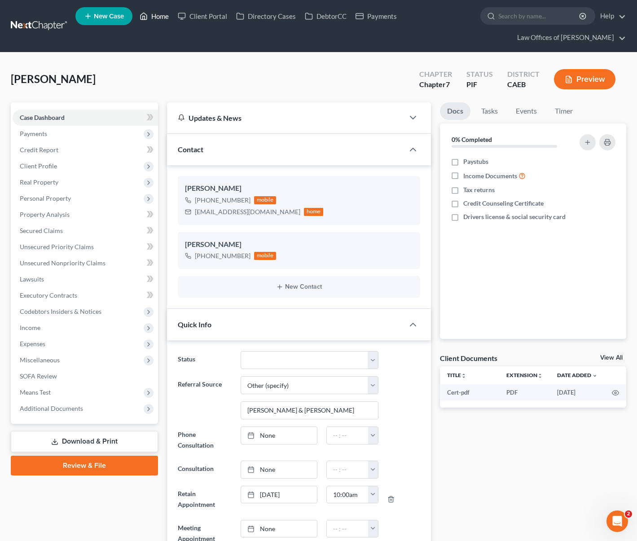
click at [161, 18] on link "Home" at bounding box center [154, 16] width 38 height 16
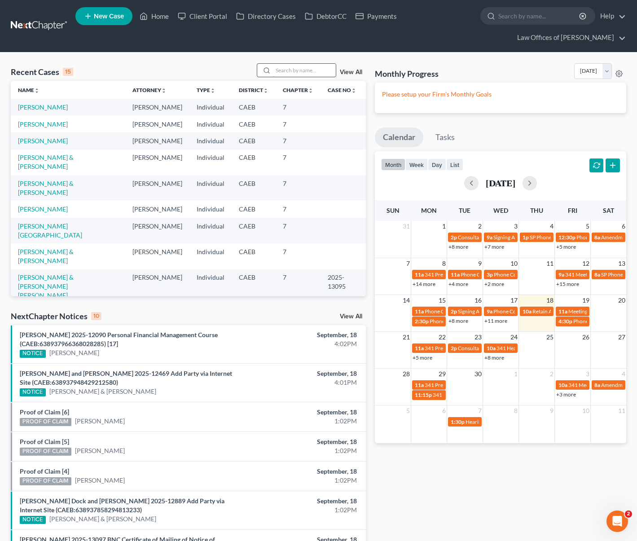
click at [299, 70] on input "search" at bounding box center [304, 70] width 63 height 13
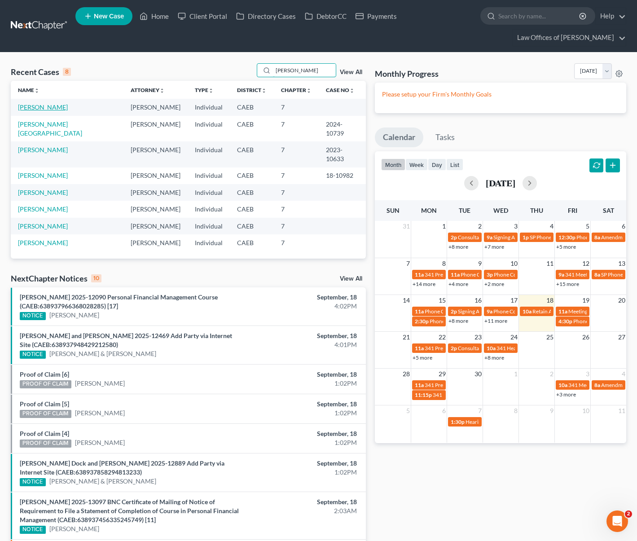
type input "Rubio"
click at [44, 109] on link "[PERSON_NAME]" at bounding box center [43, 107] width 50 height 8
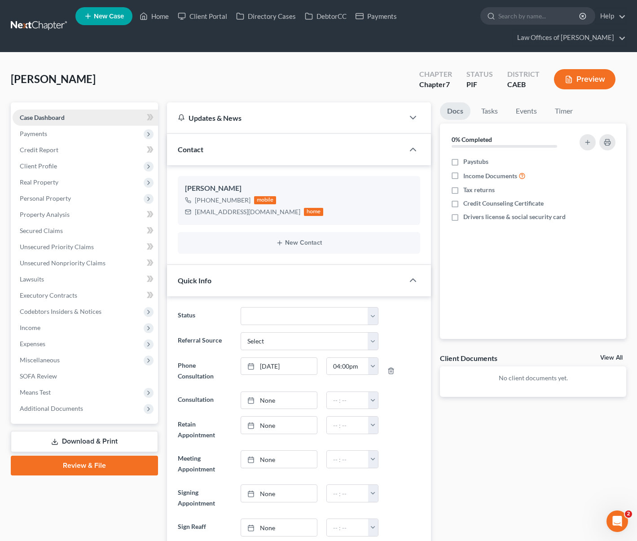
scroll to position [470, 0]
click at [161, 18] on link "Home" at bounding box center [154, 16] width 38 height 16
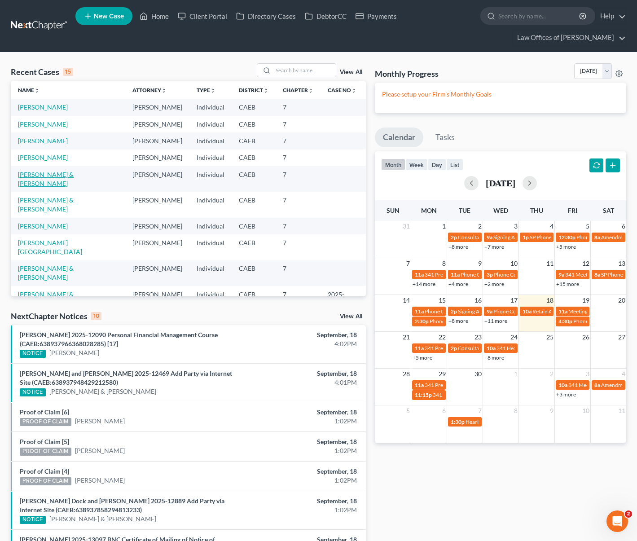
click at [74, 175] on link "[PERSON_NAME] & [PERSON_NAME]" at bounding box center [46, 179] width 56 height 17
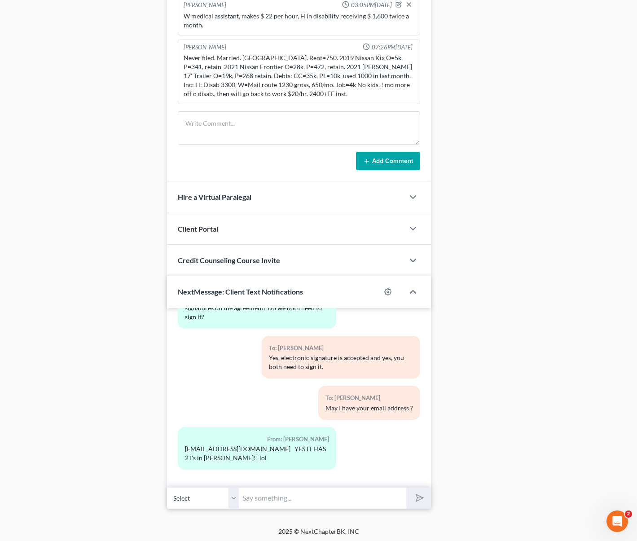
scroll to position [650, 0]
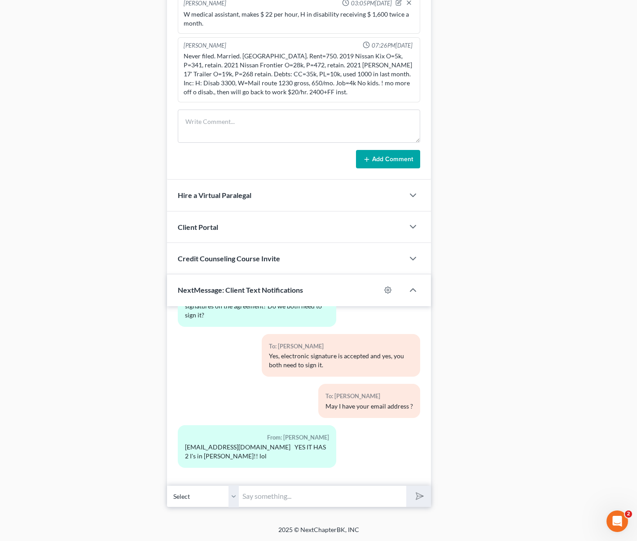
click at [298, 496] on input "text" at bounding box center [322, 496] width 167 height 22
type input "Lol."
click at [406, 486] on button "submit" at bounding box center [418, 496] width 25 height 21
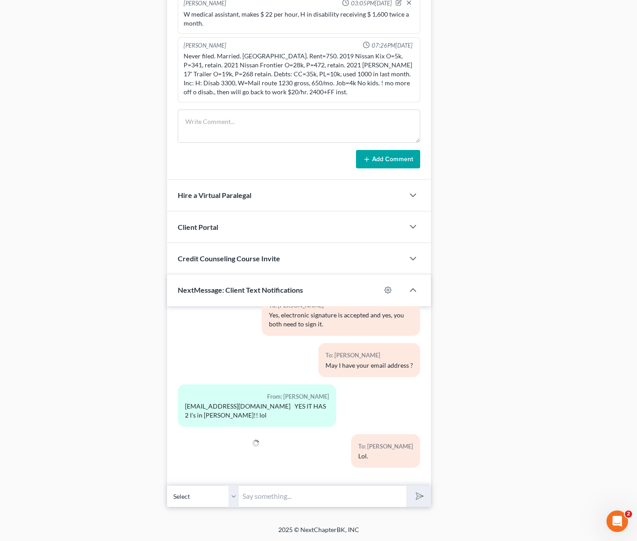
click at [197, 362] on div "To: Christine Davis May I have your email address ?" at bounding box center [299, 363] width 252 height 41
drag, startPoint x: 182, startPoint y: 404, endPoint x: 256, endPoint y: 407, distance: 74.1
click at [256, 407] on div "From: Christine Davis daviis.chrissy@icloud.com YES IT HAS 2 I's in DAVIS!! lol" at bounding box center [257, 405] width 159 height 43
copy div "daviis.chrissy@icloud.com"
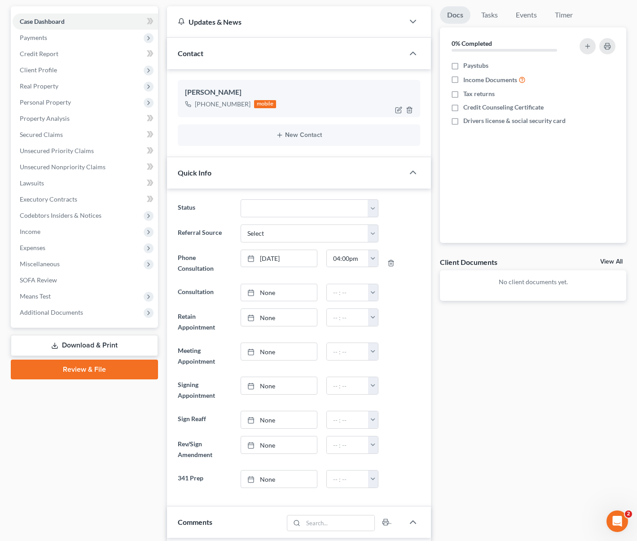
scroll to position [44, 0]
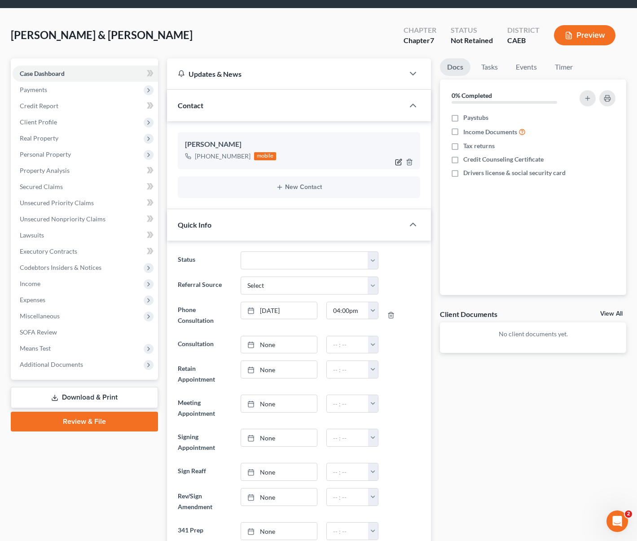
click at [397, 159] on icon "button" at bounding box center [398, 161] width 7 height 7
select select "0"
select select "1"
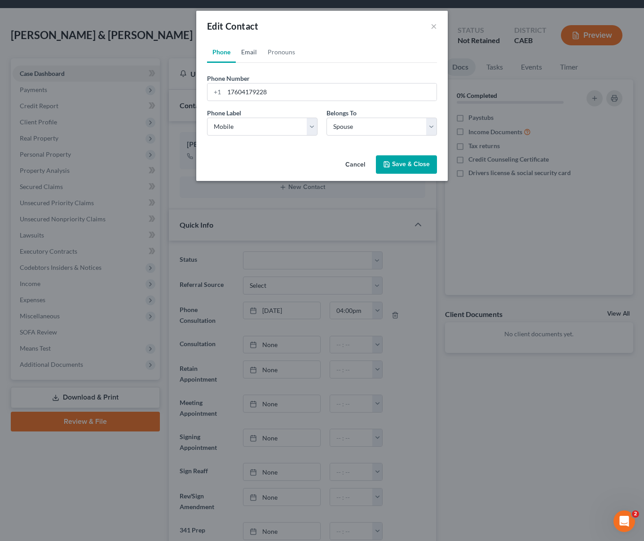
click at [249, 49] on link "Email" at bounding box center [249, 52] width 26 height 22
paste input "daviis.chrissy@icloud.com"
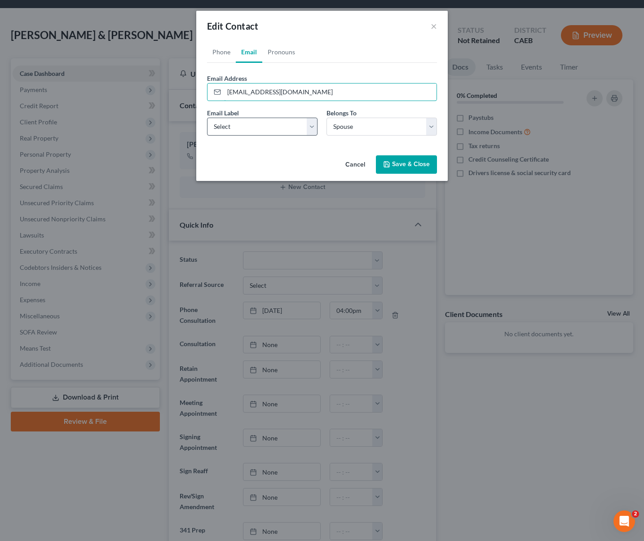
type input "daviis.chrissy@icloud.com"
click at [312, 123] on select "Select Home Work Other" at bounding box center [262, 127] width 110 height 18
select select "0"
click at [207, 118] on select "Select Home Work Other" at bounding box center [262, 127] width 110 height 18
click at [408, 162] on button "Save & Close" at bounding box center [406, 164] width 61 height 19
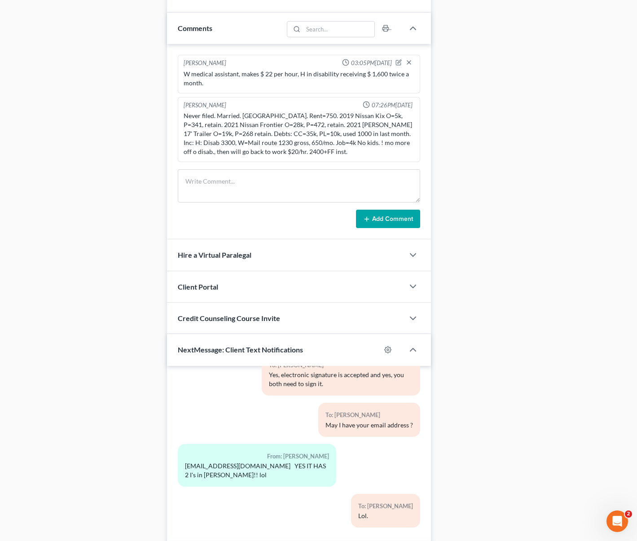
scroll to position [661, 0]
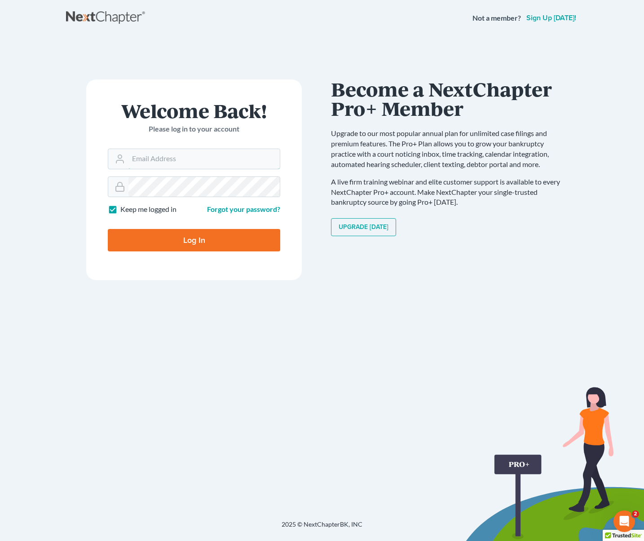
type input "[EMAIL_ADDRESS][DOMAIN_NAME]"
click at [215, 242] on input "Log In" at bounding box center [194, 240] width 172 height 22
type input "Thinking..."
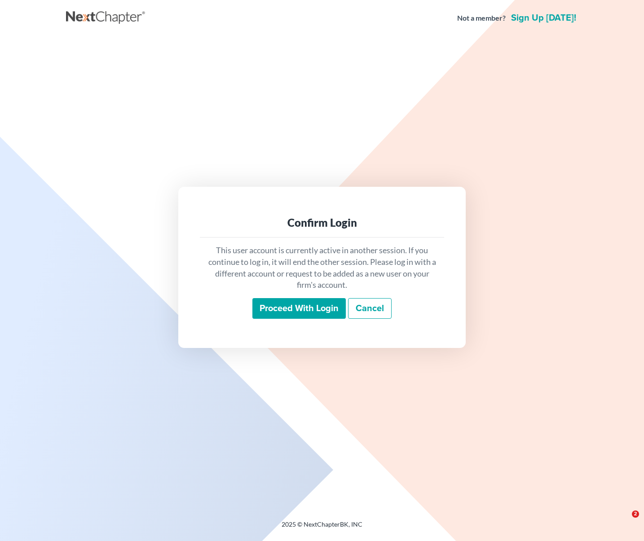
click at [300, 313] on input "Proceed with login" at bounding box center [298, 308] width 93 height 21
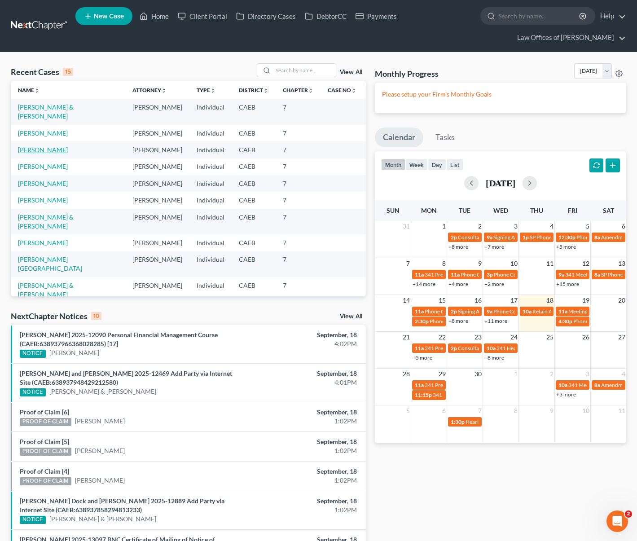
click at [31, 146] on link "[PERSON_NAME]" at bounding box center [43, 150] width 50 height 8
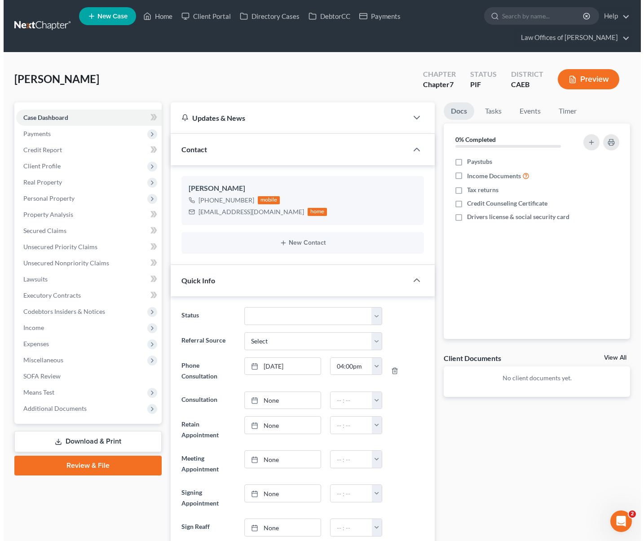
scroll to position [470, 0]
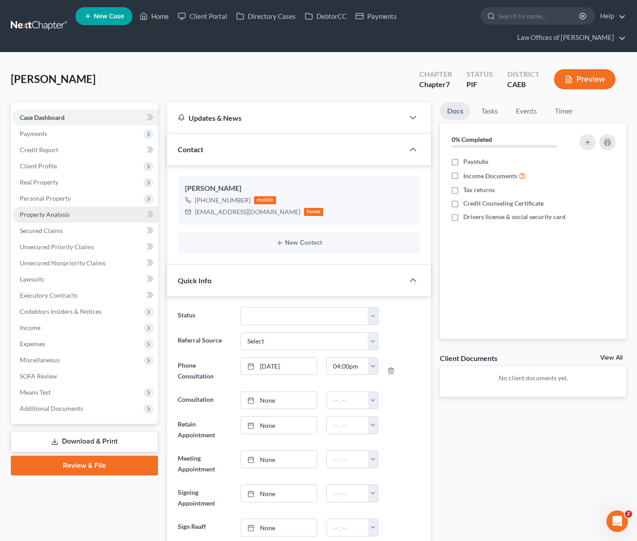
click at [57, 217] on span "Property Analysis" at bounding box center [45, 215] width 50 height 8
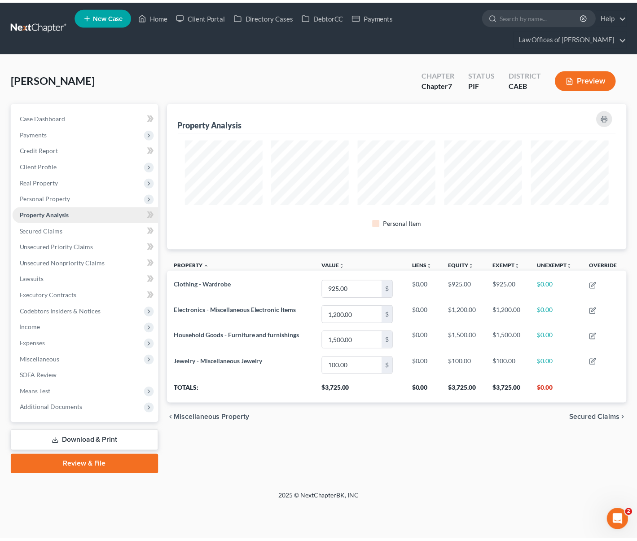
scroll to position [147, 464]
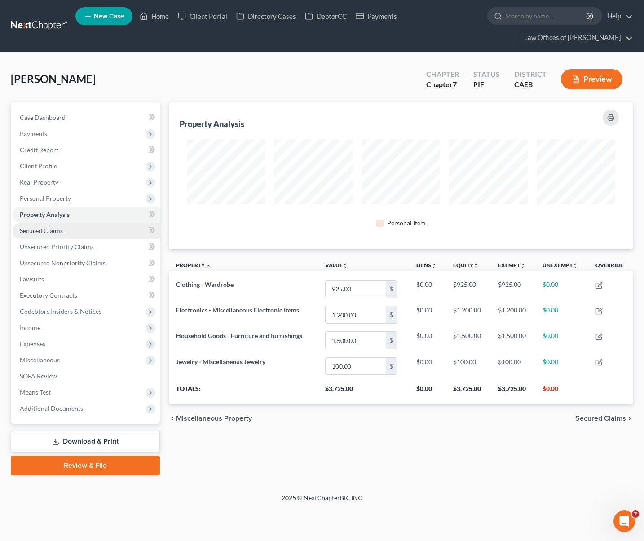
click at [56, 233] on span "Secured Claims" at bounding box center [41, 231] width 43 height 8
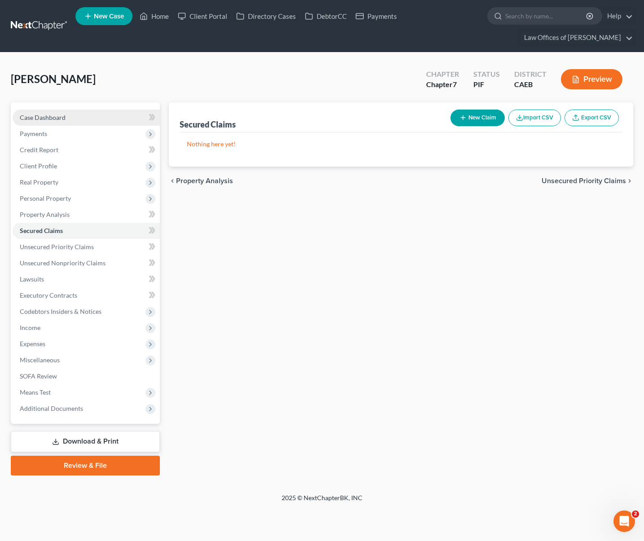
click at [64, 124] on link "Case Dashboard" at bounding box center [86, 118] width 147 height 16
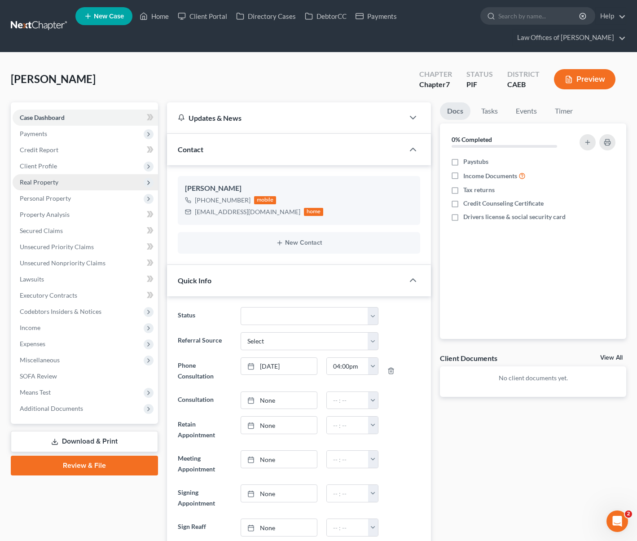
click at [67, 187] on span "Real Property" at bounding box center [85, 182] width 145 height 16
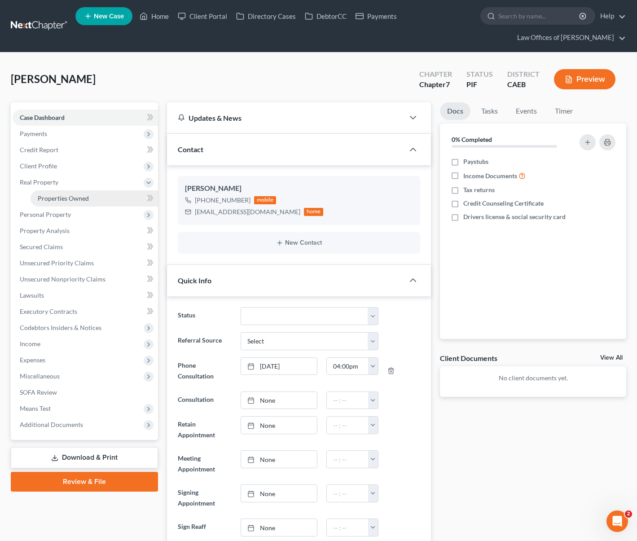
click at [73, 196] on span "Properties Owned" at bounding box center [63, 198] width 51 height 8
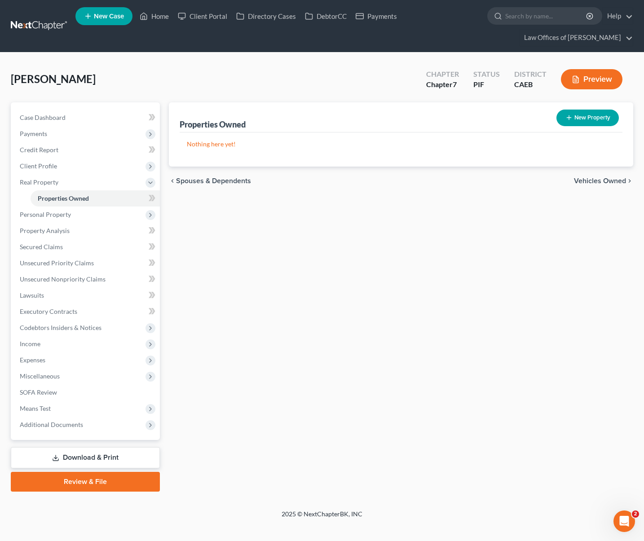
click at [577, 120] on button "New Property" at bounding box center [587, 118] width 62 height 17
select select "4"
select select "0"
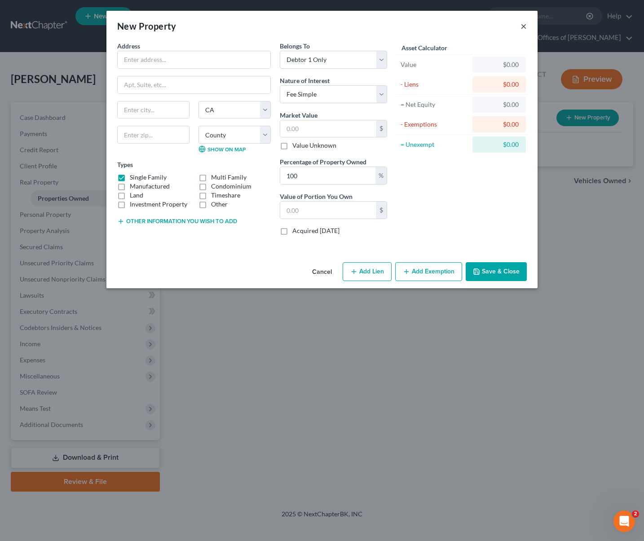
click at [521, 26] on button "×" at bounding box center [523, 26] width 6 height 11
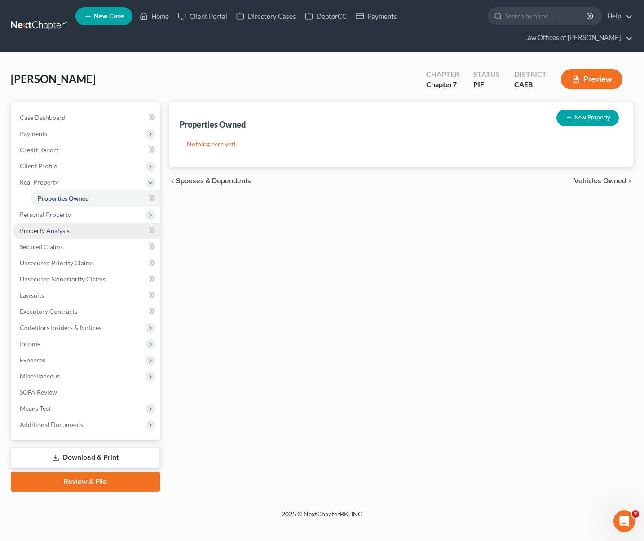
click at [82, 233] on link "Property Analysis" at bounding box center [86, 231] width 147 height 16
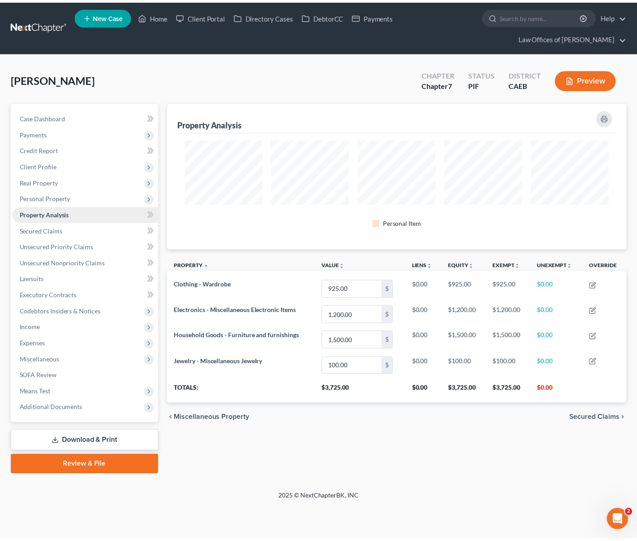
scroll to position [147, 464]
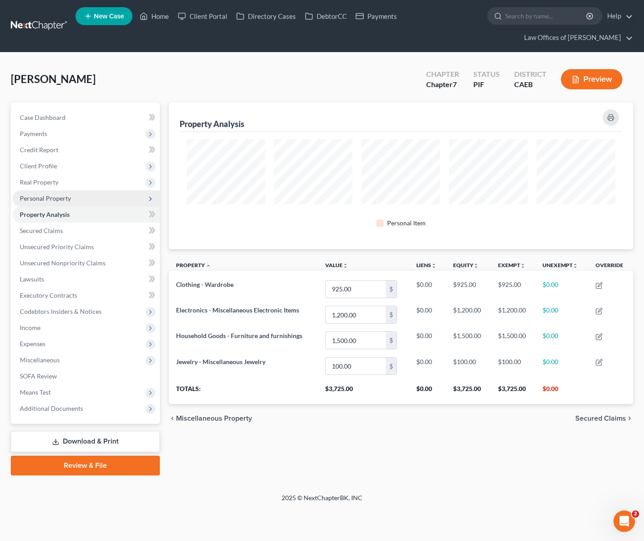
click at [83, 202] on span "Personal Property" at bounding box center [86, 198] width 147 height 16
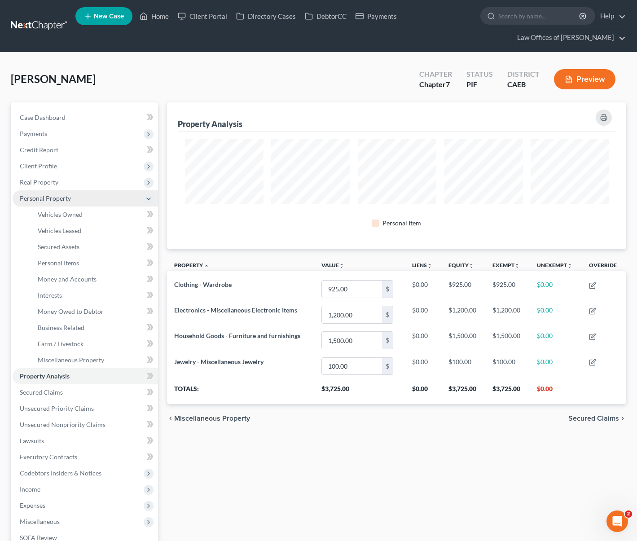
scroll to position [448747, 448433]
click at [87, 213] on link "Vehicles Owned" at bounding box center [94, 214] width 127 height 16
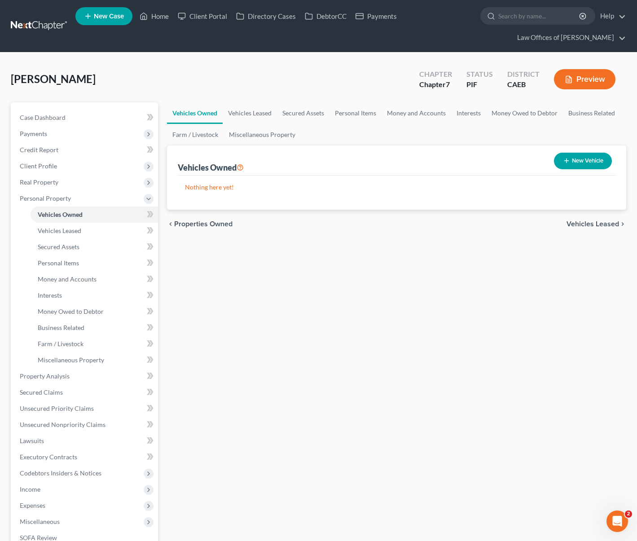
click at [580, 165] on button "New Vehicle" at bounding box center [583, 161] width 58 height 17
select select "0"
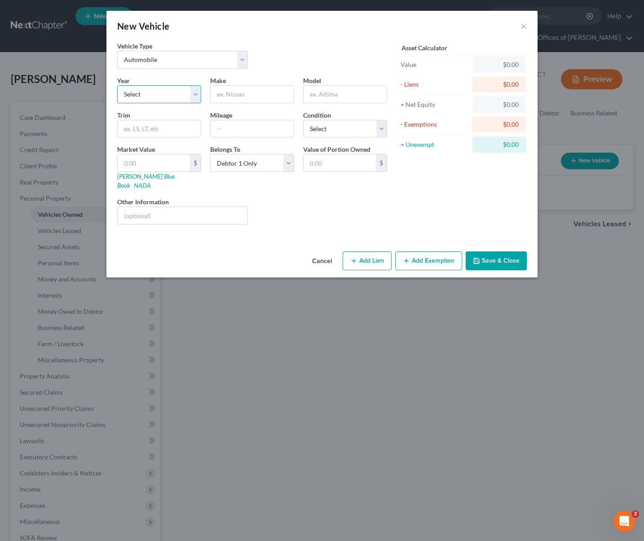
click at [197, 96] on select "Select 2026 2025 2024 2023 2022 2021 2020 2019 2018 2017 2016 2015 2014 2013 20…" at bounding box center [159, 94] width 84 height 18
select select "15"
click at [117, 85] on select "Select 2026 2025 2024 2023 2022 2021 2020 2019 2018 2017 2016 2015 2014 2013 20…" at bounding box center [159, 94] width 84 height 18
click at [236, 92] on input "text" at bounding box center [252, 94] width 83 height 17
type input "Chevrolet"
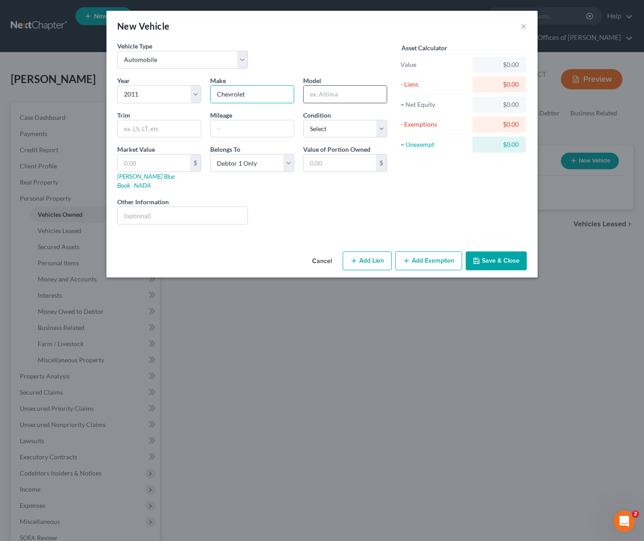
click at [334, 94] on input "text" at bounding box center [344, 94] width 83 height 17
type input "Silverado"
type input "84,800"
click at [151, 167] on input "text" at bounding box center [154, 162] width 72 height 17
type input "5"
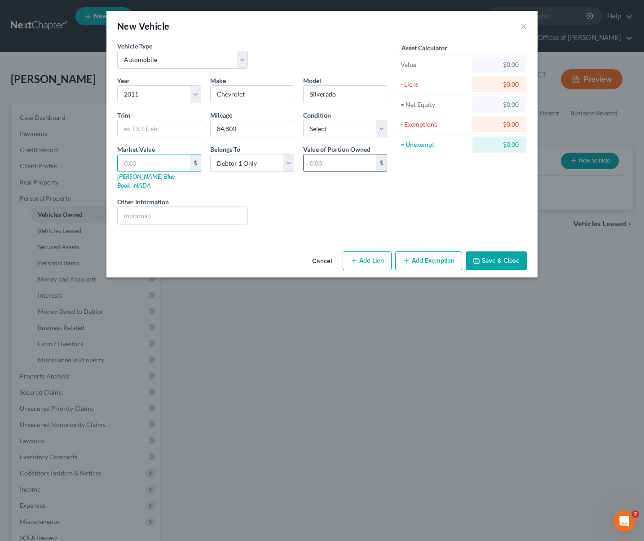
type input "5.00"
type input "53"
type input "53.00"
type input "530"
type input "530.00"
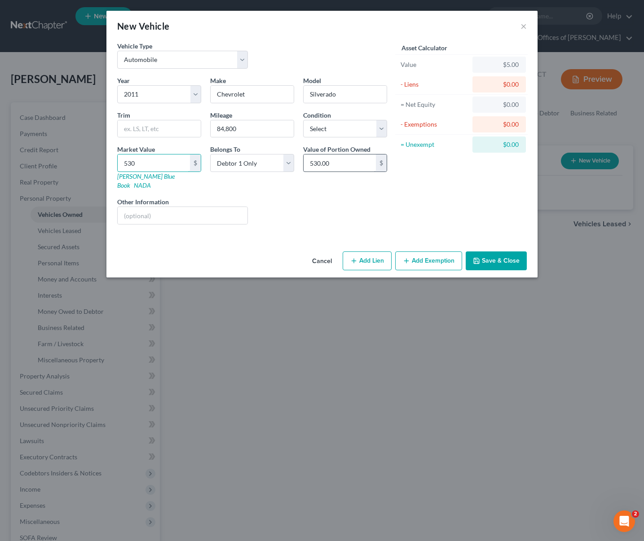
type input "5300"
type input "5,300.00"
click at [148, 167] on input "5,300" at bounding box center [154, 162] width 72 height 17
drag, startPoint x: 148, startPoint y: 167, endPoint x: 76, endPoint y: 157, distance: 72.0
click at [76, 157] on div "New Vehicle × Vehicle Type Select Automobile Truck Trailer Watercraft Aircraft …" at bounding box center [322, 270] width 644 height 541
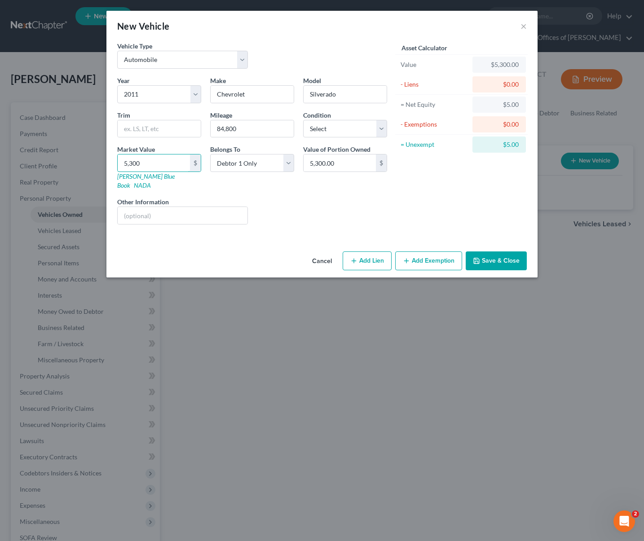
type input "6"
type input "6.00"
type input "63"
type input "63.00"
type input "630"
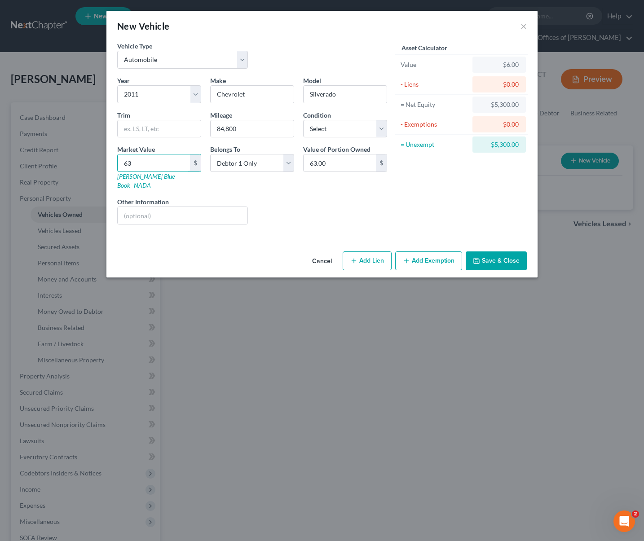
type input "630.00"
type input "6300"
type input "6,300.00"
type input "6,300"
click at [439, 253] on button "Add Exemption" at bounding box center [428, 260] width 67 height 19
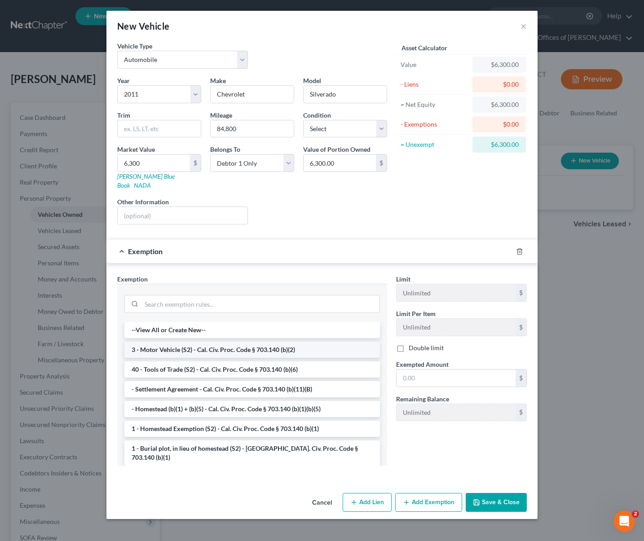
click at [285, 344] on li "3 - Motor Vehicle (S2) - Cal. Civ. Proc. Code § 703.140 (b)(2)" at bounding box center [251, 350] width 255 height 16
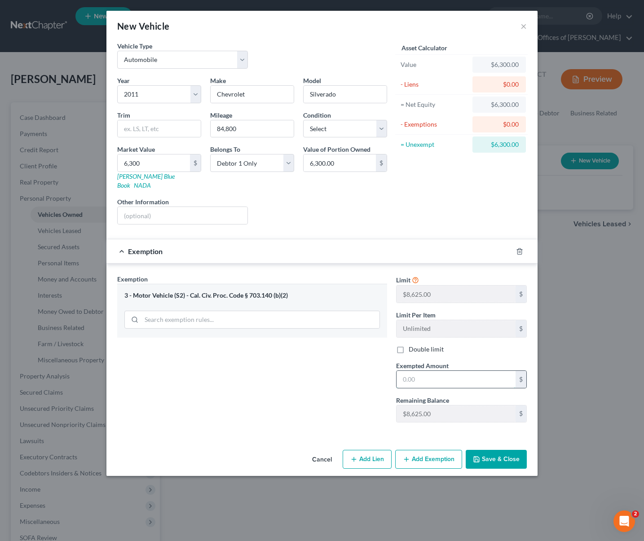
click at [435, 371] on input "text" at bounding box center [455, 379] width 119 height 17
type input "6,300."
click at [496, 450] on button "Save & Close" at bounding box center [496, 459] width 61 height 19
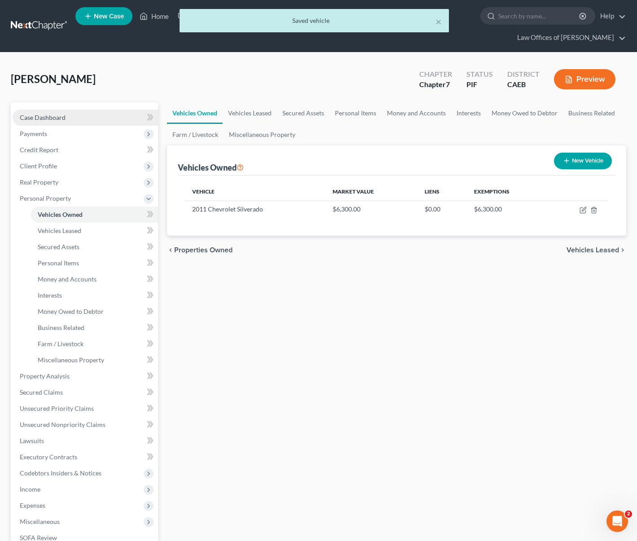
click at [83, 116] on link "Case Dashboard" at bounding box center [85, 118] width 145 height 16
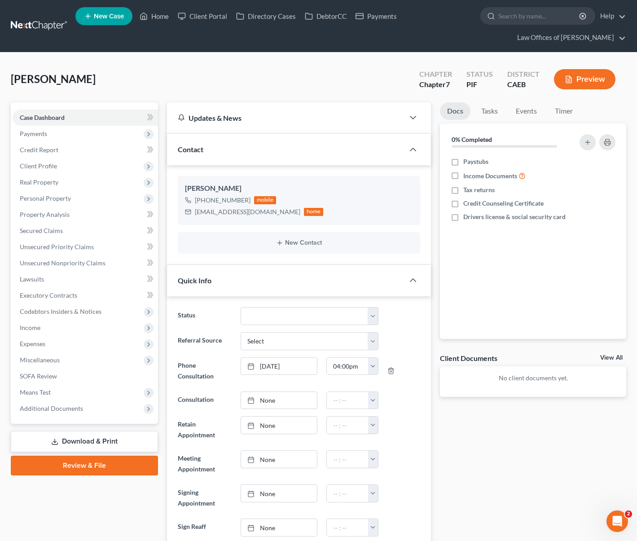
scroll to position [470, 0]
click at [65, 149] on link "Credit Report" at bounding box center [85, 150] width 145 height 16
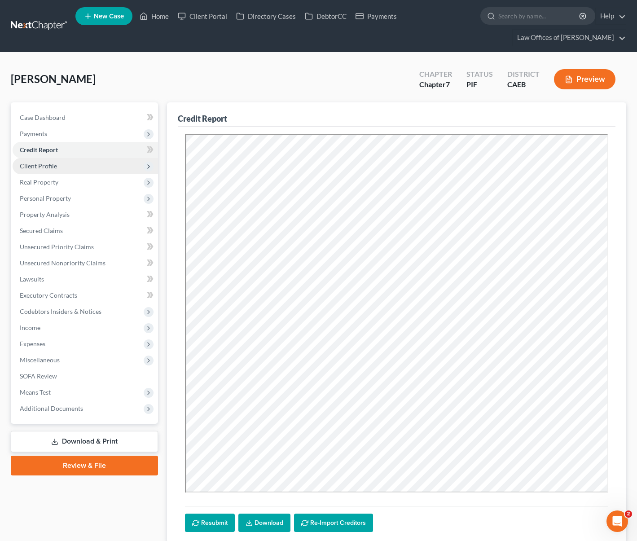
click at [60, 167] on span "Client Profile" at bounding box center [85, 166] width 145 height 16
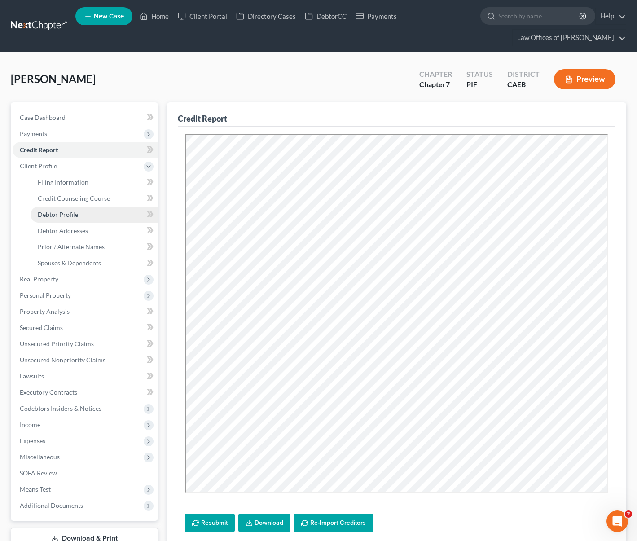
click at [84, 209] on link "Debtor Profile" at bounding box center [94, 214] width 127 height 16
select select "1"
select select "2"
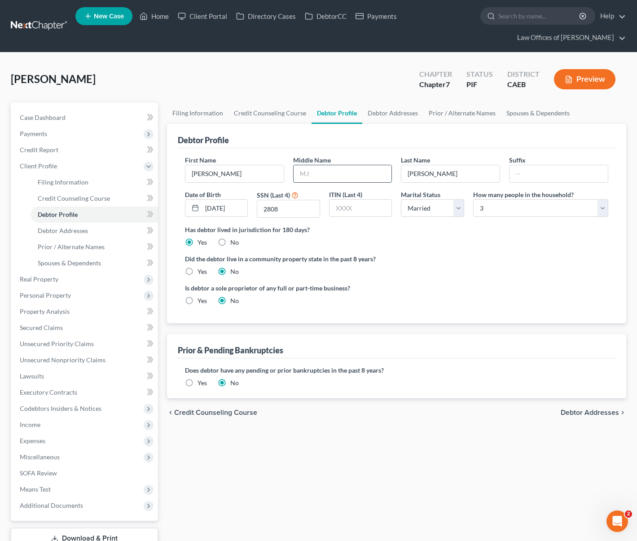
click at [342, 173] on input "text" at bounding box center [343, 173] width 98 height 17
type input "Michael"
click at [410, 272] on div "Did the debtor live in a community property state in the past 8 years? Yes No" at bounding box center [396, 265] width 423 height 22
click at [87, 120] on link "Case Dashboard" at bounding box center [85, 118] width 145 height 16
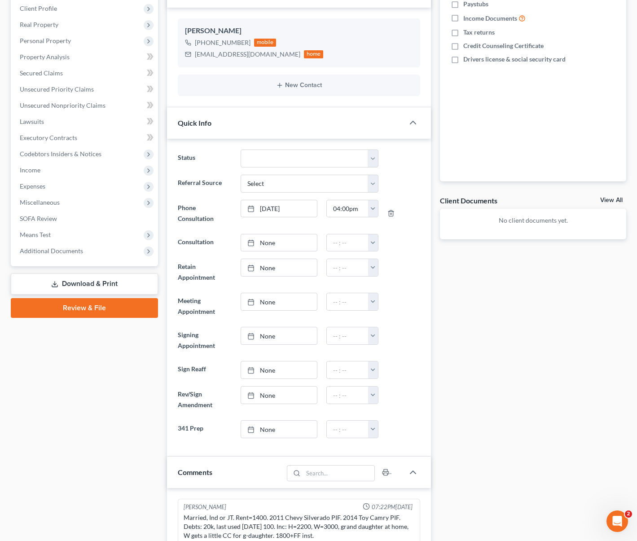
scroll to position [154, 0]
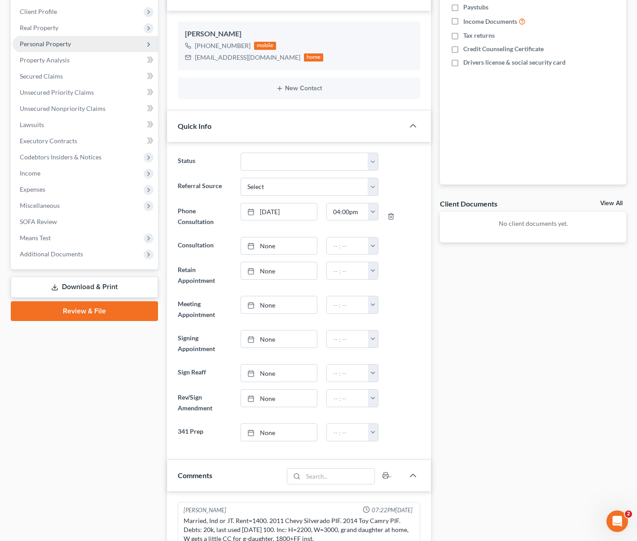
click at [69, 44] on span "Personal Property" at bounding box center [45, 44] width 51 height 8
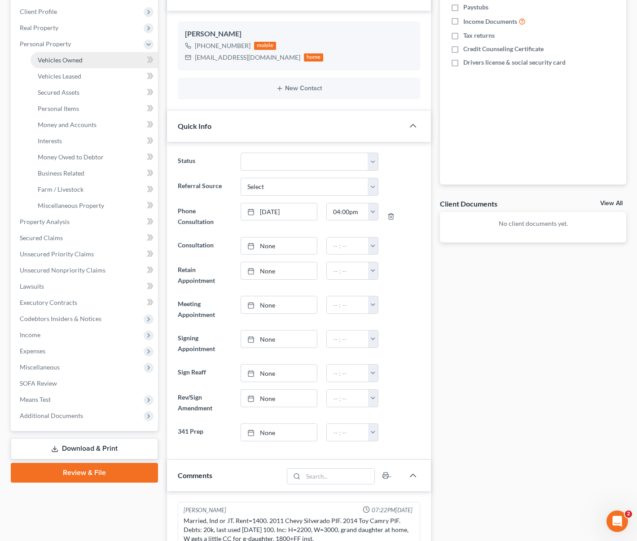
click at [78, 54] on link "Vehicles Owned" at bounding box center [94, 60] width 127 height 16
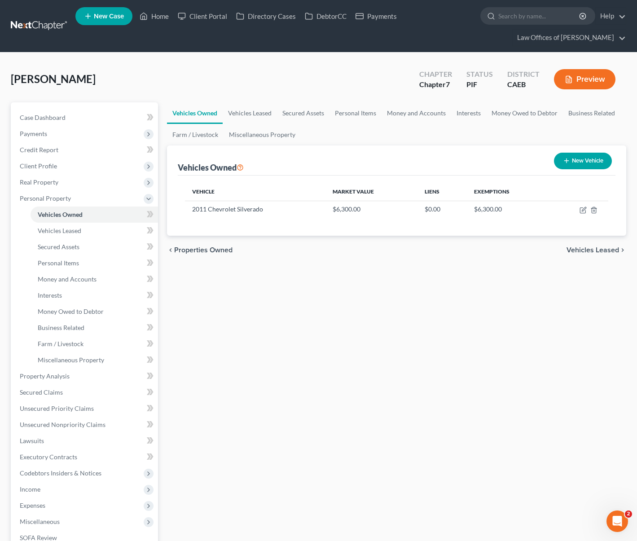
click at [579, 161] on button "New Vehicle" at bounding box center [583, 161] width 58 height 17
select select "0"
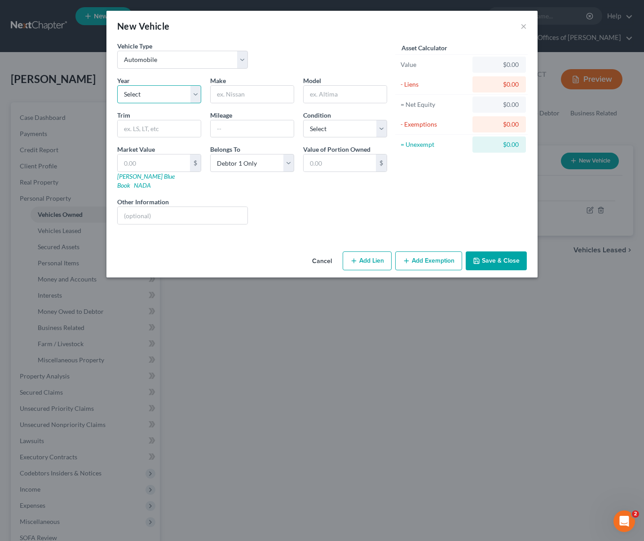
click at [189, 92] on select "Select 2026 2025 2024 2023 2022 2021 2020 2019 2018 2017 2016 2015 2014 2013 20…" at bounding box center [159, 94] width 84 height 18
select select "12"
click at [117, 85] on select "Select 2026 2025 2024 2023 2022 2021 2020 2019 2018 2017 2016 2015 2014 2013 20…" at bounding box center [159, 94] width 84 height 18
click at [234, 94] on input "text" at bounding box center [252, 94] width 83 height 17
type input "Toyota"
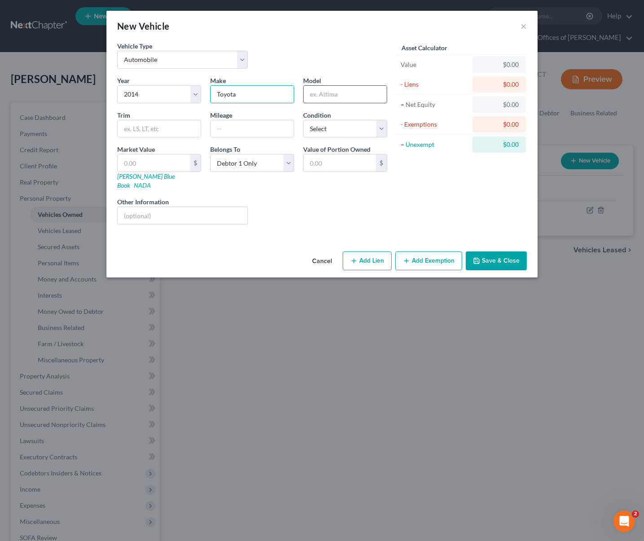
click at [316, 97] on input "text" at bounding box center [344, 94] width 83 height 17
type input "Camry"
click at [253, 134] on input "text" at bounding box center [252, 128] width 83 height 17
type input "110,300"
select select "3"
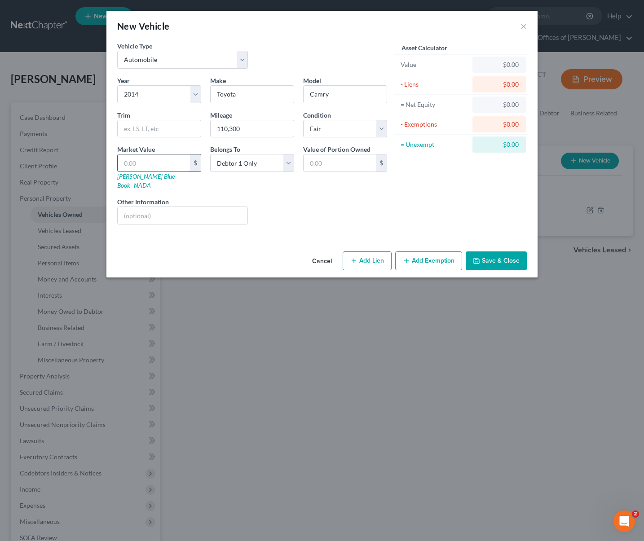
click at [157, 167] on input "text" at bounding box center [154, 162] width 72 height 17
type input "6"
type input "6.00"
type input "69"
type input "69.00"
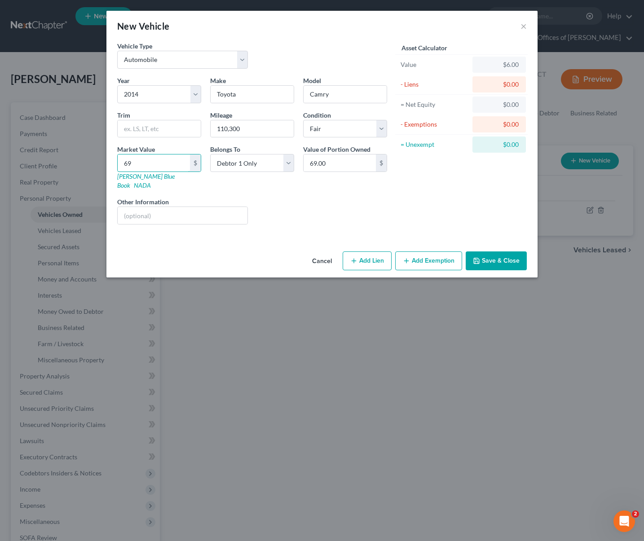
type input "690"
type input "690.00"
type input "6900"
type input "6,900.00"
type input "6,900."
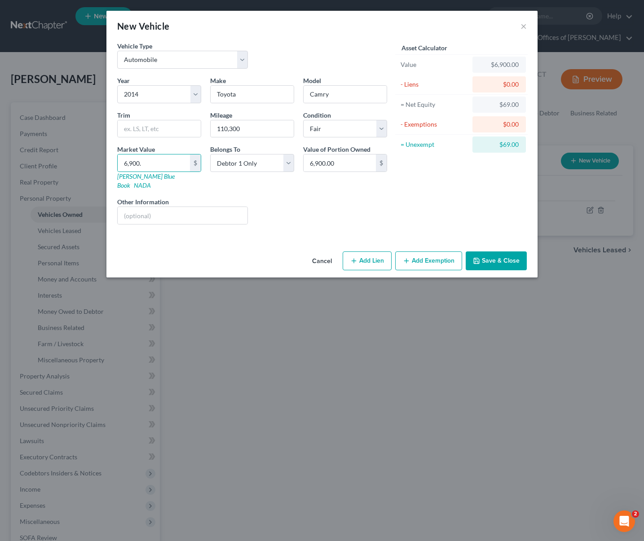
click at [436, 254] on button "Add Exemption" at bounding box center [428, 260] width 67 height 19
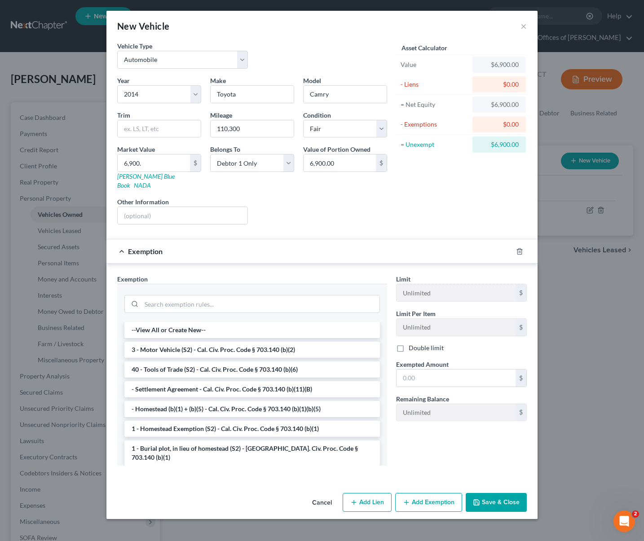
click at [296, 342] on li "3 - Motor Vehicle (S2) - Cal. Civ. Proc. Code § 703.140 (b)(2)" at bounding box center [251, 350] width 255 height 16
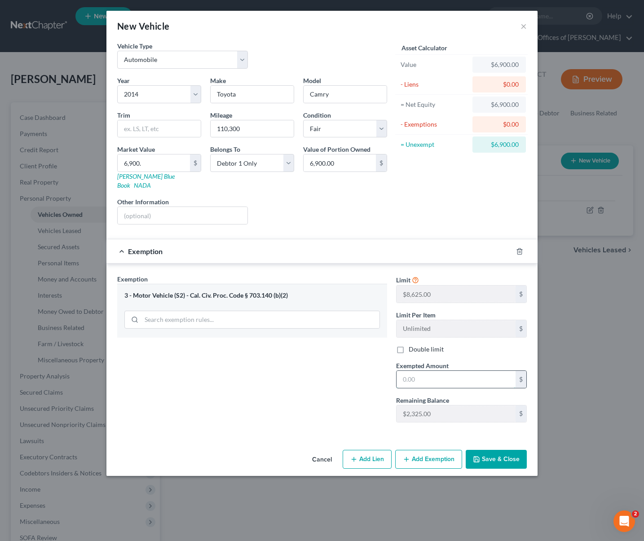
click at [437, 371] on input "text" at bounding box center [455, 379] width 119 height 17
type input "2,325"
click at [428, 452] on button "Add Exemption" at bounding box center [428, 459] width 67 height 19
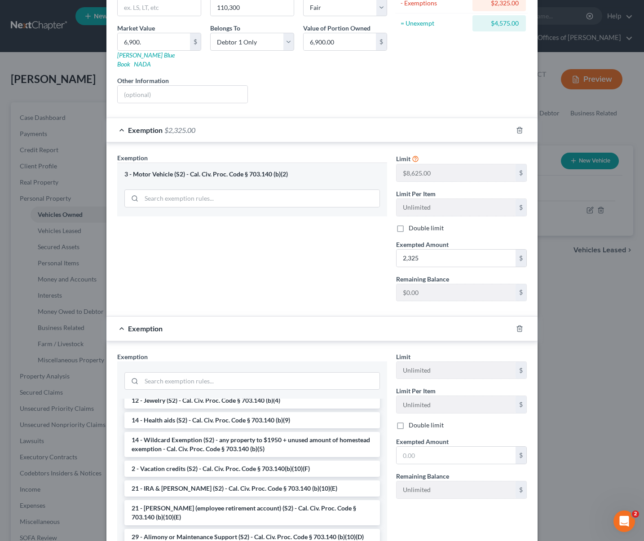
scroll to position [171, 0]
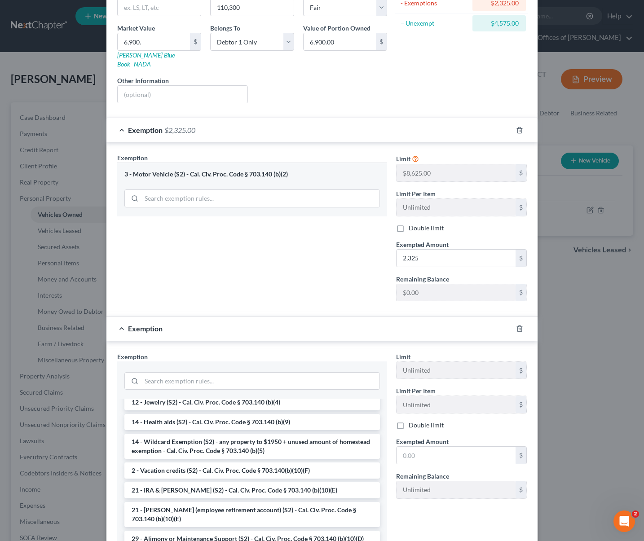
click at [234, 434] on li "14 - Wildcard Exemption (S2) - any property to $1950 + unused amount of homeste…" at bounding box center [251, 446] width 255 height 25
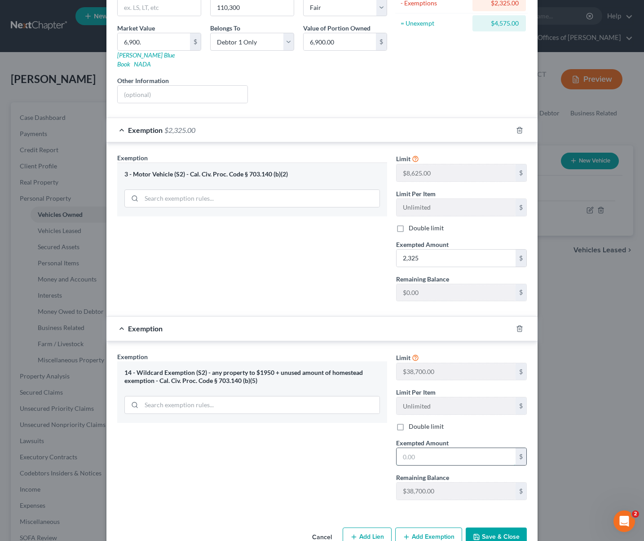
click at [426, 448] on input "text" at bounding box center [455, 456] width 119 height 17
type input "4,575"
click at [498, 527] on button "Save & Close" at bounding box center [496, 536] width 61 height 19
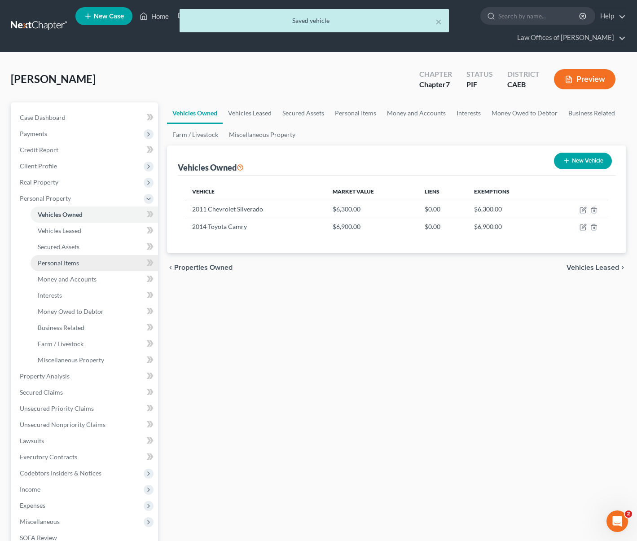
click at [92, 264] on link "Personal Items" at bounding box center [94, 263] width 127 height 16
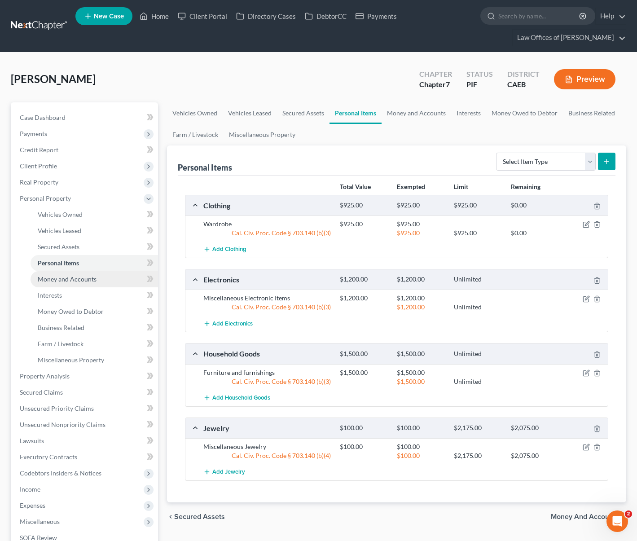
click at [87, 275] on span "Money and Accounts" at bounding box center [67, 279] width 59 height 8
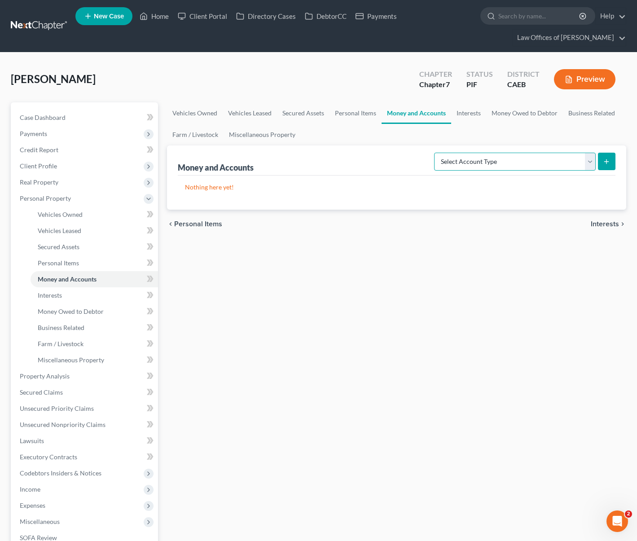
click at [595, 162] on select "Select Account Type Brokerage Cash on Hand Certificates of Deposit Checking Acc…" at bounding box center [515, 162] width 162 height 18
select select "cash_on_hand"
click at [436, 153] on select "Select Account Type Brokerage Cash on Hand Certificates of Deposit Checking Acc…" at bounding box center [515, 162] width 162 height 18
click at [606, 160] on icon "submit" at bounding box center [606, 161] width 7 height 7
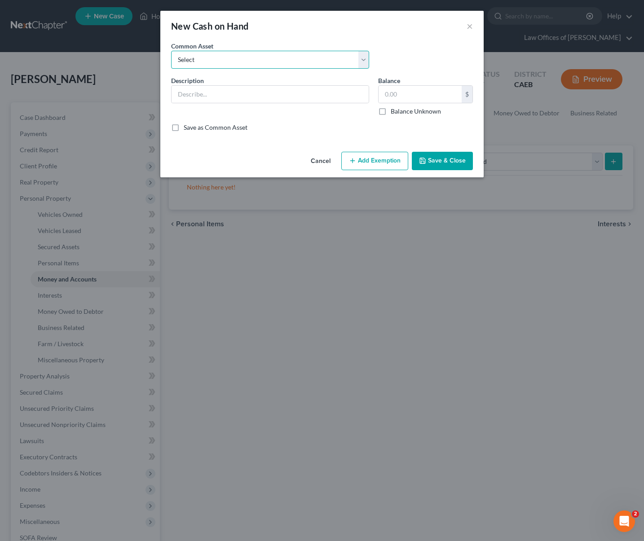
click at [365, 60] on select "Select Cash on Hand" at bounding box center [270, 60] width 198 height 18
select select "0"
click at [171, 51] on select "Select Cash on Hand" at bounding box center [270, 60] width 198 height 18
type input "Cash on Hand"
type input "200.00"
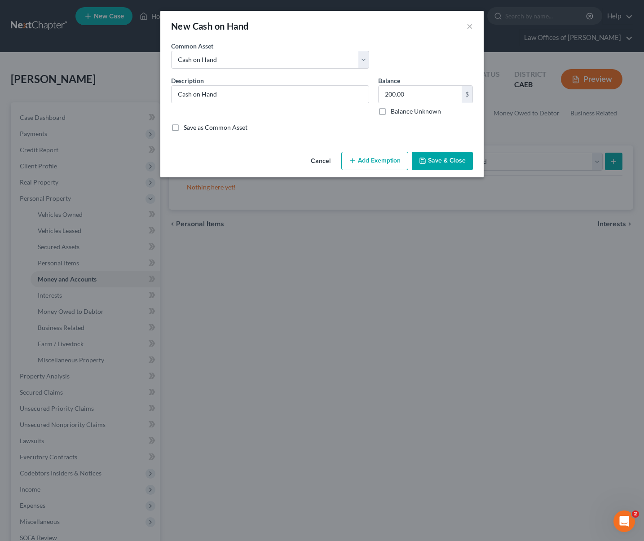
click at [385, 162] on button "Add Exemption" at bounding box center [374, 161] width 67 height 19
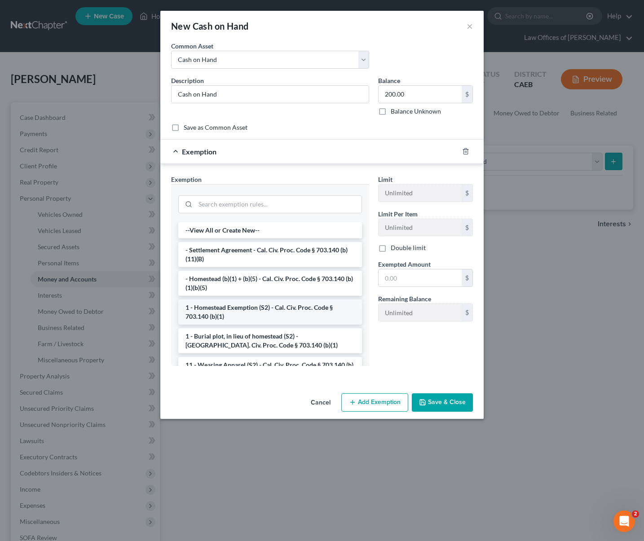
click at [258, 303] on li "1 - Homestead Exemption (S2) - Cal. Civ. Proc. Code § 703.140 (b)(1)" at bounding box center [270, 311] width 184 height 25
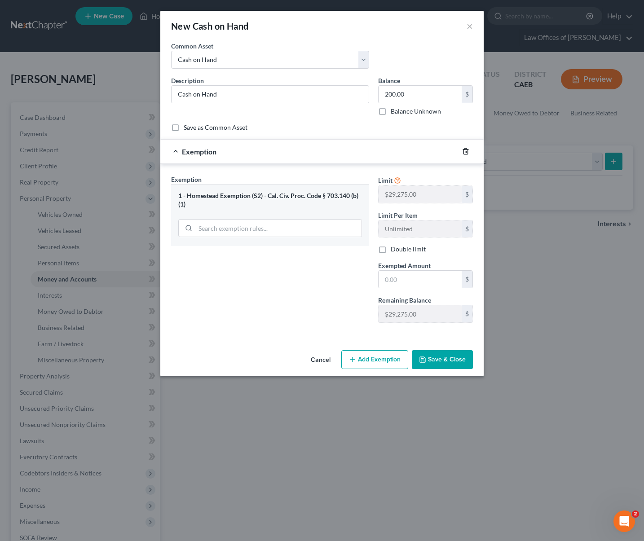
click at [463, 151] on icon "button" at bounding box center [465, 152] width 4 height 6
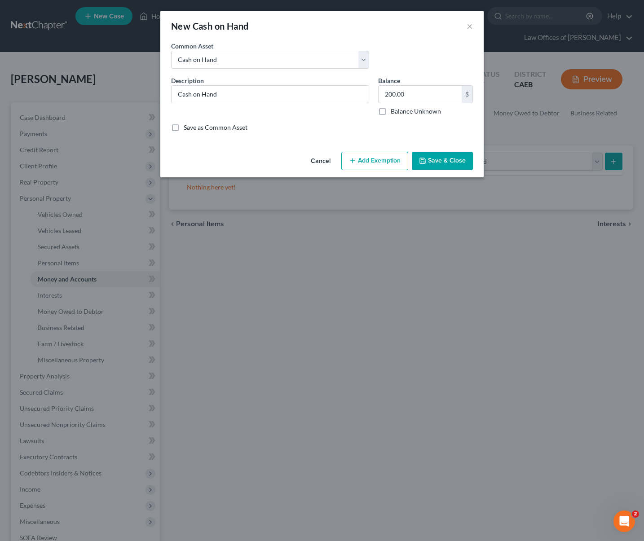
click at [392, 164] on button "Add Exemption" at bounding box center [374, 161] width 67 height 19
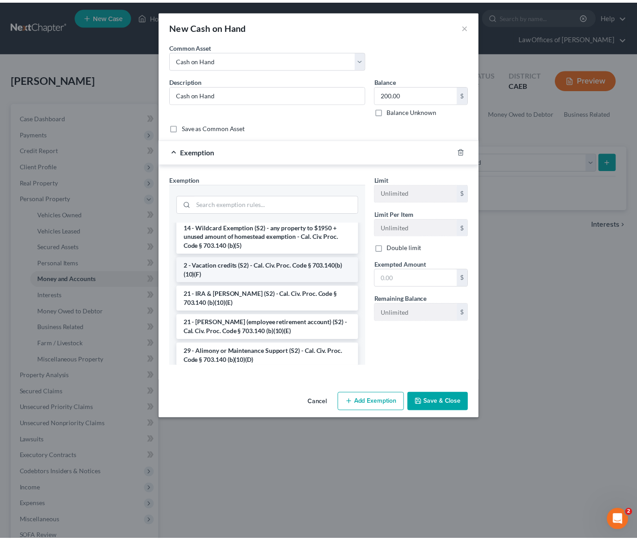
scroll to position [110, 0]
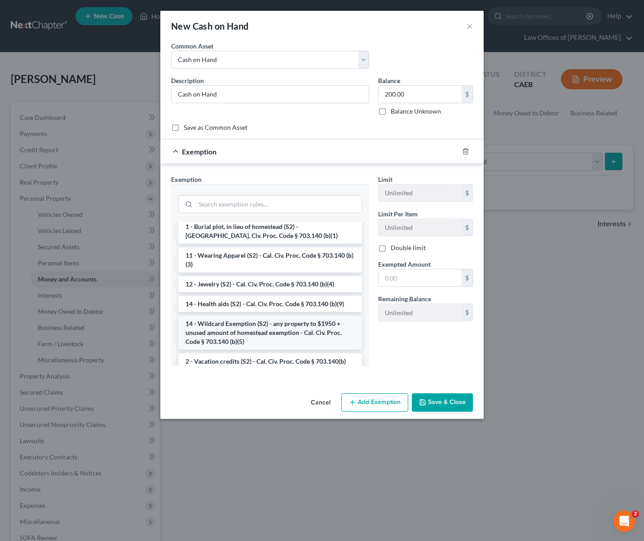
click at [273, 330] on li "14 - Wildcard Exemption (S2) - any property to $1950 + unused amount of homeste…" at bounding box center [270, 333] width 184 height 34
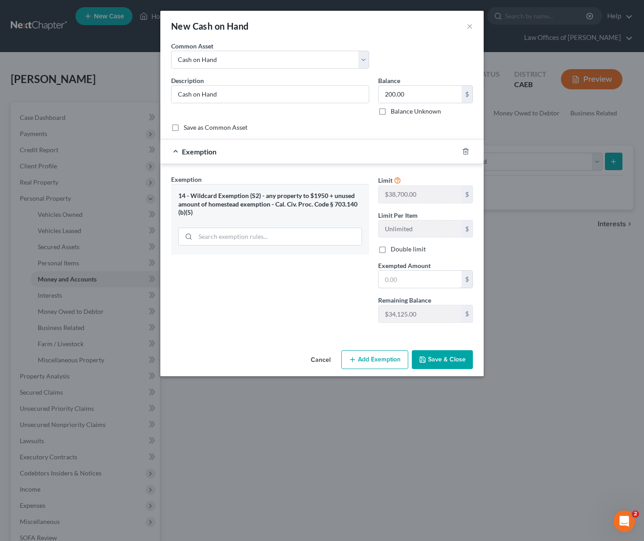
drag, startPoint x: 407, startPoint y: 279, endPoint x: 446, endPoint y: 265, distance: 41.5
click at [407, 279] on input "text" at bounding box center [419, 279] width 83 height 17
type input "200."
click at [455, 356] on button "Save & Close" at bounding box center [442, 359] width 61 height 19
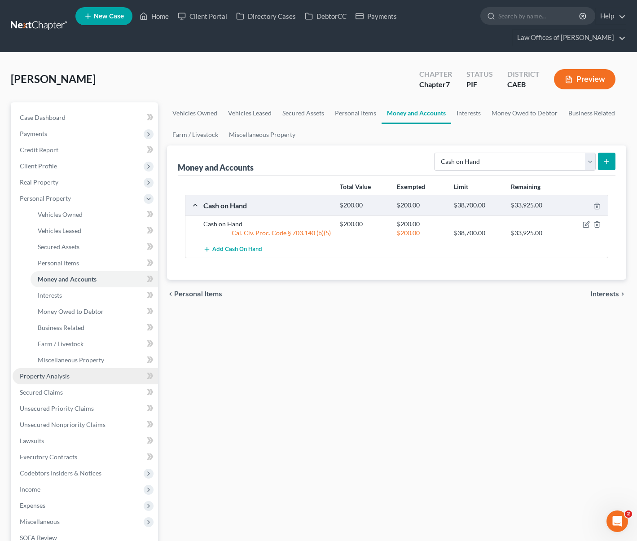
click at [77, 378] on link "Property Analysis" at bounding box center [85, 376] width 145 height 16
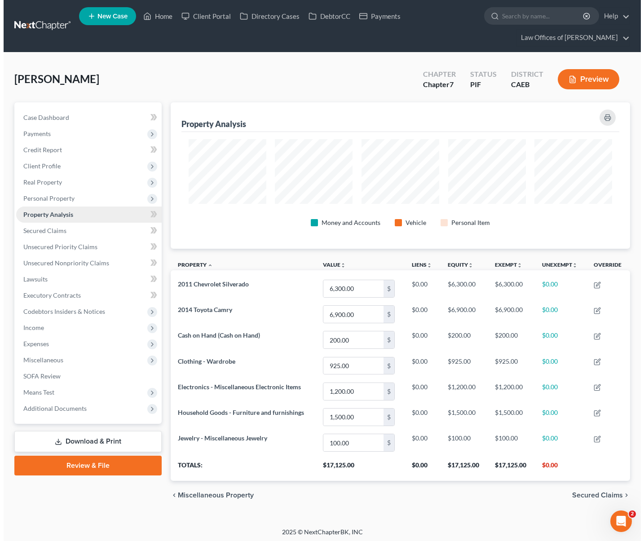
scroll to position [146, 459]
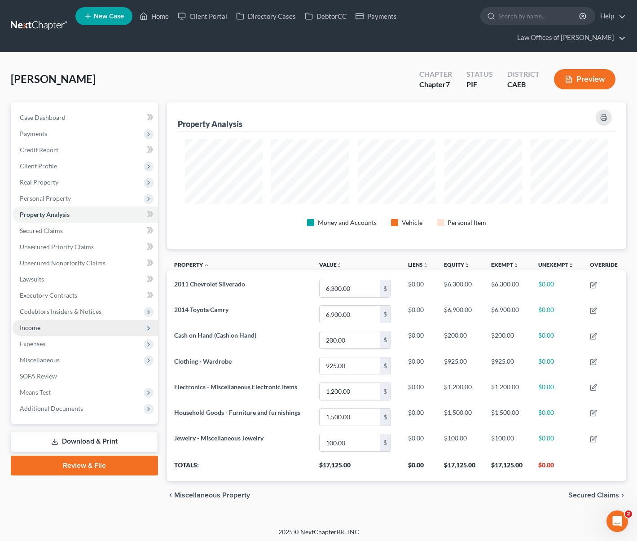
click at [58, 331] on span "Income" at bounding box center [85, 328] width 145 height 16
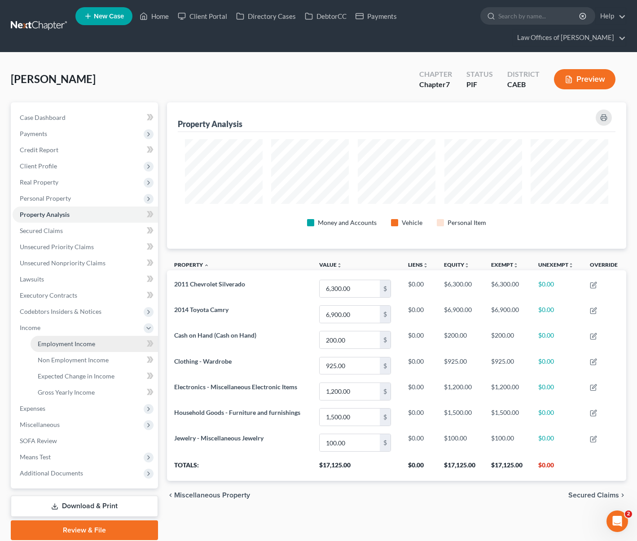
click at [79, 341] on span "Employment Income" at bounding box center [66, 344] width 57 height 8
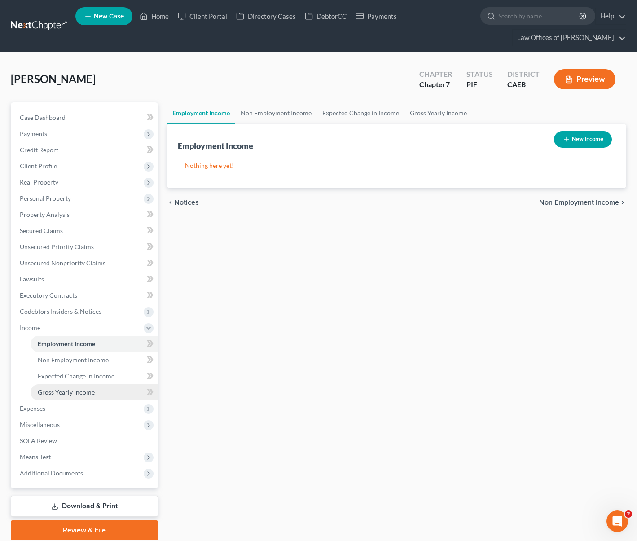
click at [97, 396] on link "Gross Yearly Income" at bounding box center [94, 392] width 127 height 16
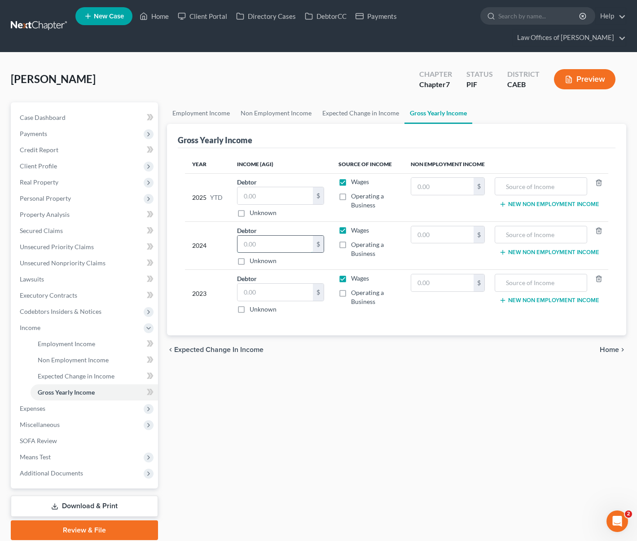
click at [277, 242] on input "text" at bounding box center [274, 244] width 75 height 17
type input "43,037"
click at [278, 293] on input "text" at bounding box center [274, 292] width 75 height 17
type input "86,199"
click at [278, 202] on input "text" at bounding box center [274, 195] width 75 height 17
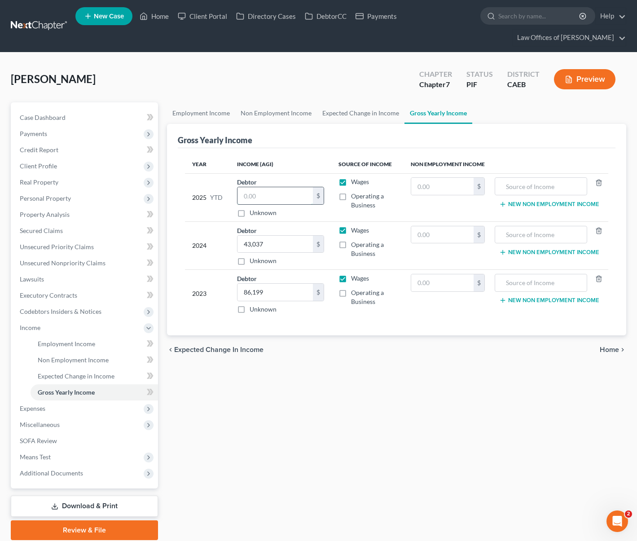
click at [265, 193] on input "text" at bounding box center [274, 195] width 75 height 17
type input "28,934"
click at [38, 348] on link "Employment Income" at bounding box center [94, 344] width 127 height 16
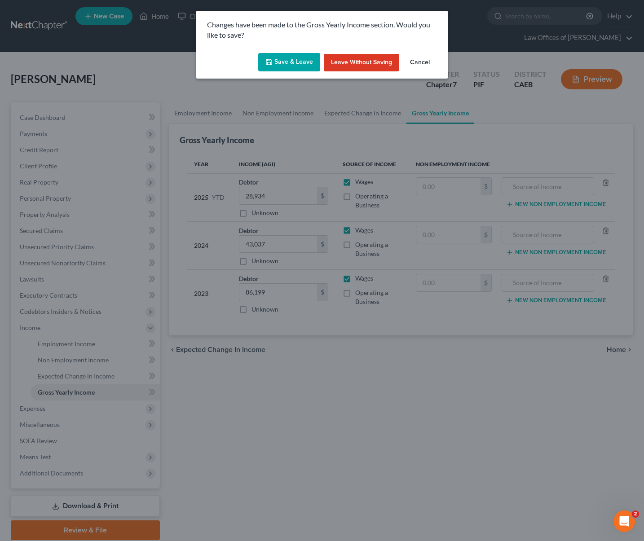
click at [277, 63] on button "Save & Leave" at bounding box center [289, 62] width 62 height 19
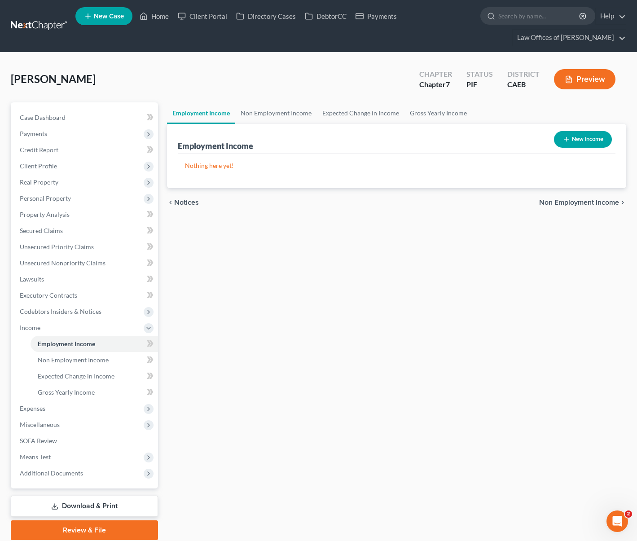
click at [563, 137] on icon "button" at bounding box center [566, 139] width 7 height 7
select select "0"
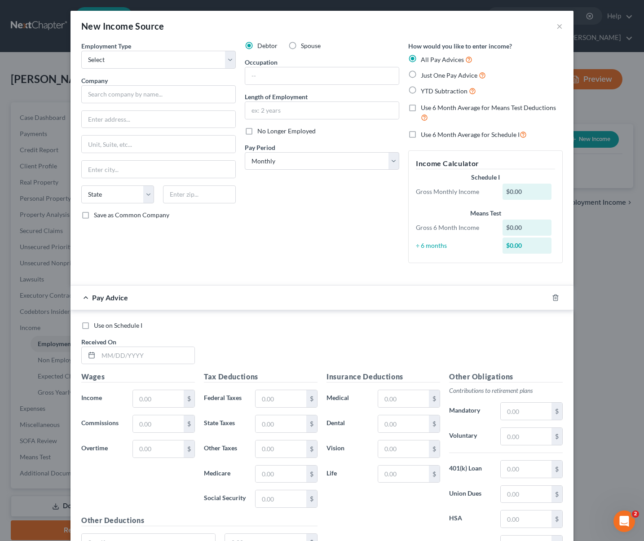
click at [421, 90] on label "YTD Subtraction" at bounding box center [448, 91] width 55 height 10
click at [424, 90] on input "YTD Subtraction" at bounding box center [427, 89] width 6 height 6
radio input "true"
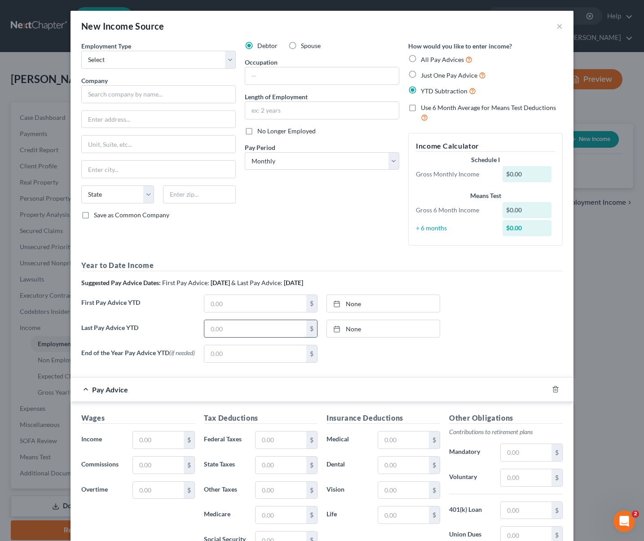
click at [244, 322] on input "text" at bounding box center [255, 328] width 102 height 17
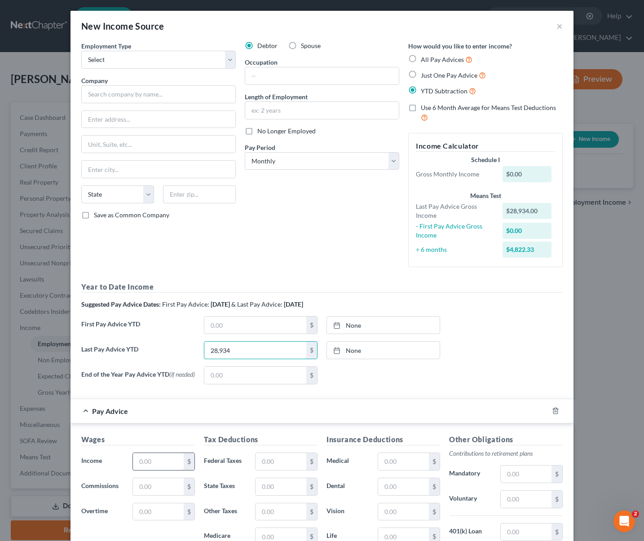
type input "28,934"
click at [158, 463] on input "text" at bounding box center [158, 461] width 51 height 17
type input "2,175"
click at [286, 462] on input "text" at bounding box center [280, 461] width 51 height 17
type input "135"
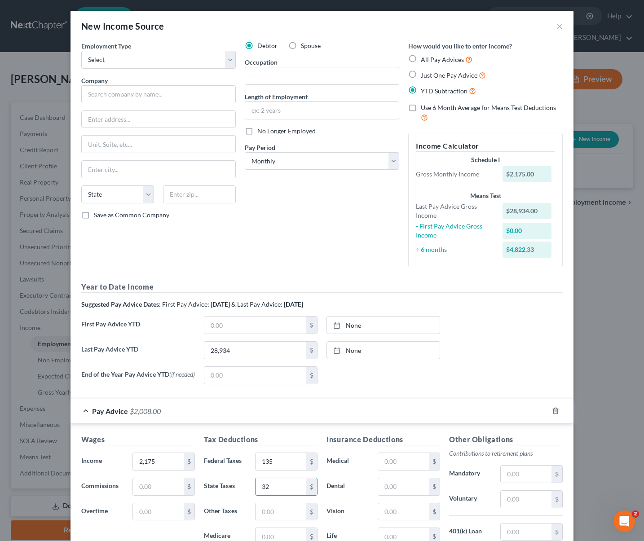
type input "32"
type input "35"
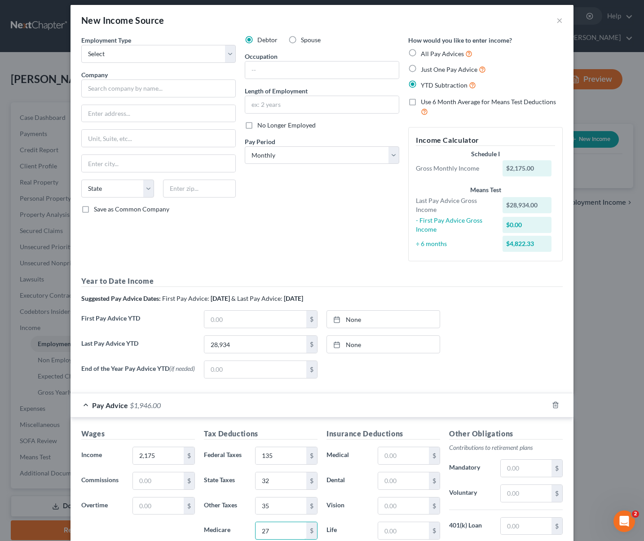
type input "27"
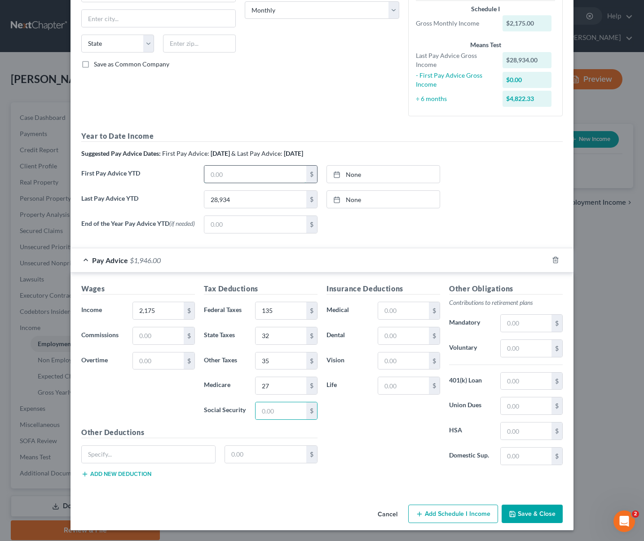
click at [235, 172] on input "text" at bounding box center [255, 174] width 102 height 17
type input "5,950"
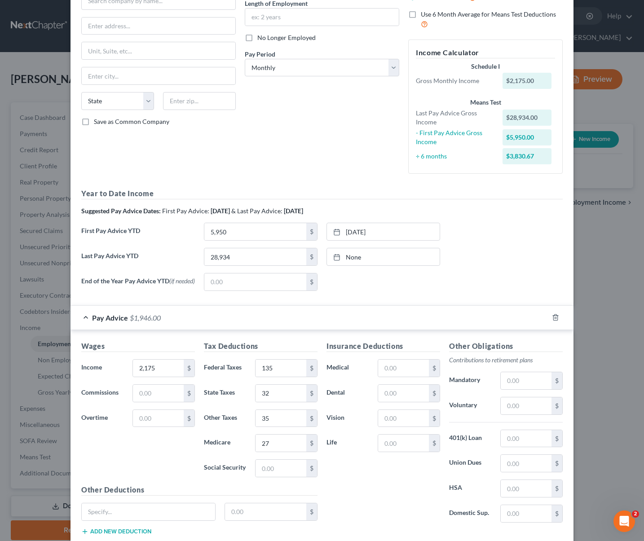
scroll to position [93, 0]
click at [390, 68] on select "Select Monthly Twice Monthly Every Other Week Weekly" at bounding box center [322, 68] width 154 height 18
select select "2"
click at [245, 59] on select "Select Monthly Twice Monthly Every Other Week Weekly" at bounding box center [322, 68] width 154 height 18
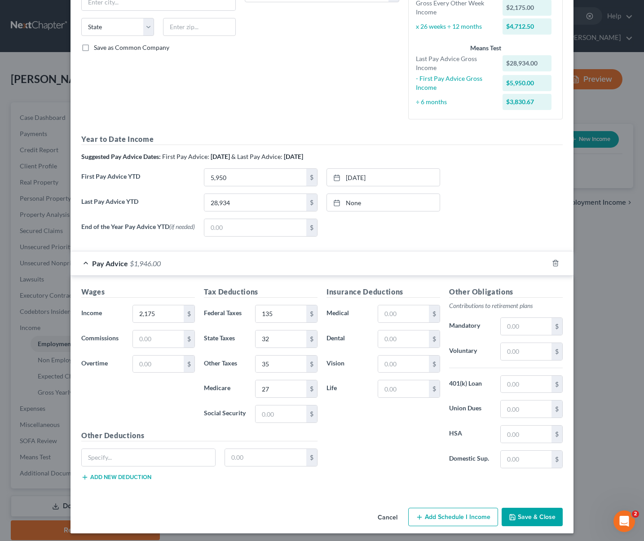
scroll to position [172, 0]
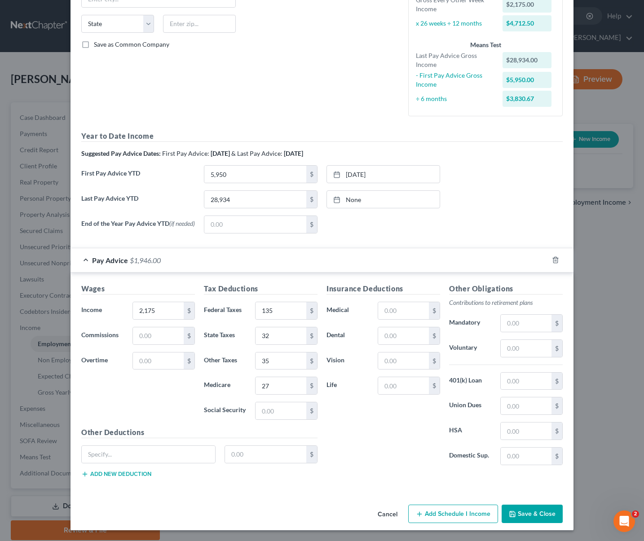
click at [532, 515] on button "Save & Close" at bounding box center [531, 514] width 61 height 19
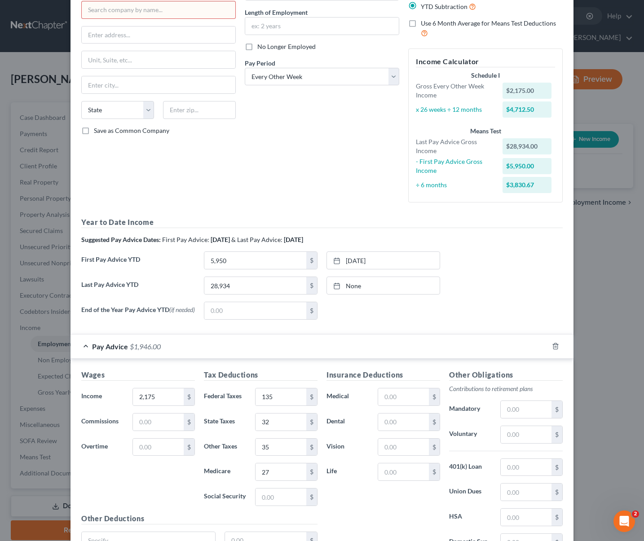
scroll to position [0, 0]
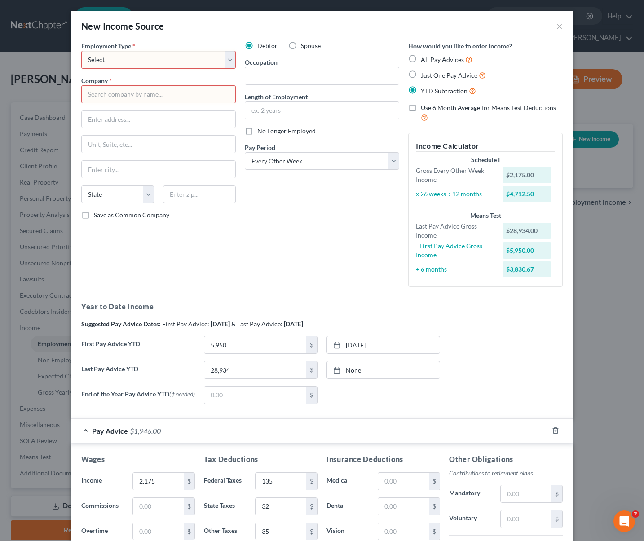
click at [228, 59] on select "Select Full or Part Time Employment Self Employment" at bounding box center [158, 60] width 154 height 18
select select "0"
click at [81, 51] on select "Select Full or Part Time Employment Self Employment" at bounding box center [158, 60] width 154 height 18
click at [119, 94] on input "text" at bounding box center [158, 94] width 154 height 18
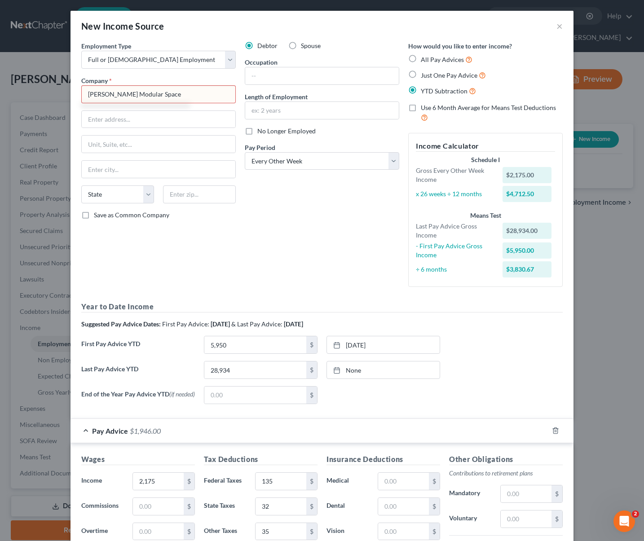
type input "Kern Modular Space"
type input "14213 Rosedale Hwy"
type input "93314"
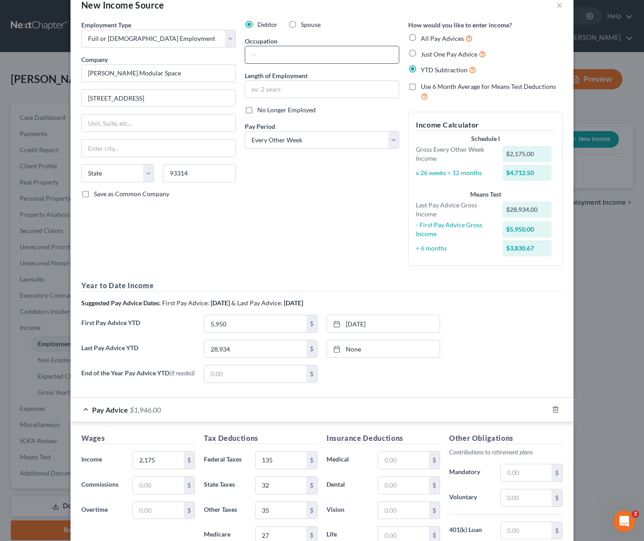
click at [276, 57] on input "text" at bounding box center [322, 54] width 154 height 17
type input "Laborer"
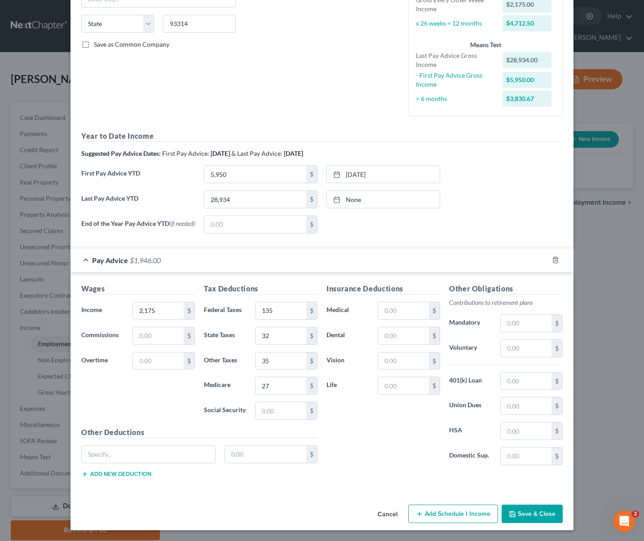
scroll to position [172, 0]
type input "3 Years"
click at [521, 514] on button "Save & Close" at bounding box center [531, 514] width 61 height 19
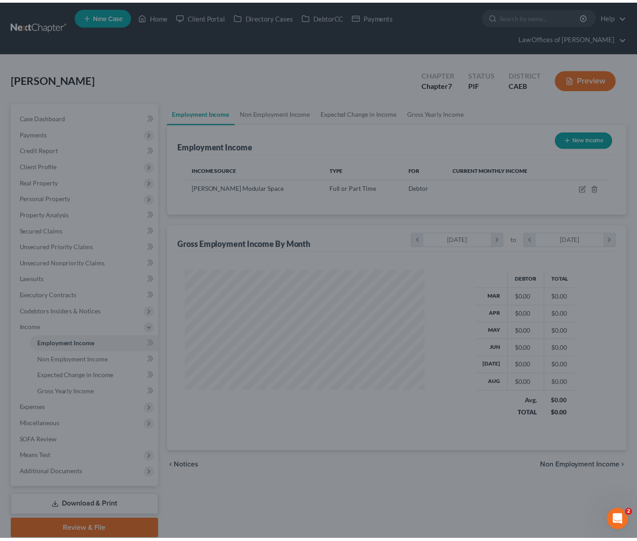
scroll to position [161, 257]
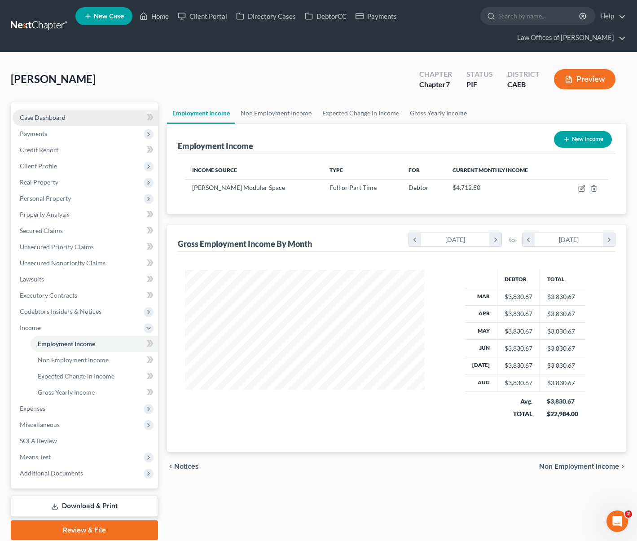
click at [76, 117] on link "Case Dashboard" at bounding box center [85, 118] width 145 height 16
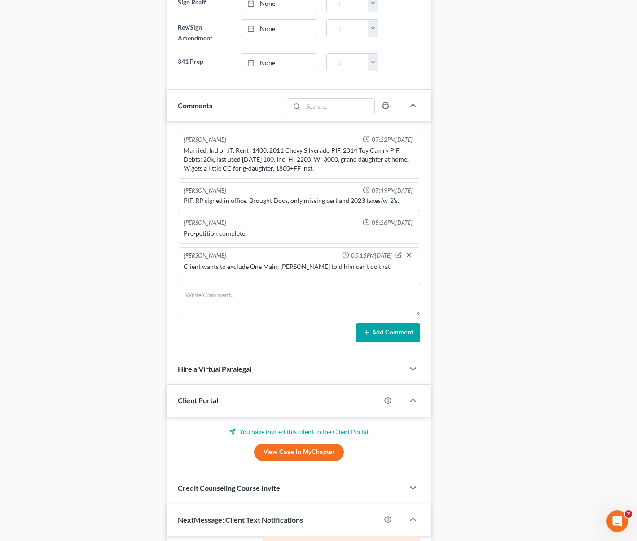
scroll to position [1, 0]
click at [193, 291] on textarea at bounding box center [299, 299] width 243 height 33
type textarea "Missing W paystubs."
click at [370, 335] on icon at bounding box center [366, 332] width 7 height 7
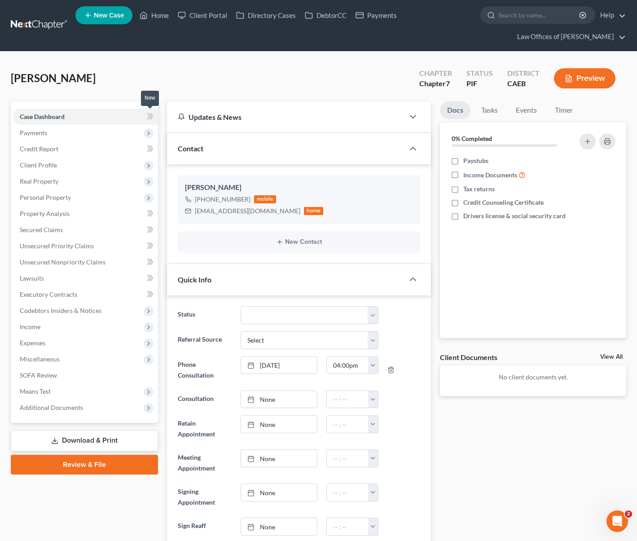
scroll to position [0, 0]
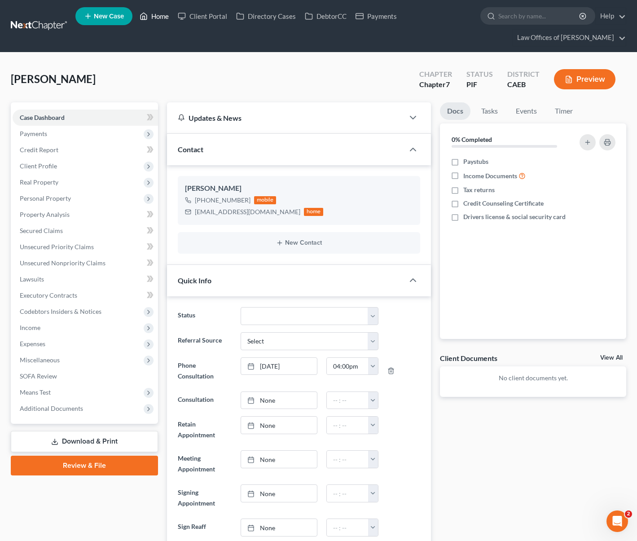
click at [155, 19] on link "Home" at bounding box center [154, 16] width 38 height 16
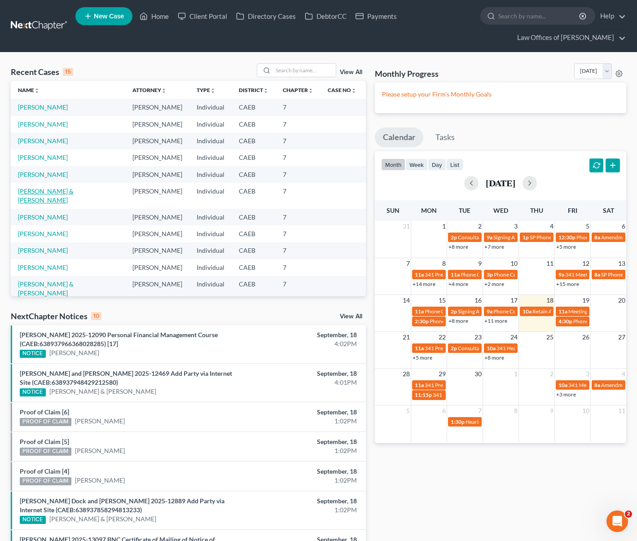
click at [73, 189] on link "[PERSON_NAME] & [PERSON_NAME]" at bounding box center [46, 195] width 56 height 17
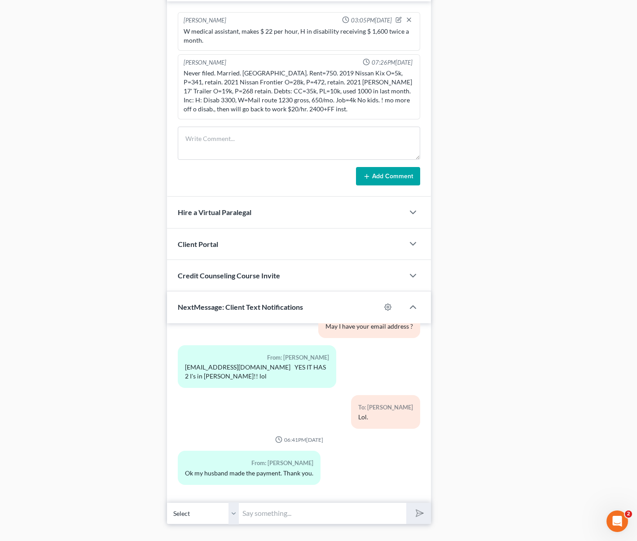
scroll to position [661, 0]
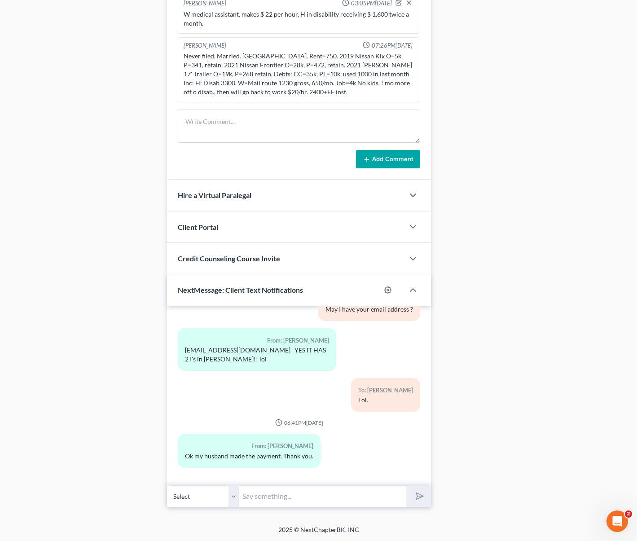
click at [286, 498] on input "text" at bounding box center [322, 496] width 167 height 22
type input "Thank you !"
click at [406, 486] on button "submit" at bounding box center [418, 496] width 25 height 21
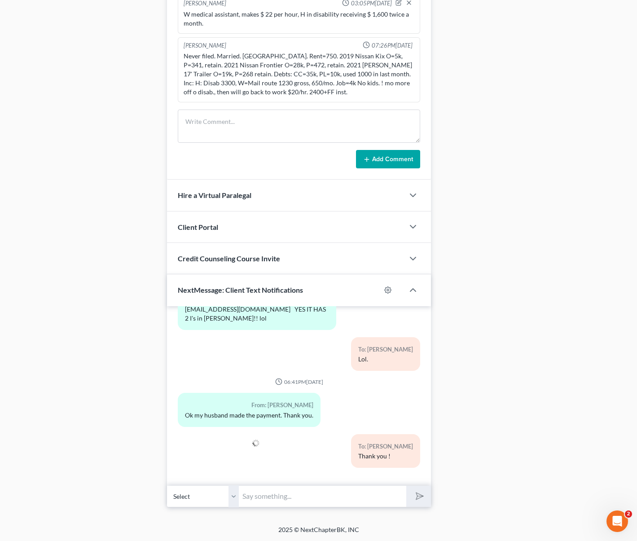
click at [220, 450] on div at bounding box center [215, 454] width 84 height 41
click at [264, 498] on input "text" at bounding box center [322, 496] width 167 height 22
type input "It doesn't matter. We text during extended hours including weekends but the pho…"
click at [406, 486] on button "submit" at bounding box center [418, 496] width 25 height 21
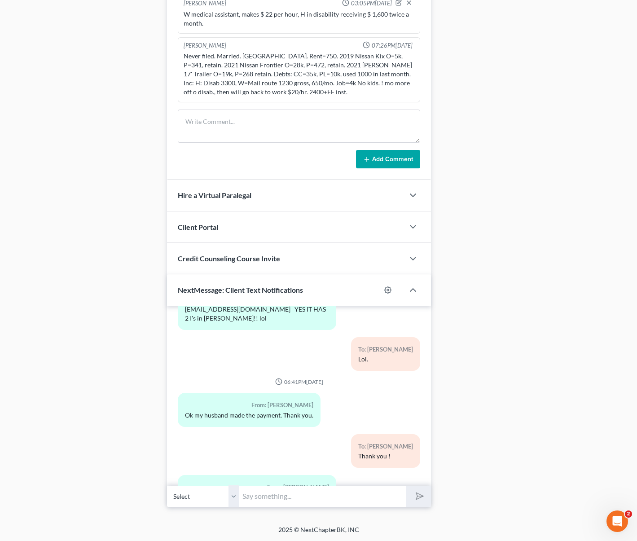
scroll to position [1592, 0]
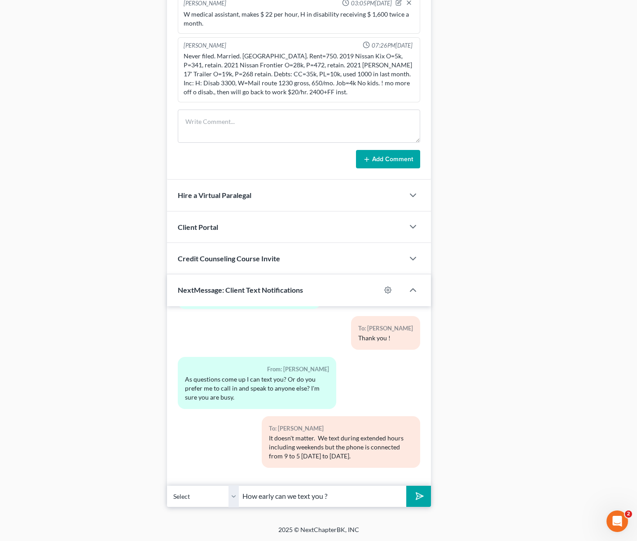
type input "How early can we text you ?"
click at [406, 486] on button "submit" at bounding box center [418, 496] width 25 height 21
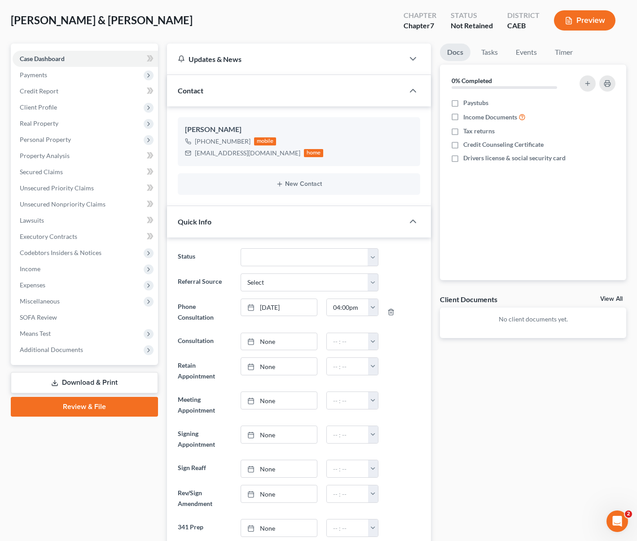
scroll to position [0, 0]
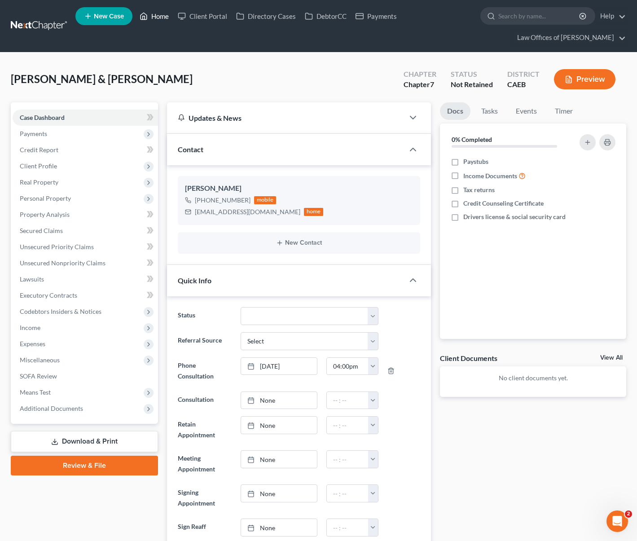
click at [169, 14] on link "Home" at bounding box center [154, 16] width 38 height 16
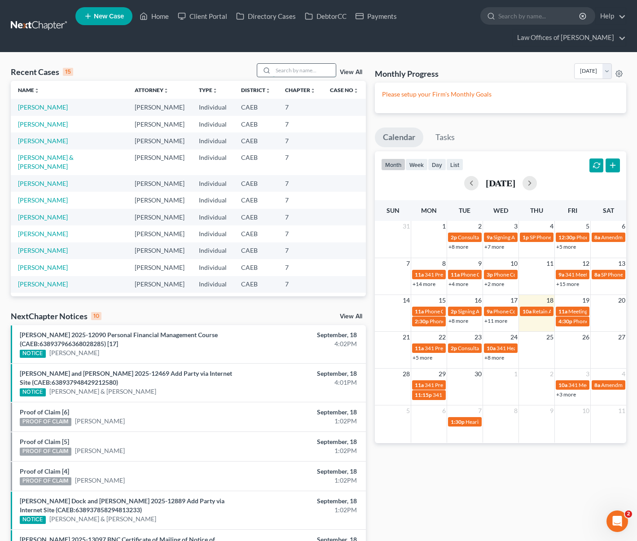
click at [292, 71] on input "search" at bounding box center [304, 70] width 63 height 13
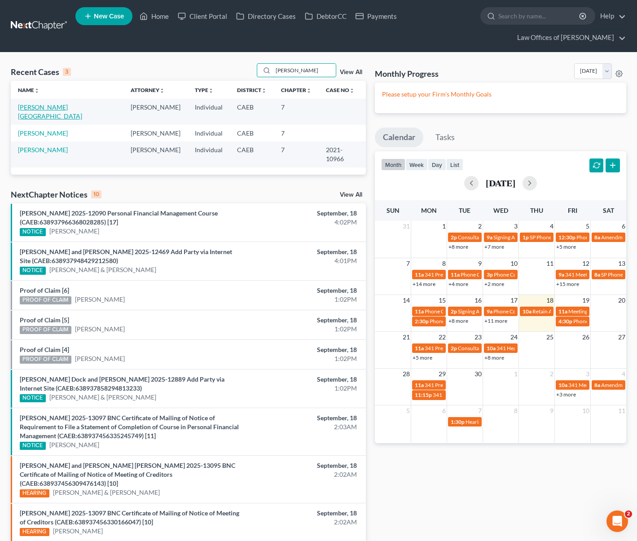
type input "Mendiola"
click at [57, 105] on link "[PERSON_NAME][GEOGRAPHIC_DATA]" at bounding box center [50, 111] width 64 height 17
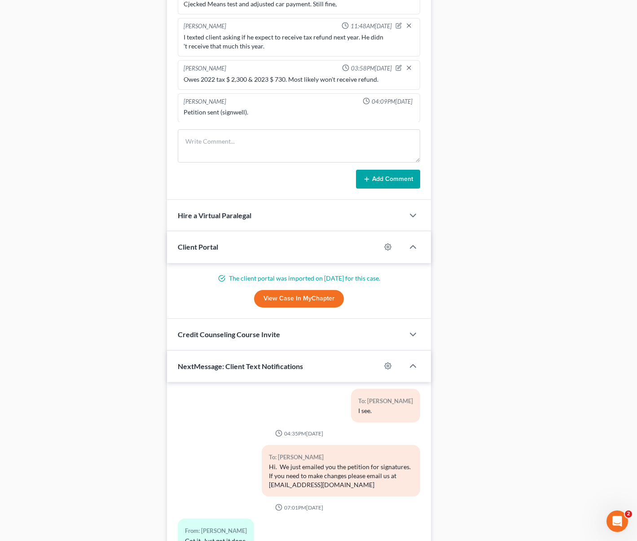
scroll to position [754, 0]
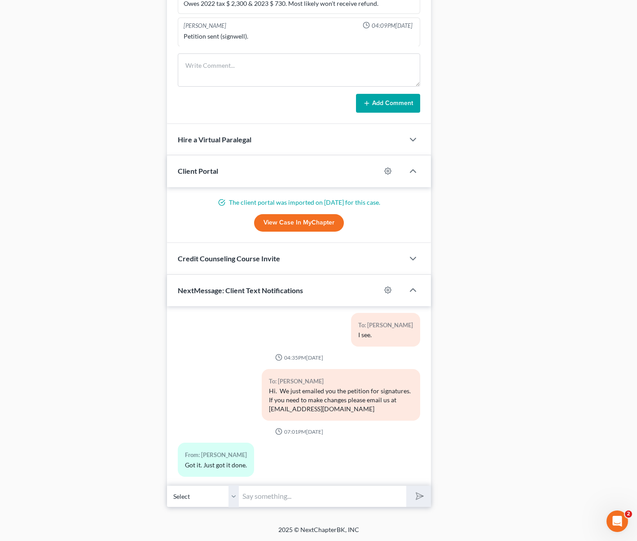
click at [292, 491] on input "text" at bounding box center [322, 496] width 167 height 22
type input "Thank you !"
click at [406, 486] on button "submit" at bounding box center [418, 496] width 25 height 21
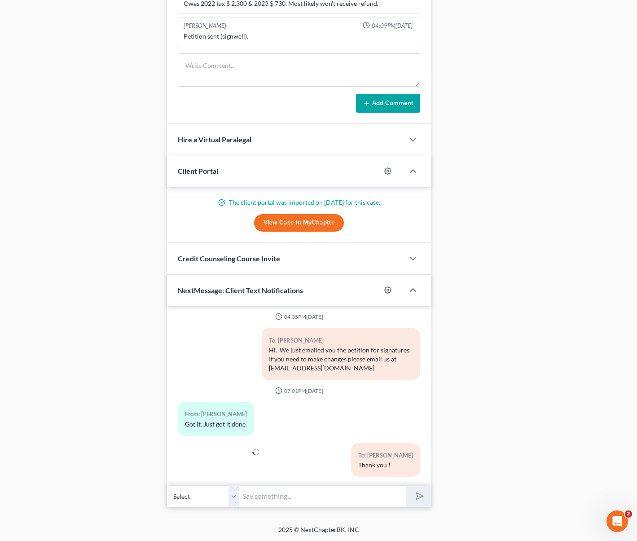
click at [262, 469] on div "To: Diego Mendiola Thank you !" at bounding box center [341, 463] width 168 height 41
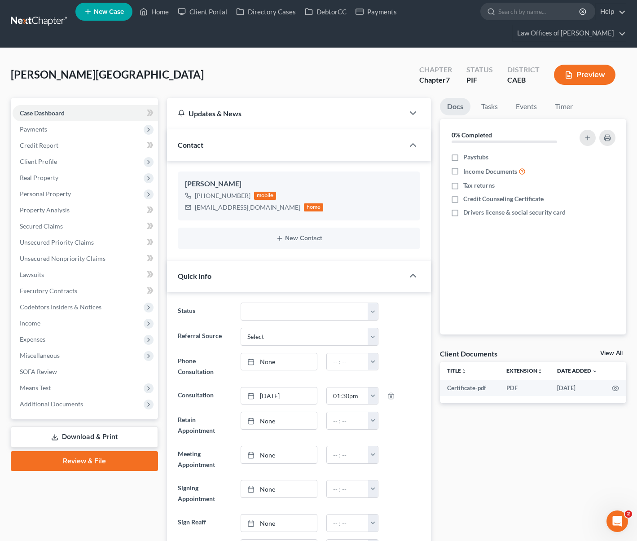
scroll to position [0, 0]
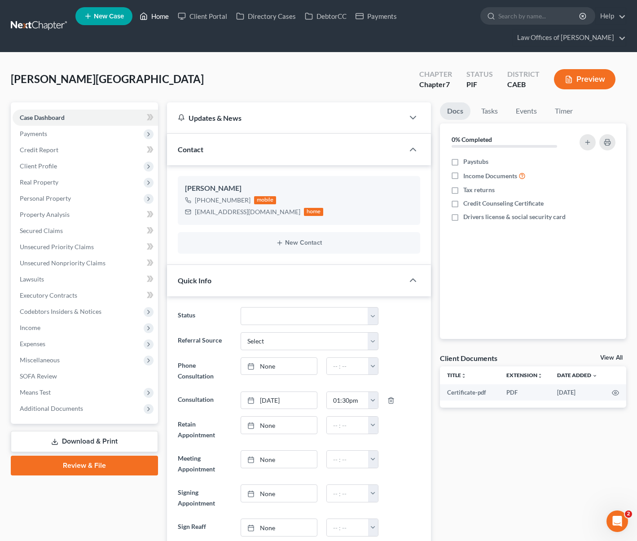
click at [158, 21] on link "Home" at bounding box center [154, 16] width 38 height 16
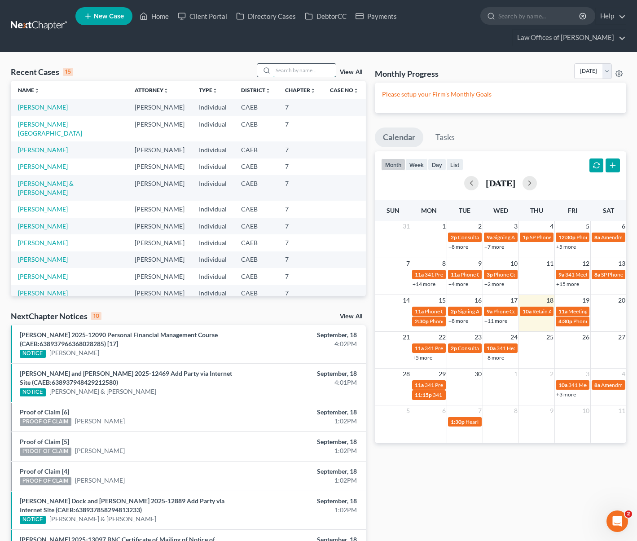
click at [300, 73] on input "search" at bounding box center [304, 70] width 63 height 13
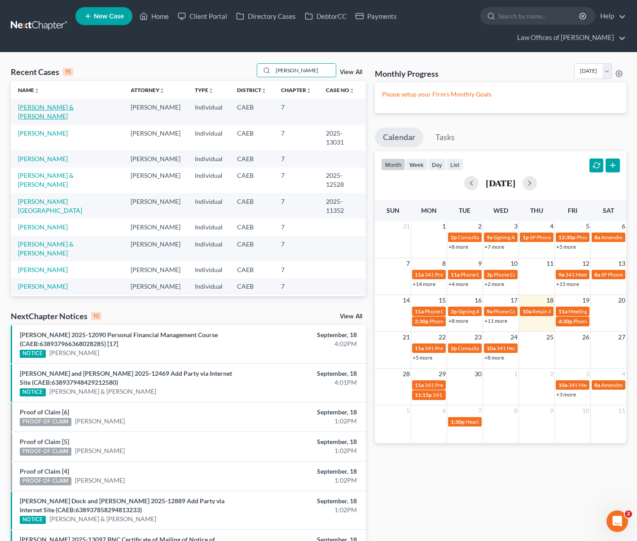
type input "Davis"
click at [74, 110] on link "[PERSON_NAME] & [PERSON_NAME]" at bounding box center [46, 111] width 56 height 17
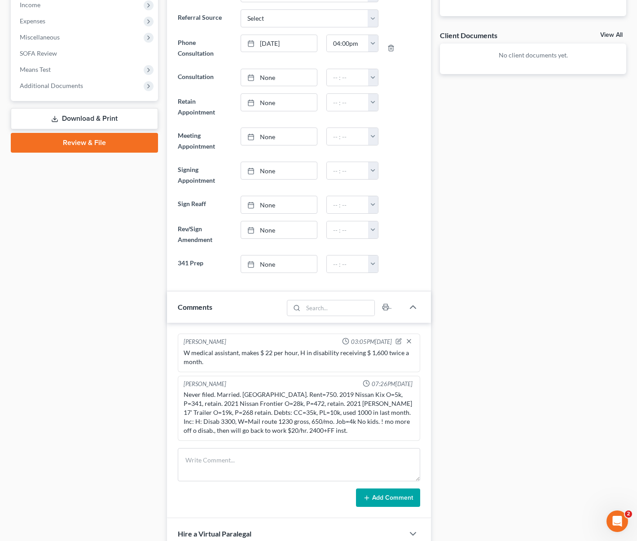
scroll to position [322, 0]
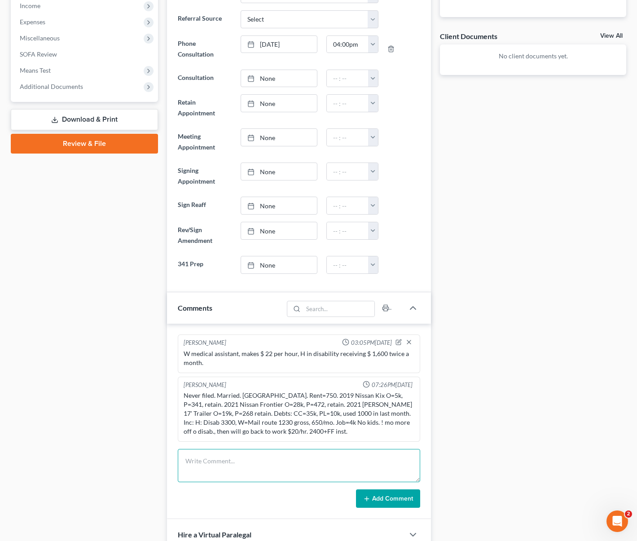
click at [202, 460] on textarea at bounding box center [299, 465] width 243 height 33
type textarea "Can text as early as 6:00AM."
click at [358, 496] on button "Add Comment" at bounding box center [388, 498] width 64 height 19
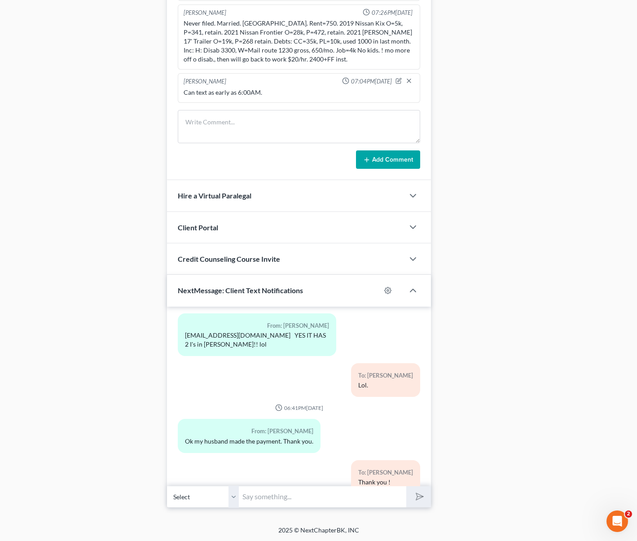
scroll to position [694, 0]
click at [282, 494] on input "text" at bounding box center [322, 496] width 167 height 22
type input "Sounds good."
click at [406, 486] on button "submit" at bounding box center [418, 496] width 25 height 21
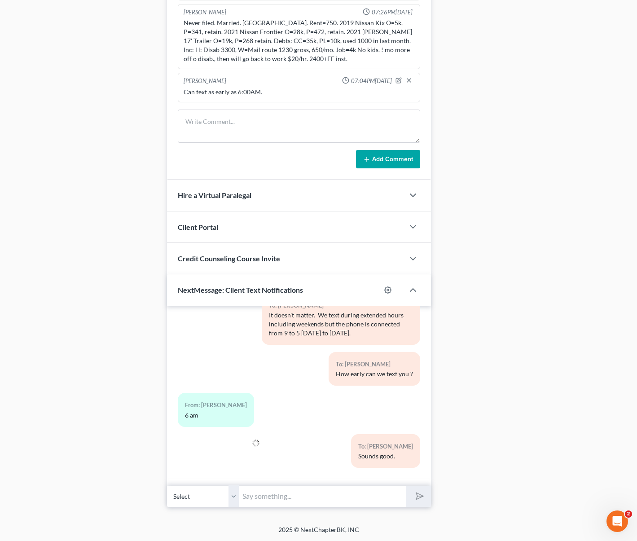
click at [225, 446] on div at bounding box center [215, 454] width 84 height 41
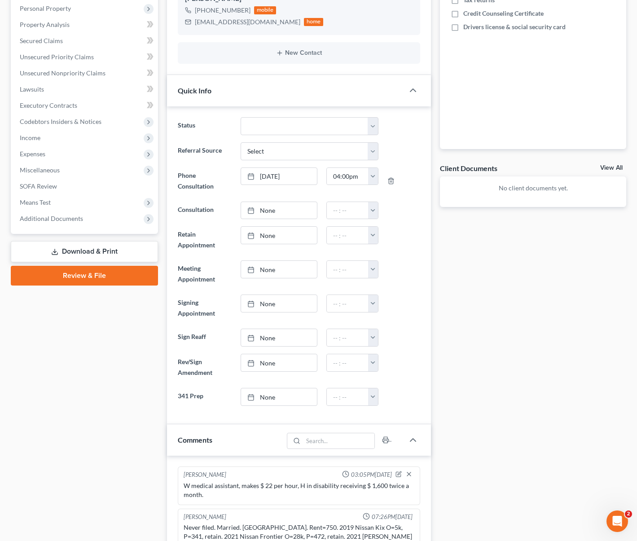
scroll to position [10, 0]
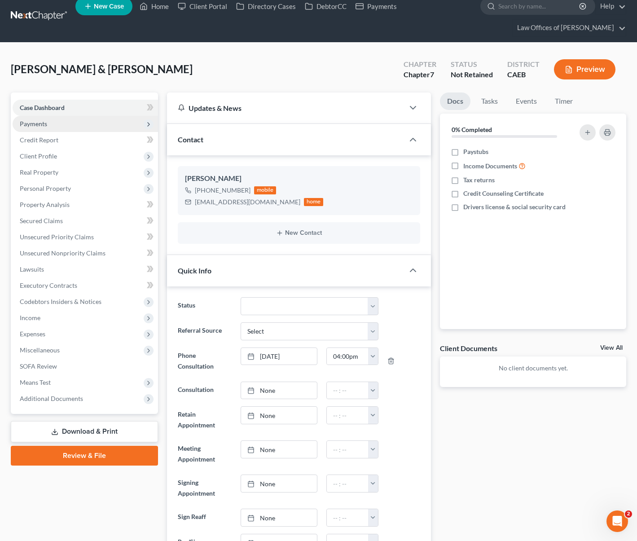
click at [57, 125] on span "Payments" at bounding box center [85, 124] width 145 height 16
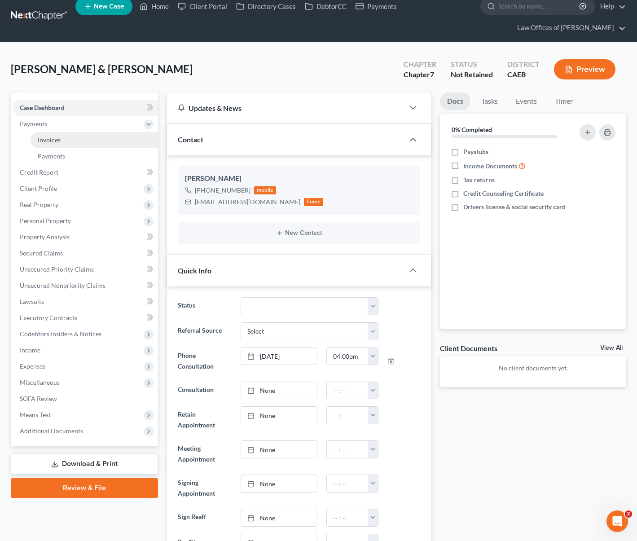
click at [59, 136] on span "Invoices" at bounding box center [49, 140] width 23 height 8
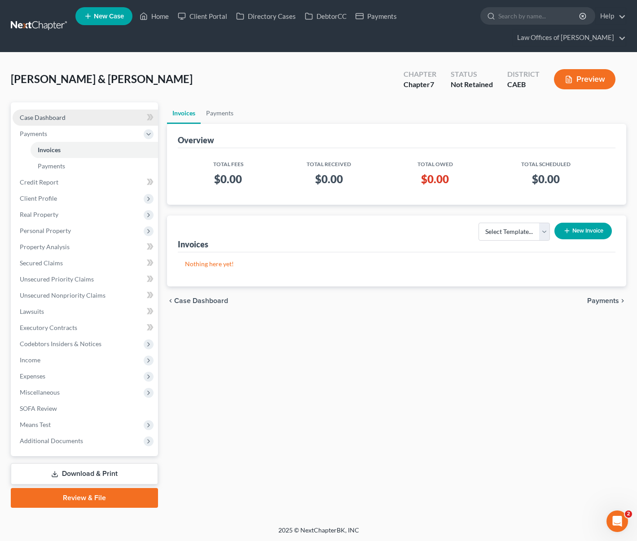
click at [70, 118] on link "Case Dashboard" at bounding box center [85, 118] width 145 height 16
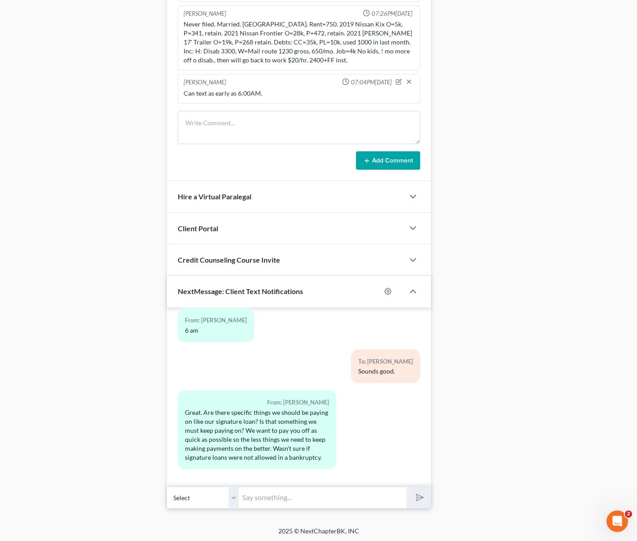
scroll to position [694, 0]
click at [272, 491] on input "text" at bounding box center [322, 496] width 167 height 22
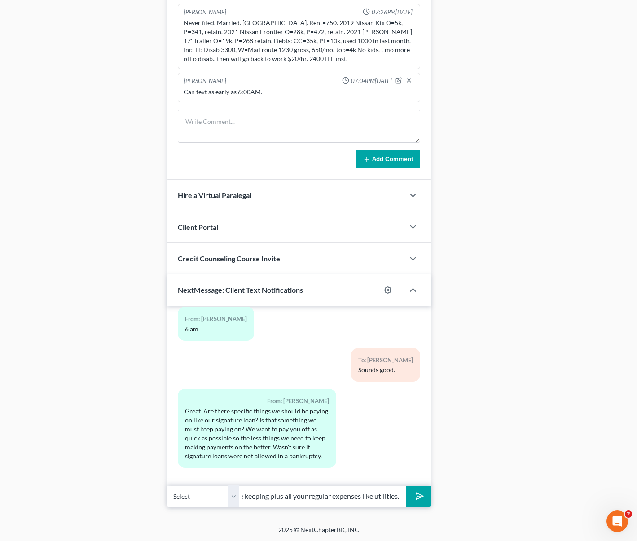
scroll to position [0, 211]
type input "You need to continue making payments on the vehicles that you are keeping plus …"
click at [406, 486] on button "submit" at bounding box center [418, 496] width 25 height 21
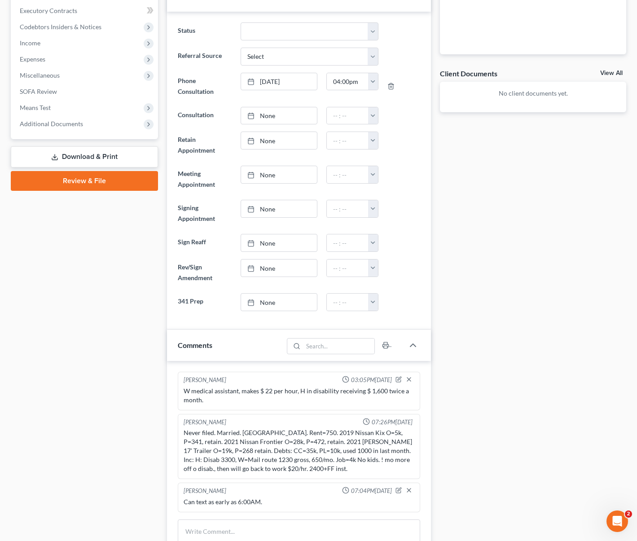
scroll to position [142, 0]
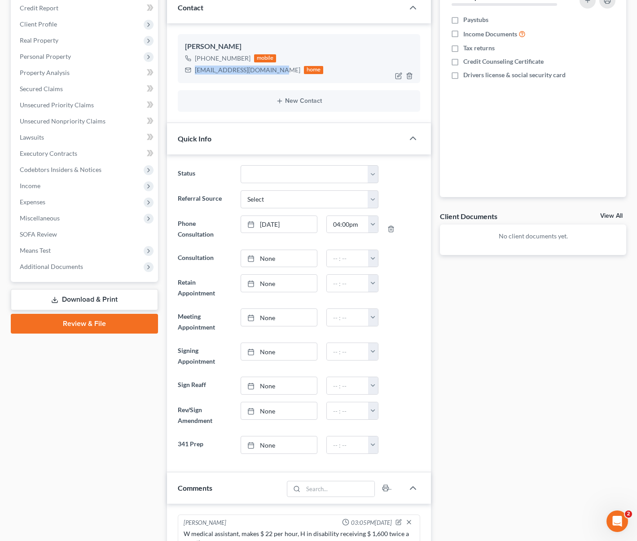
drag, startPoint x: 195, startPoint y: 70, endPoint x: 264, endPoint y: 70, distance: 69.1
click at [264, 70] on div "daviis.chrissy@icloud.com" at bounding box center [247, 70] width 105 height 9
copy div "daviis.chrissy@icloud.com"
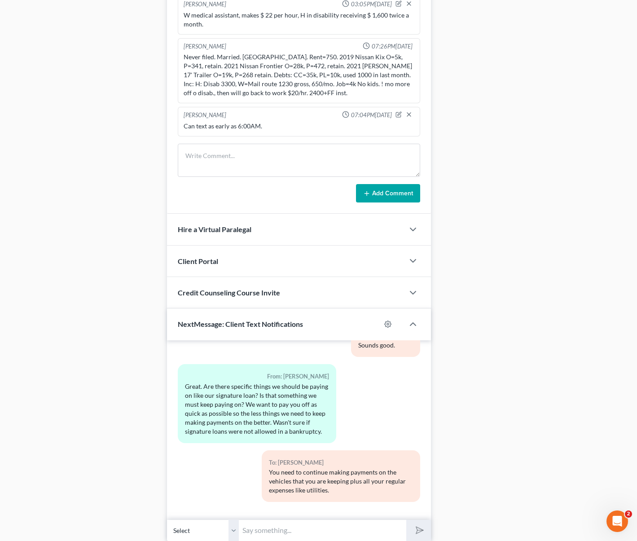
scroll to position [569, 0]
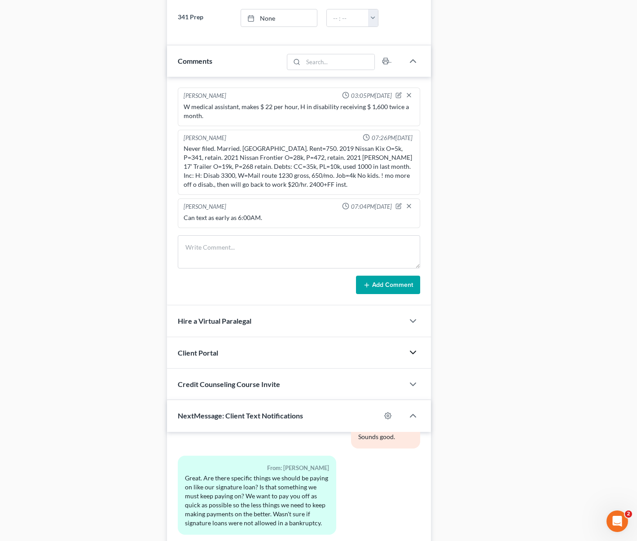
click at [415, 352] on icon "button" at bounding box center [413, 352] width 11 height 11
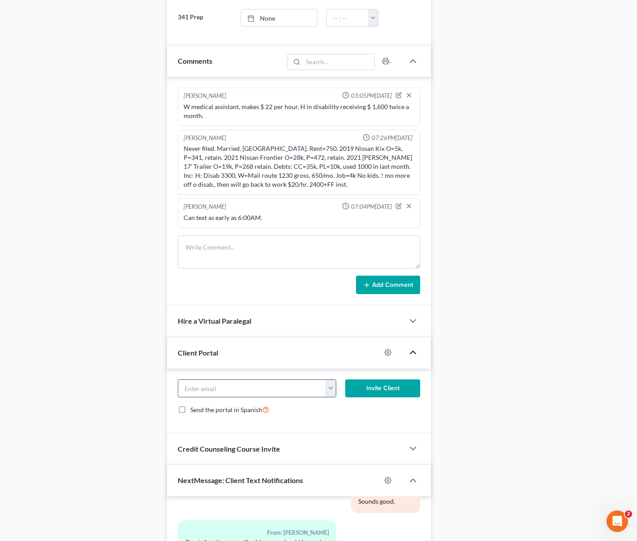
paste input "daviis.chrissy@icloud.com"
type input "daviis.chrissy@icloud.com"
click at [377, 388] on button "Invite Client" at bounding box center [382, 388] width 75 height 18
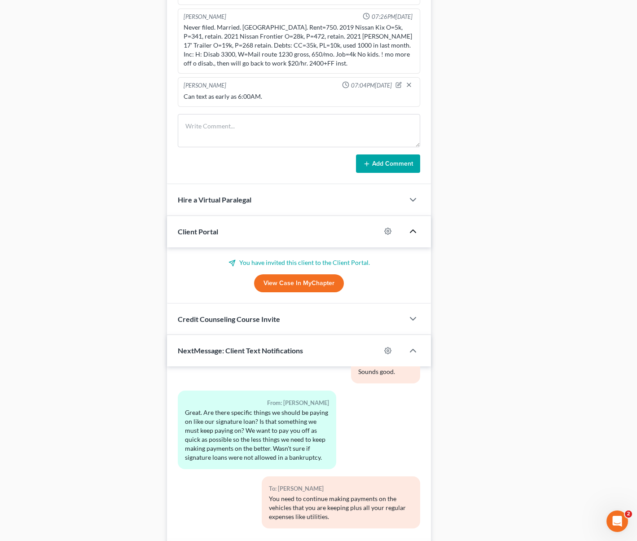
scroll to position [750, 0]
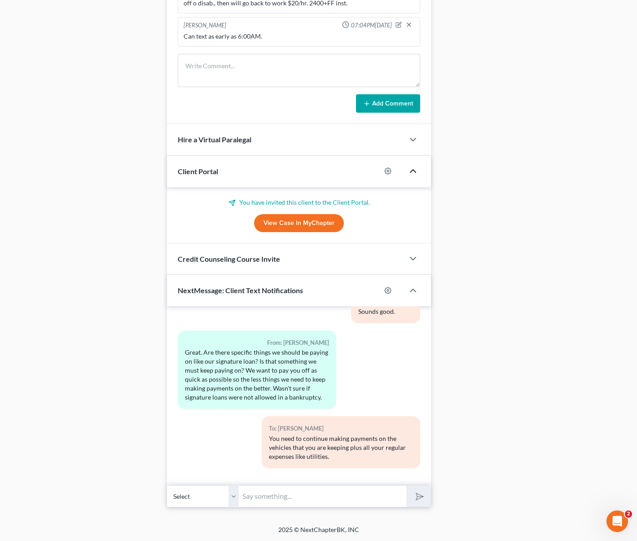
click at [264, 498] on input "text" at bounding box center [322, 496] width 167 height 22
type input "I just emailed you a questionnaire that you need to complete."
click at [406, 486] on button "submit" at bounding box center [418, 496] width 25 height 21
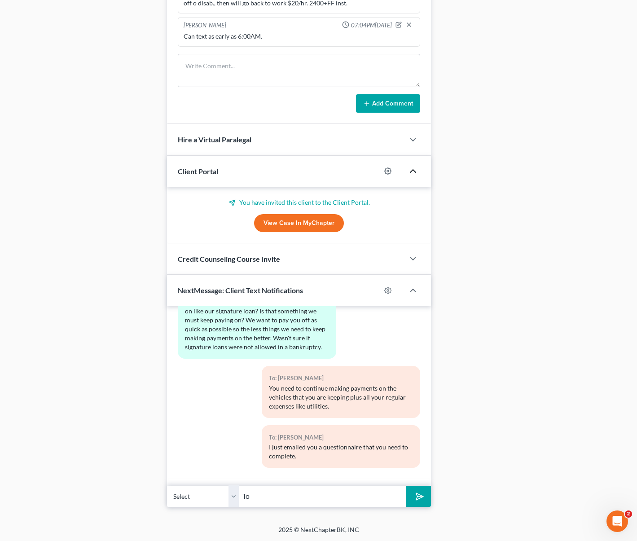
type input "T"
type input "O"
type input "Did you husband put the deposit in our website ?"
click at [406, 486] on button "submit" at bounding box center [418, 496] width 25 height 21
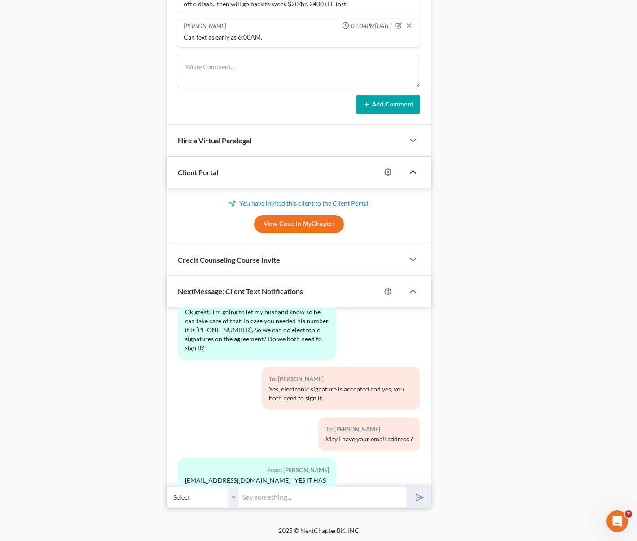
scroll to position [1149, 0]
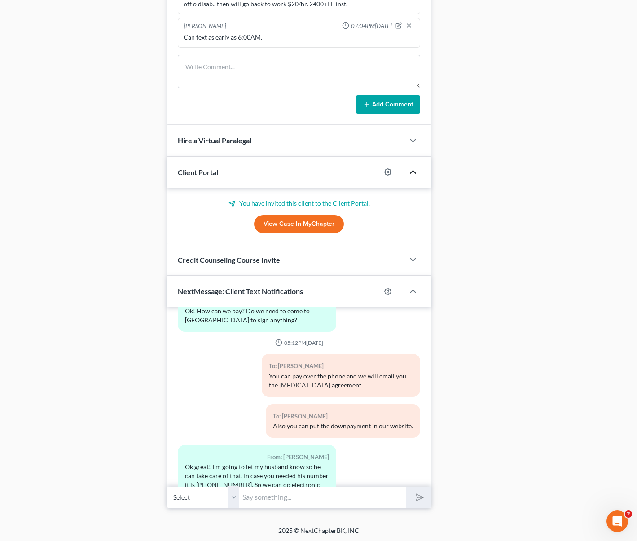
drag, startPoint x: 225, startPoint y: 390, endPoint x: 224, endPoint y: 396, distance: 6.3
click at [225, 390] on div "To: Christine Davis You can pay over the phone and we will email you the retain…" at bounding box center [299, 379] width 252 height 50
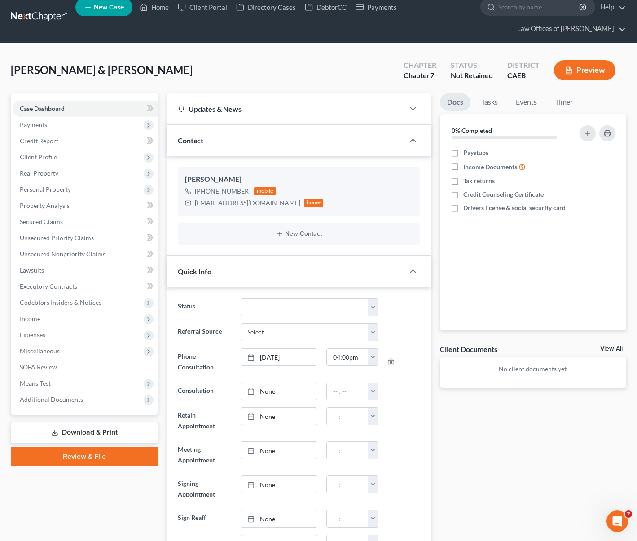
scroll to position [0, 0]
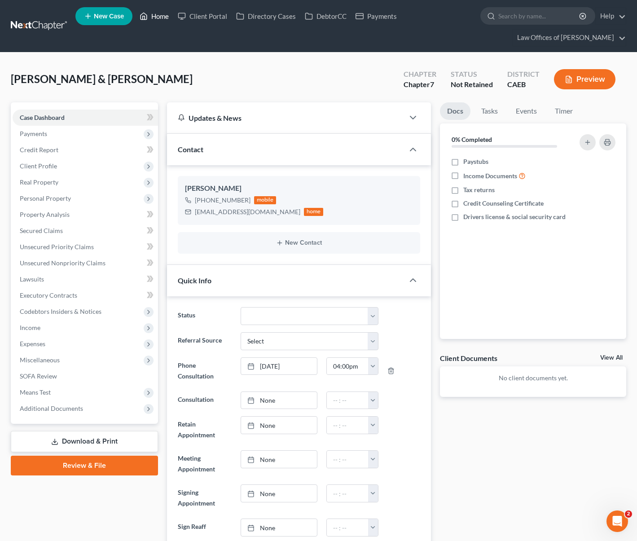
click at [160, 18] on link "Home" at bounding box center [154, 16] width 38 height 16
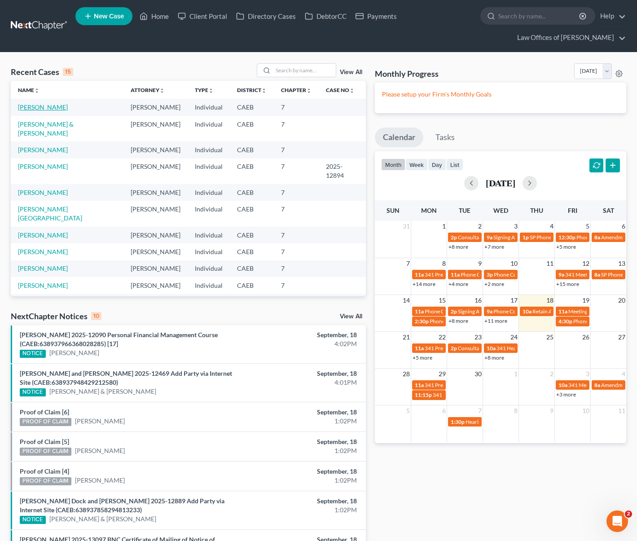
click at [37, 108] on link "[PERSON_NAME]" at bounding box center [43, 107] width 50 height 8
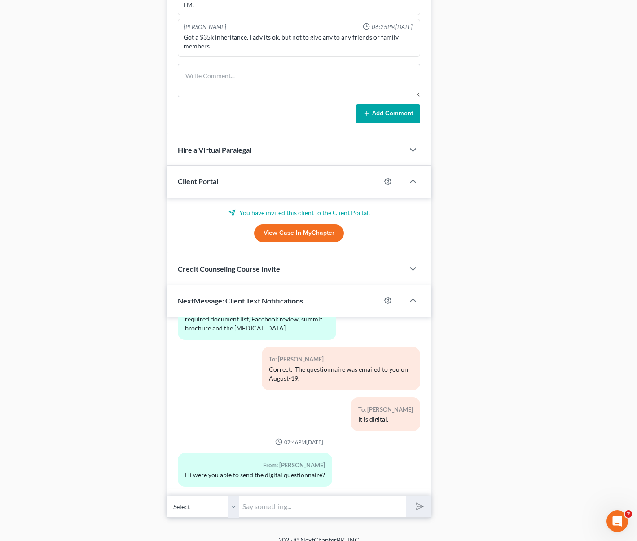
scroll to position [775, 0]
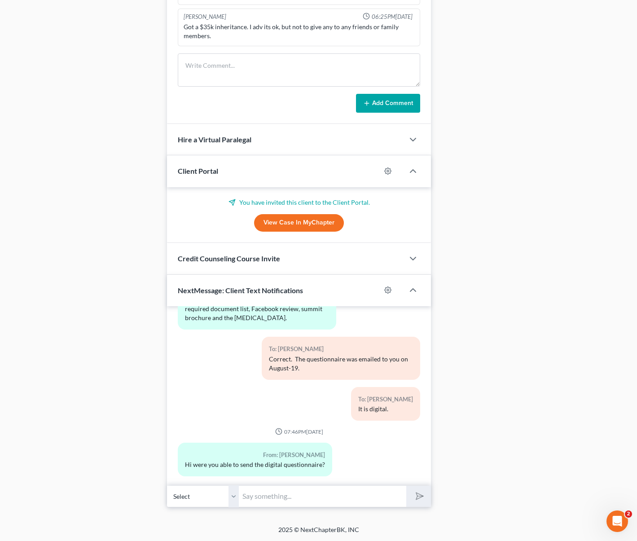
click at [266, 503] on input "text" at bounding box center [322, 496] width 167 height 22
type input "Yes, it was sent. It comes from Next Chapter-our provider."
click at [406, 486] on button "submit" at bounding box center [418, 496] width 25 height 21
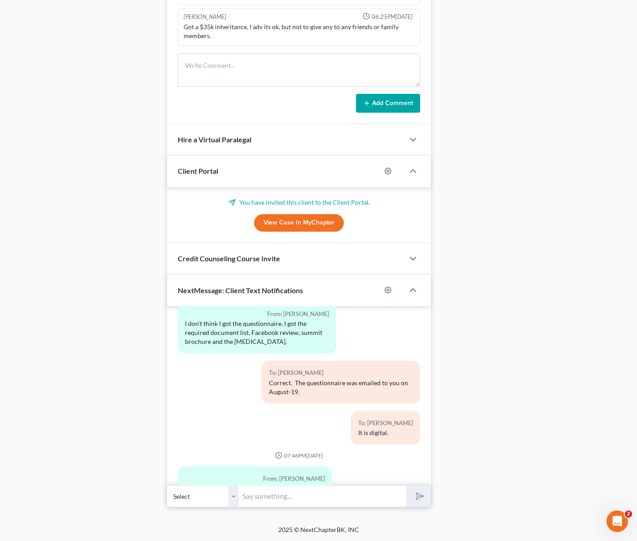
scroll to position [1520, 0]
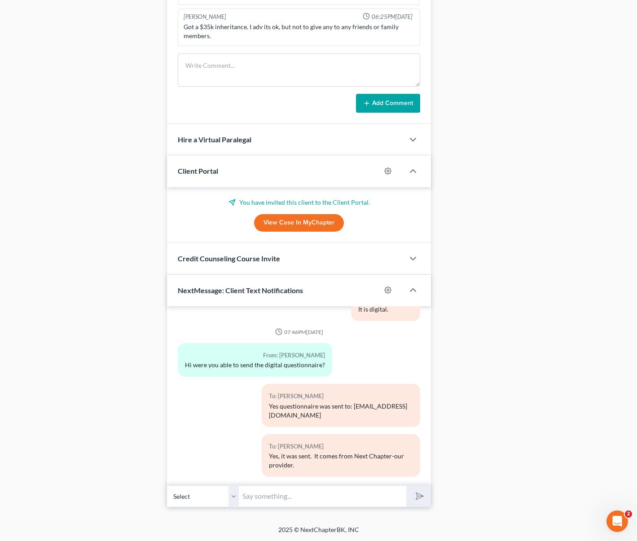
drag, startPoint x: 245, startPoint y: 404, endPoint x: 193, endPoint y: 390, distance: 52.9
click at [243, 404] on div "To: Melissa Lewis Yes questionnaire was sent to: Missy1740@icloud.com" at bounding box center [299, 409] width 252 height 50
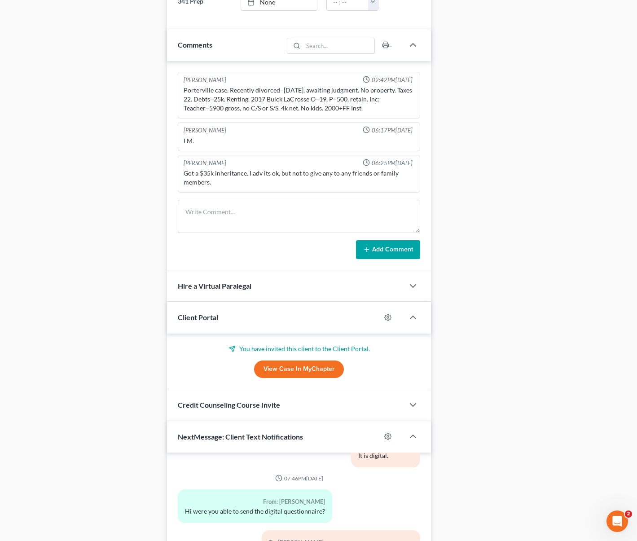
scroll to position [775, 0]
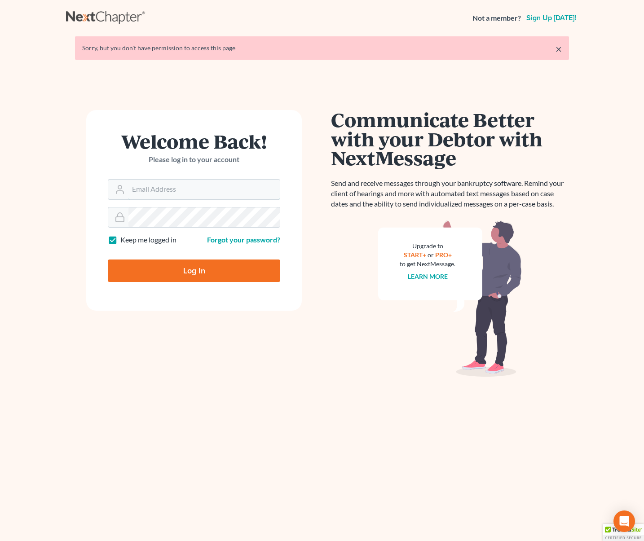
type input "[EMAIL_ADDRESS][DOMAIN_NAME]"
click at [189, 271] on input "Log In" at bounding box center [194, 270] width 172 height 22
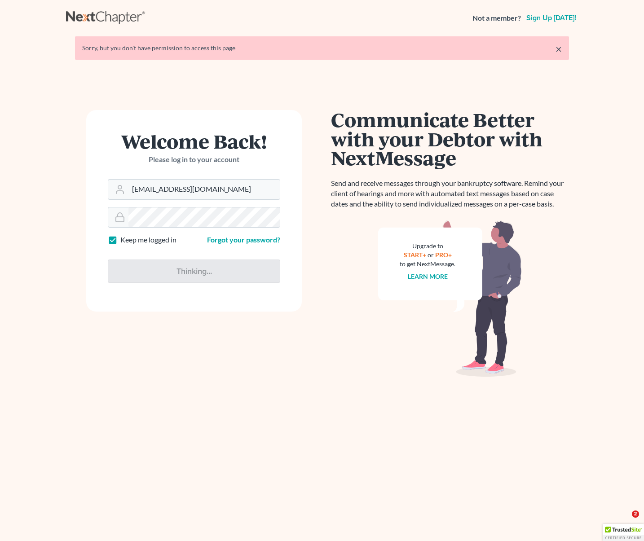
type input "Thinking..."
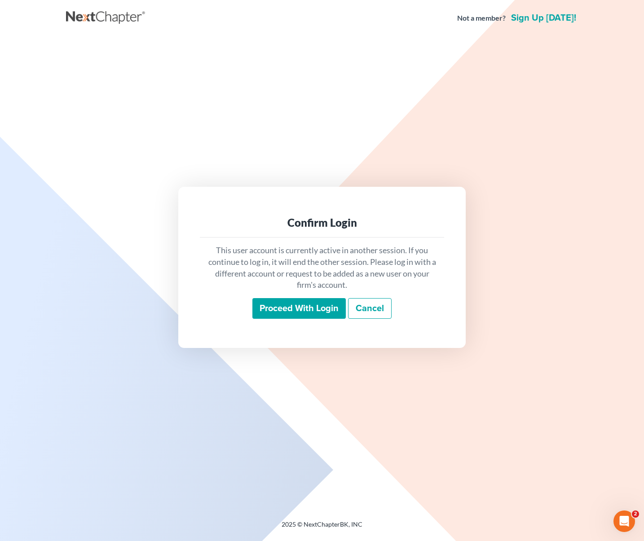
click at [280, 309] on input "Proceed with login" at bounding box center [298, 308] width 93 height 21
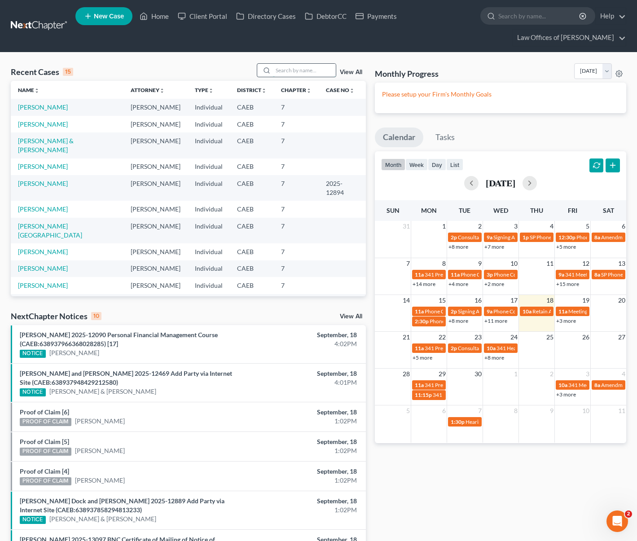
click at [289, 74] on input "search" at bounding box center [304, 70] width 63 height 13
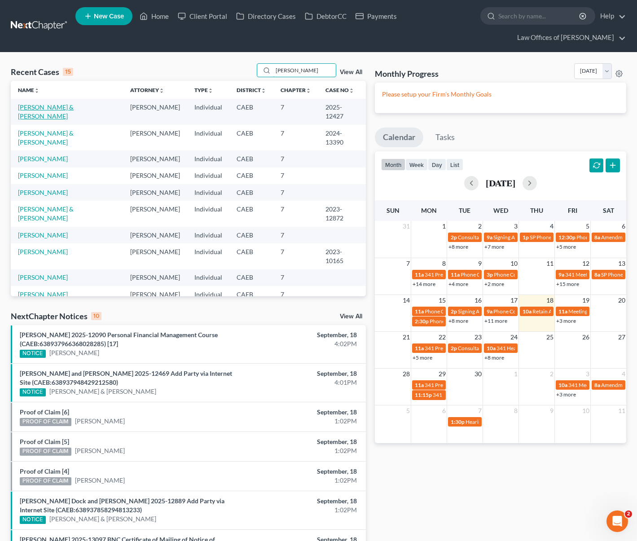
type input "[PERSON_NAME]"
click at [70, 103] on link "[PERSON_NAME] & [PERSON_NAME]" at bounding box center [46, 111] width 56 height 17
select select "0"
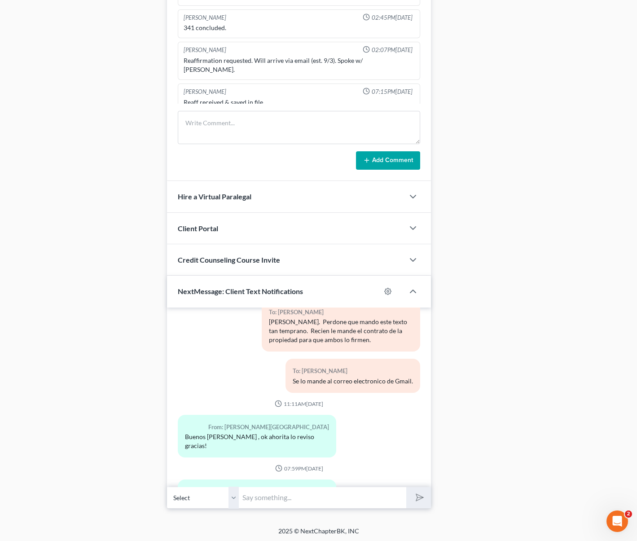
scroll to position [742, 0]
click at [266, 486] on input "text" at bounding box center [322, 497] width 167 height 22
type input "Buenas tardes. Eso pasa cuando no esta guardado. Primero tiene que guardarlo en…"
click at [406, 486] on button "submit" at bounding box center [418, 496] width 25 height 21
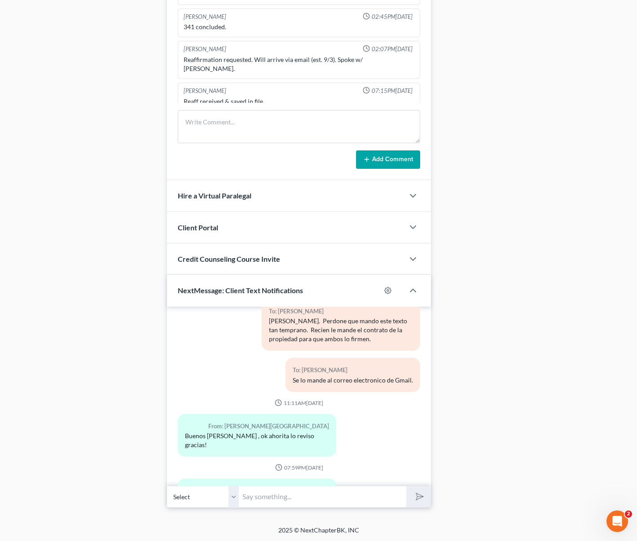
scroll to position [8225, 0]
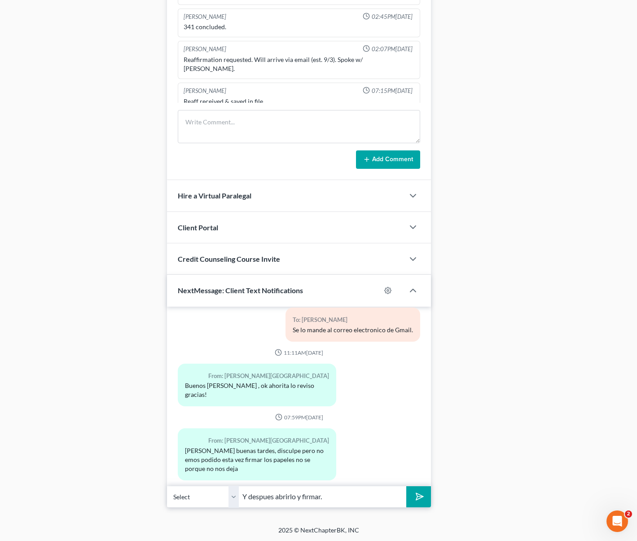
type input "Y despues abrirlo y firmar."
click at [406, 486] on button "submit" at bounding box center [418, 496] width 25 height 21
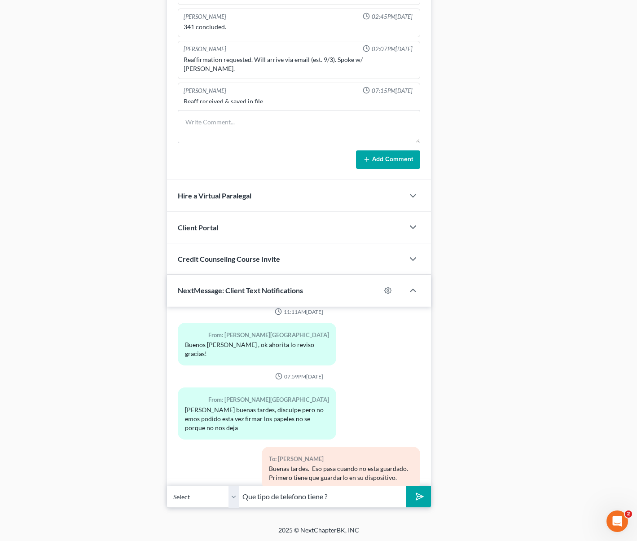
type input "Que tipo de telefono tiene ?"
click at [406, 486] on button "submit" at bounding box center [418, 496] width 25 height 21
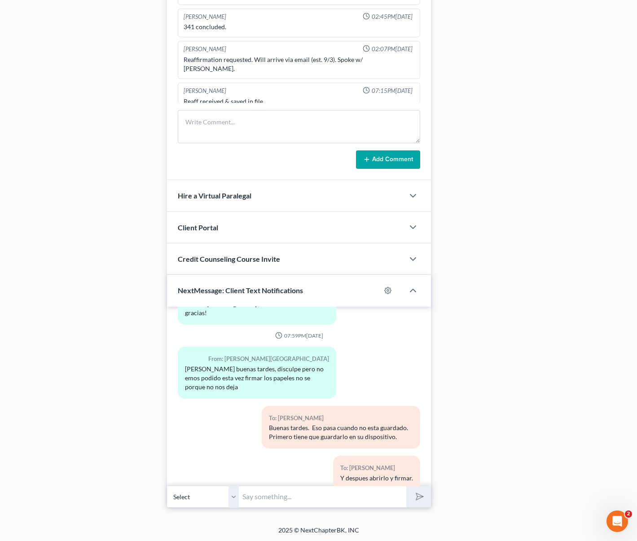
scroll to position [8348, 0]
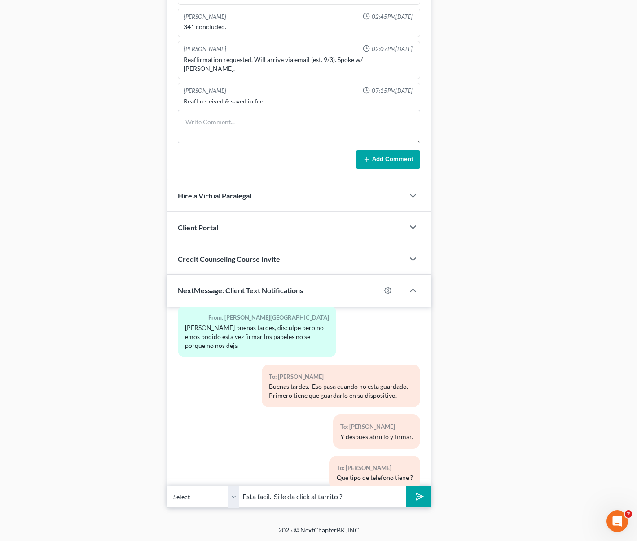
type input "Esta facil. Si le da click al tarrito ?"
click at [406, 486] on button "submit" at bounding box center [418, 496] width 25 height 21
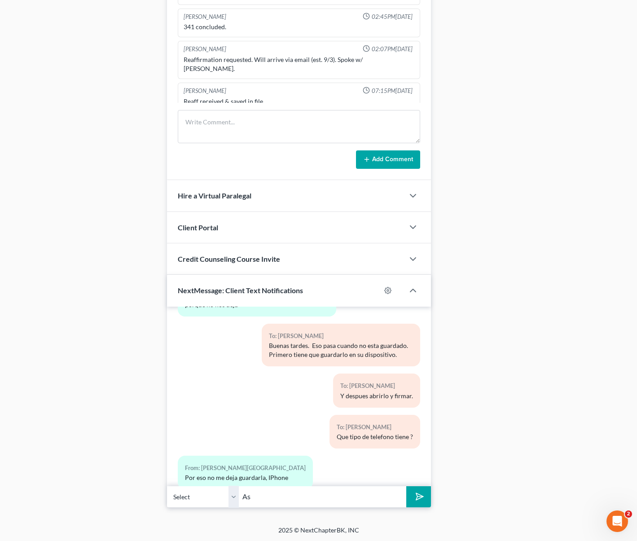
type input "A"
